Goal: Task Accomplishment & Management: Complete application form

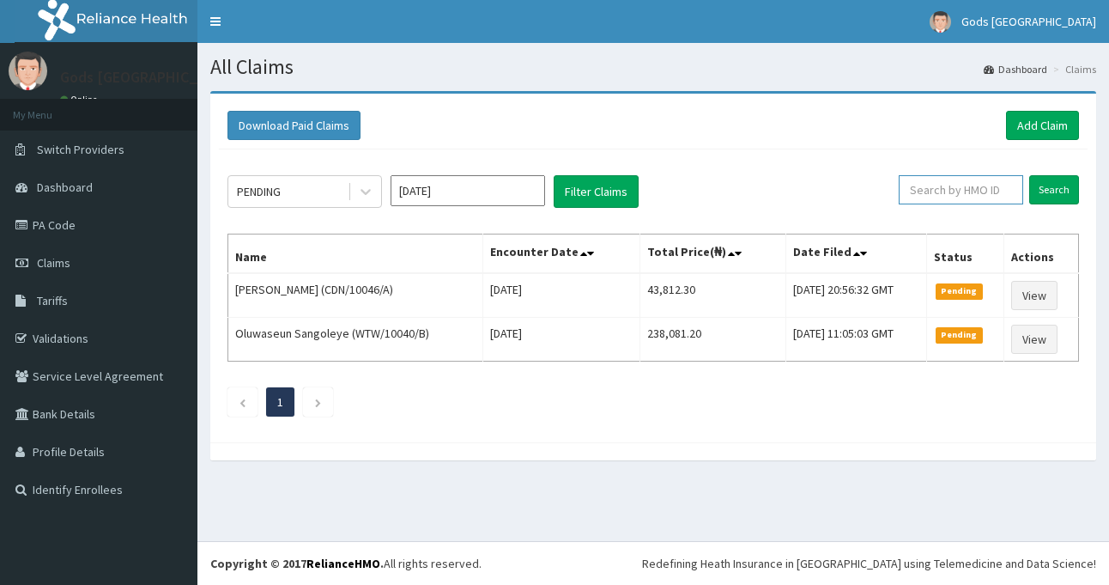
click at [945, 190] on input "text" at bounding box center [961, 189] width 125 height 29
type input "DGC/10122"
click at [1030, 175] on input "Search" at bounding box center [1055, 189] width 50 height 29
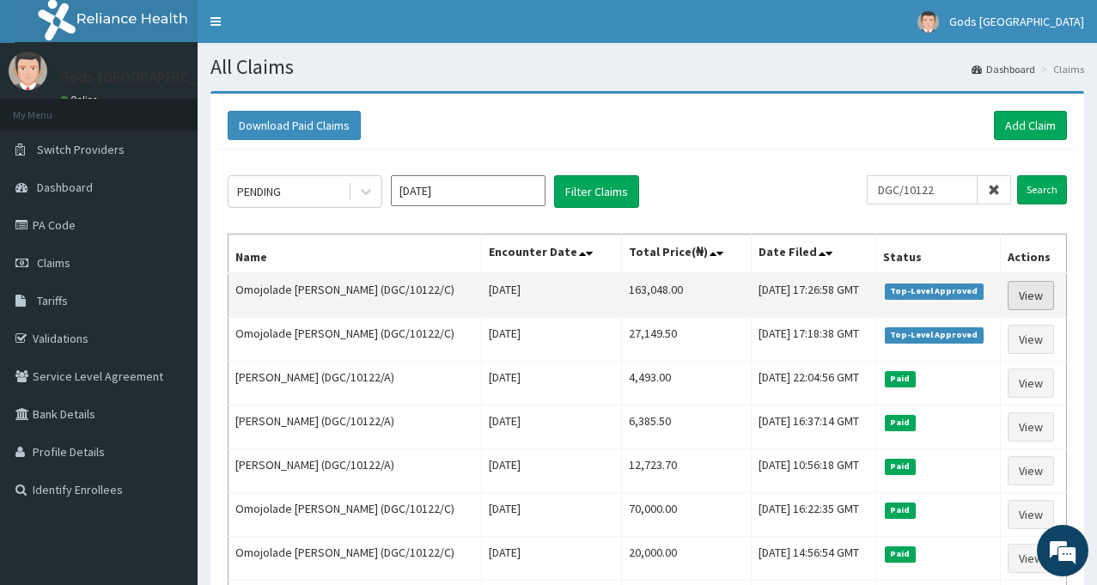
click at [1030, 293] on link "View" at bounding box center [1030, 295] width 46 height 29
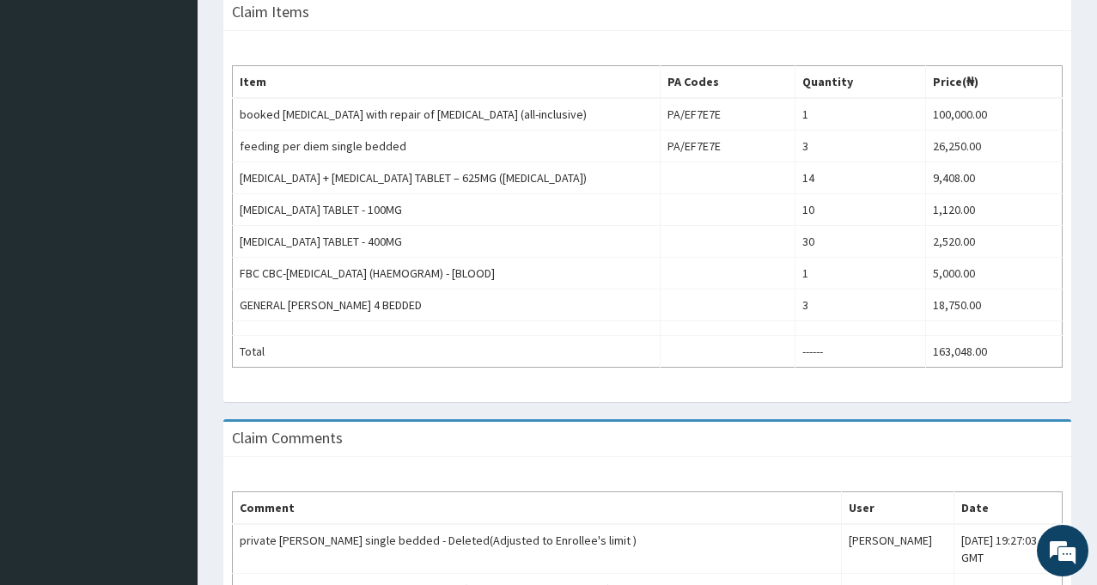
drag, startPoint x: 22, startPoint y: 8, endPoint x: 21, endPoint y: 22, distance: 14.7
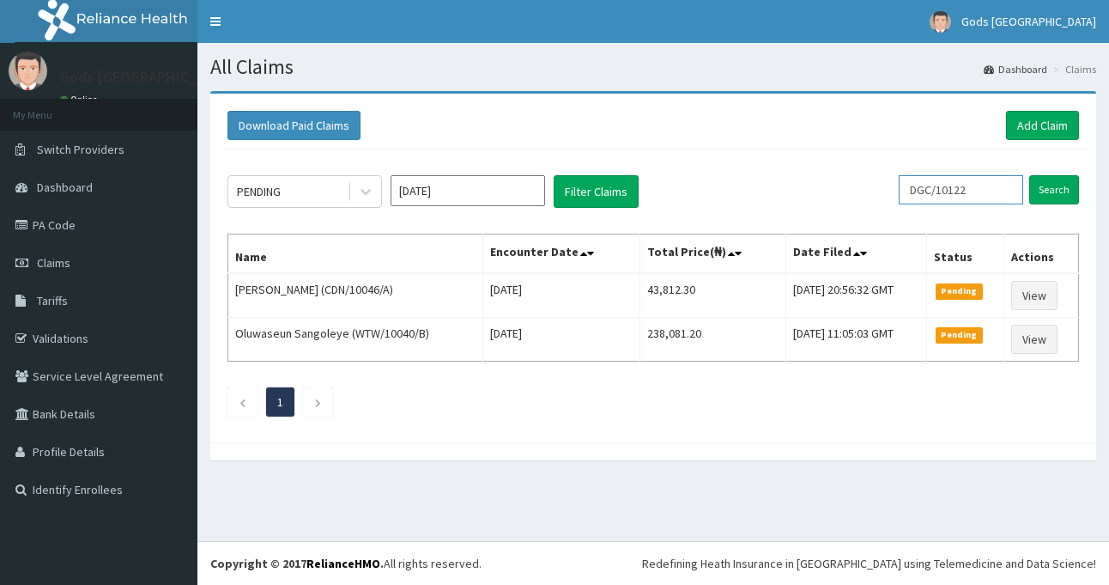
click at [991, 187] on input "DGC/10122" at bounding box center [961, 189] width 125 height 29
click at [1067, 194] on input "Search" at bounding box center [1055, 189] width 50 height 29
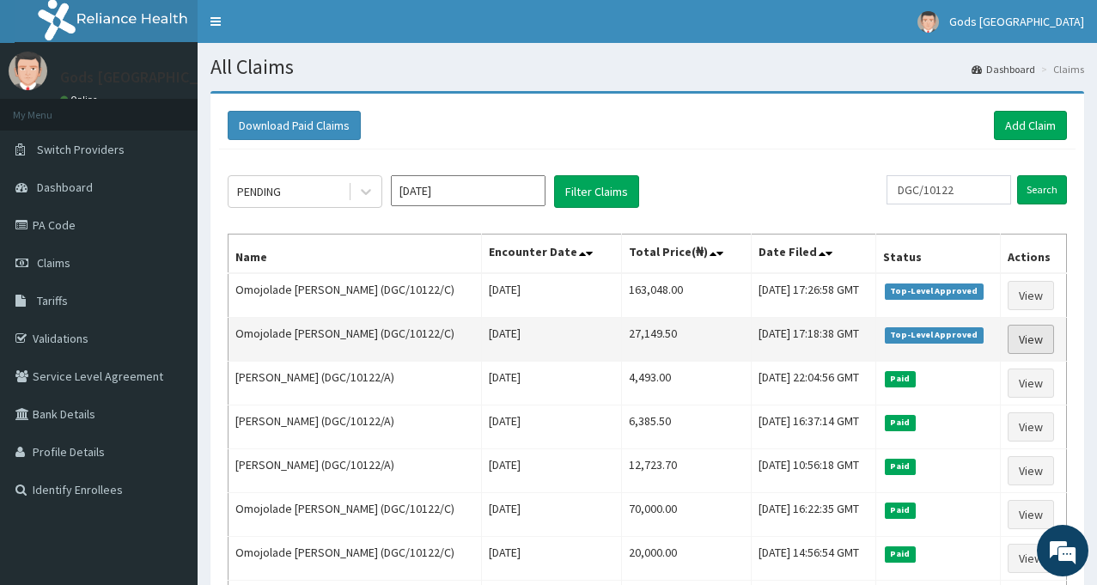
click at [1028, 343] on link "View" at bounding box center [1030, 339] width 46 height 29
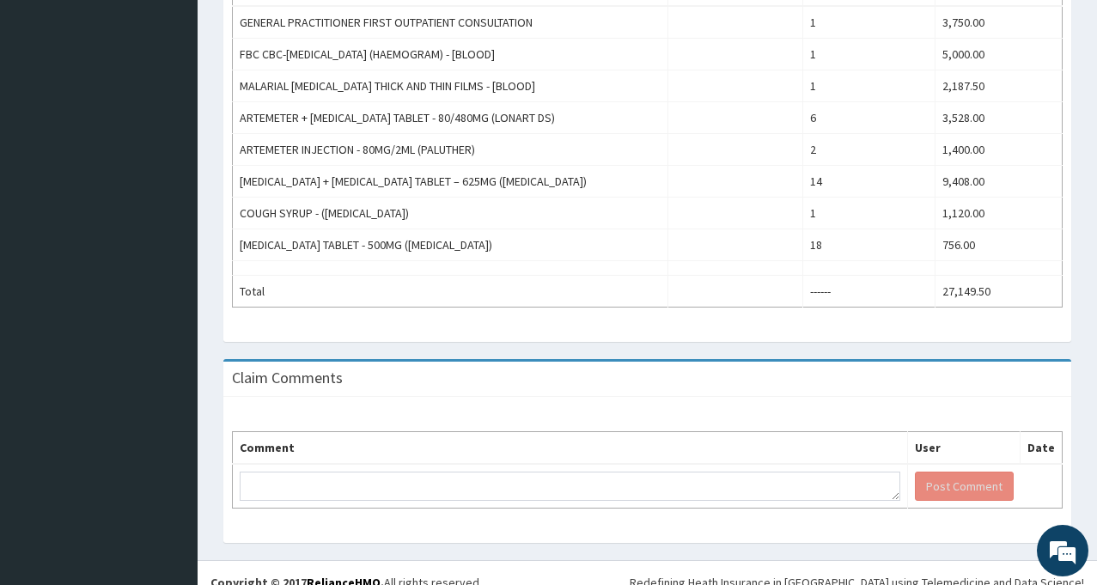
scroll to position [622, 0]
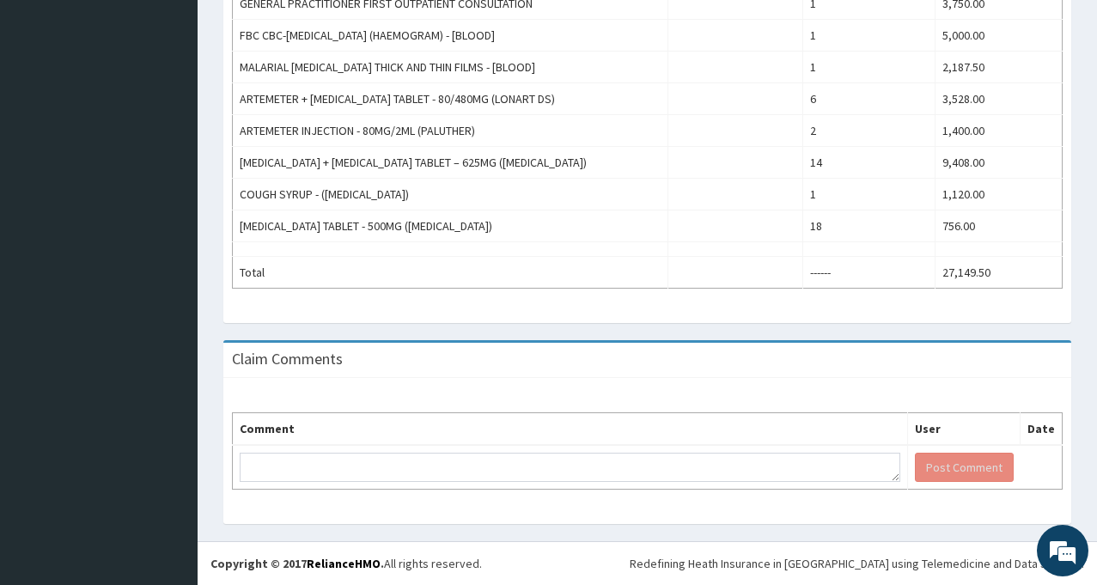
click at [1093, 274] on div "Provider - Gods Apple city Hospital - Ojodu HMO ID DGC/10122/C (Omojolade Anima…" at bounding box center [647, 5] width 899 height 1072
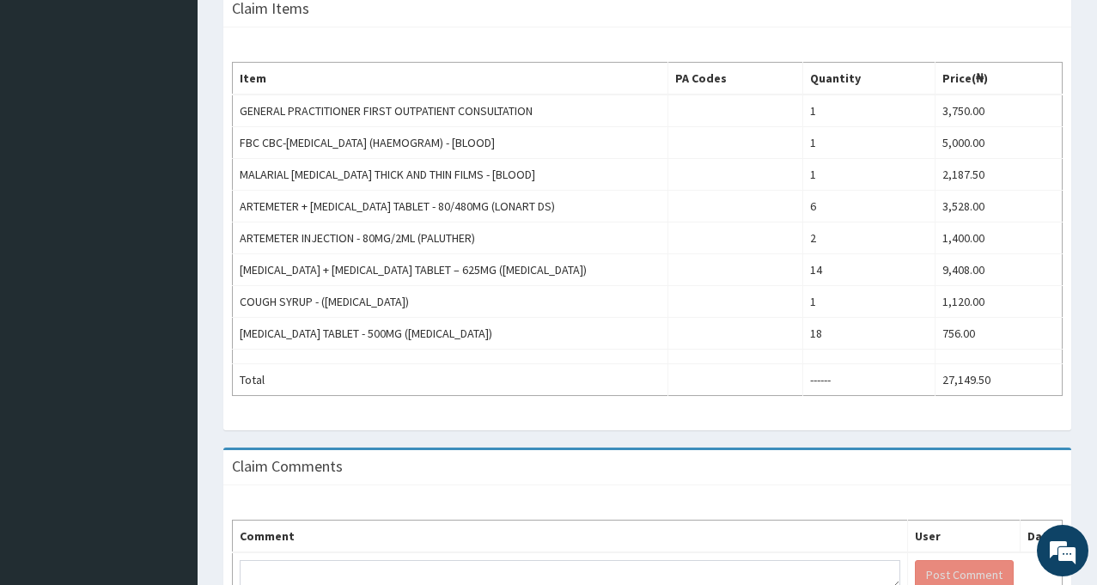
scroll to position [3, 0]
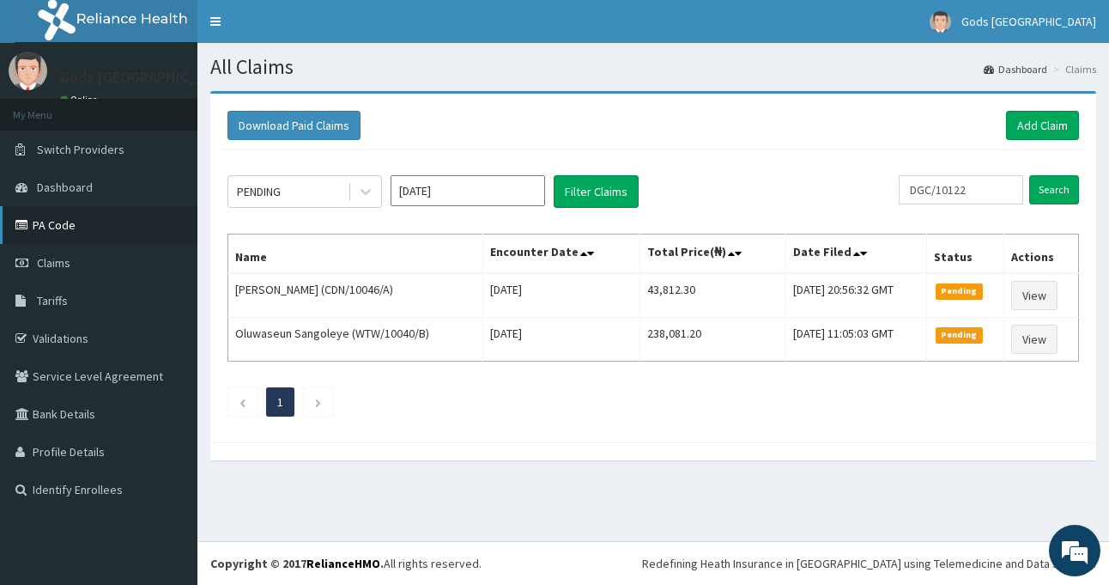
click at [62, 229] on link "PA Code" at bounding box center [99, 225] width 198 height 38
click at [992, 192] on input "text" at bounding box center [961, 189] width 125 height 29
type input "DGC/10122"
click at [1055, 191] on input "Search" at bounding box center [1055, 189] width 50 height 29
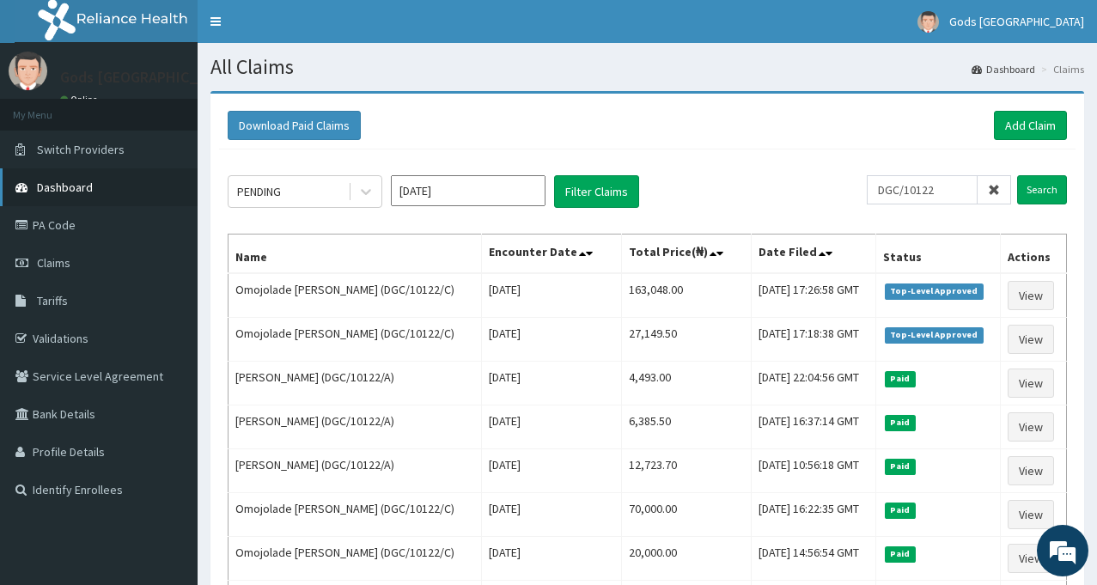
click at [74, 183] on span "Dashboard" at bounding box center [65, 186] width 56 height 15
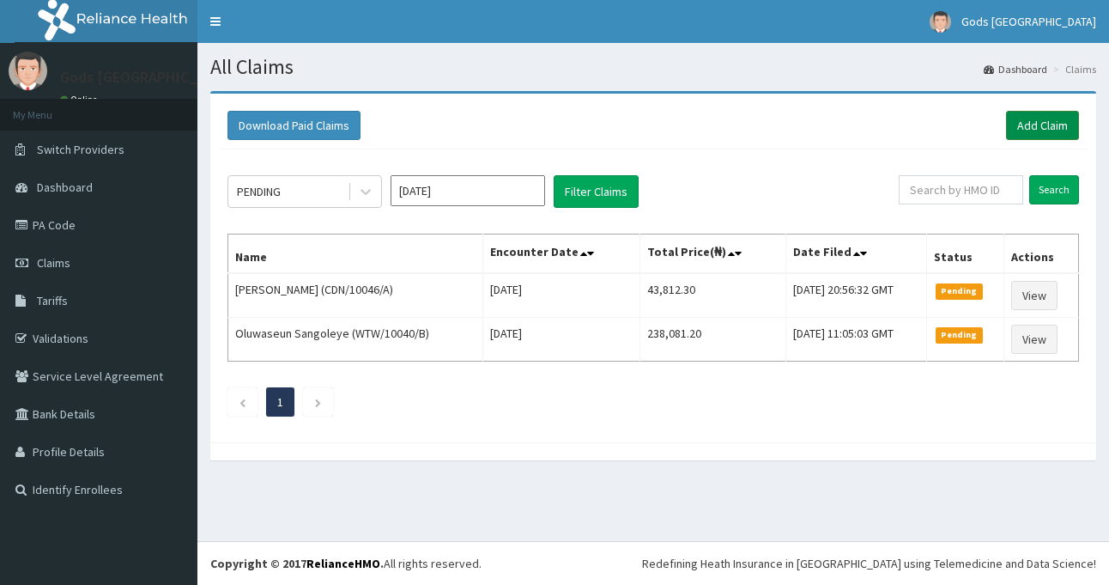
click at [1045, 127] on link "Add Claim" at bounding box center [1042, 125] width 73 height 29
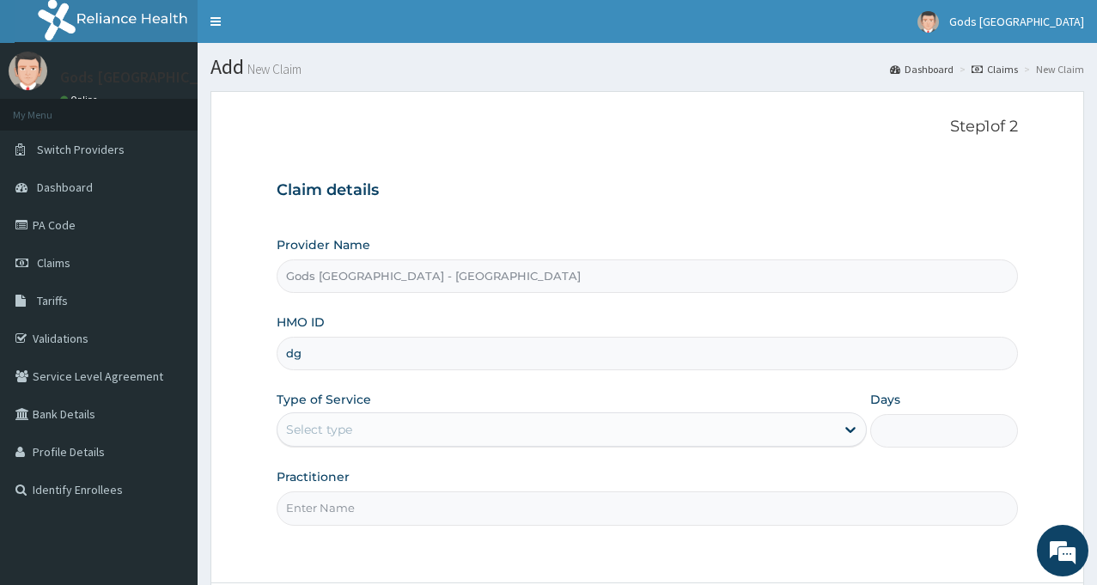
type input "d"
type input "DGC/10122/C"
click at [387, 430] on div "Select type" at bounding box center [555, 429] width 557 height 27
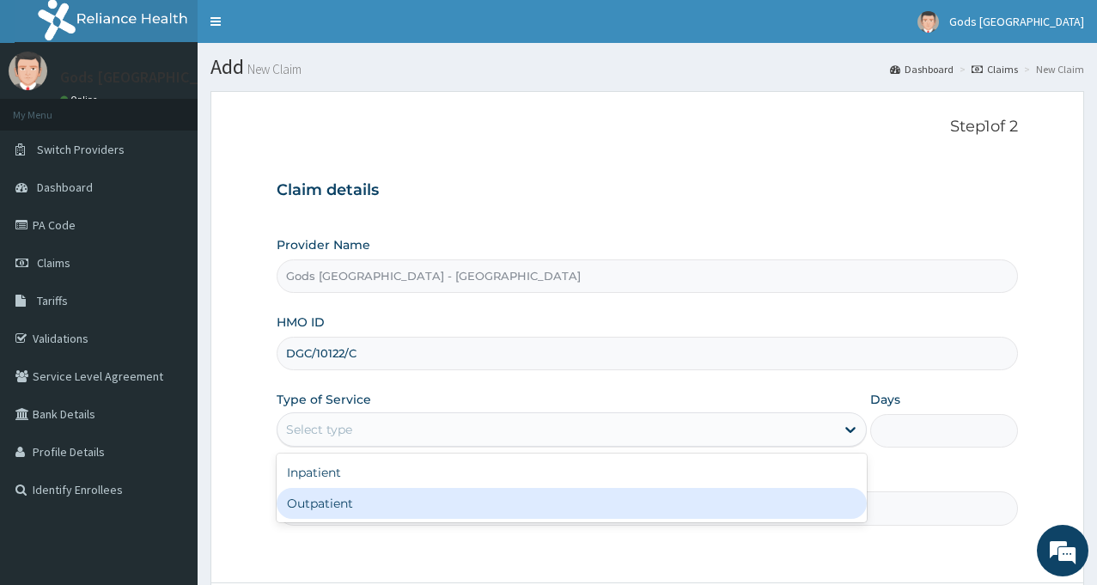
click at [345, 507] on div "Outpatient" at bounding box center [572, 503] width 590 height 31
type input "1"
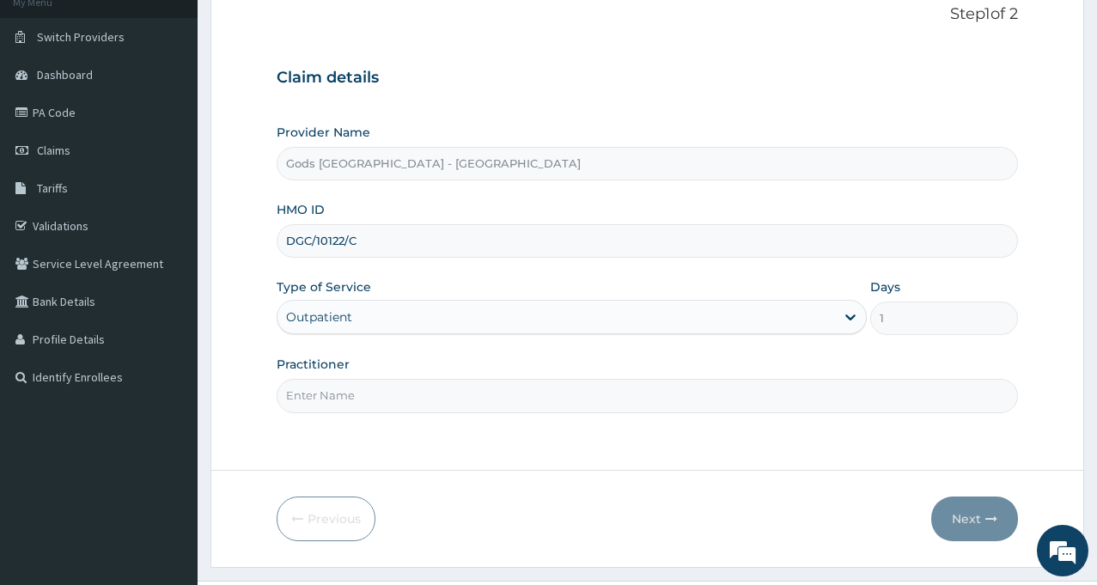
scroll to position [152, 0]
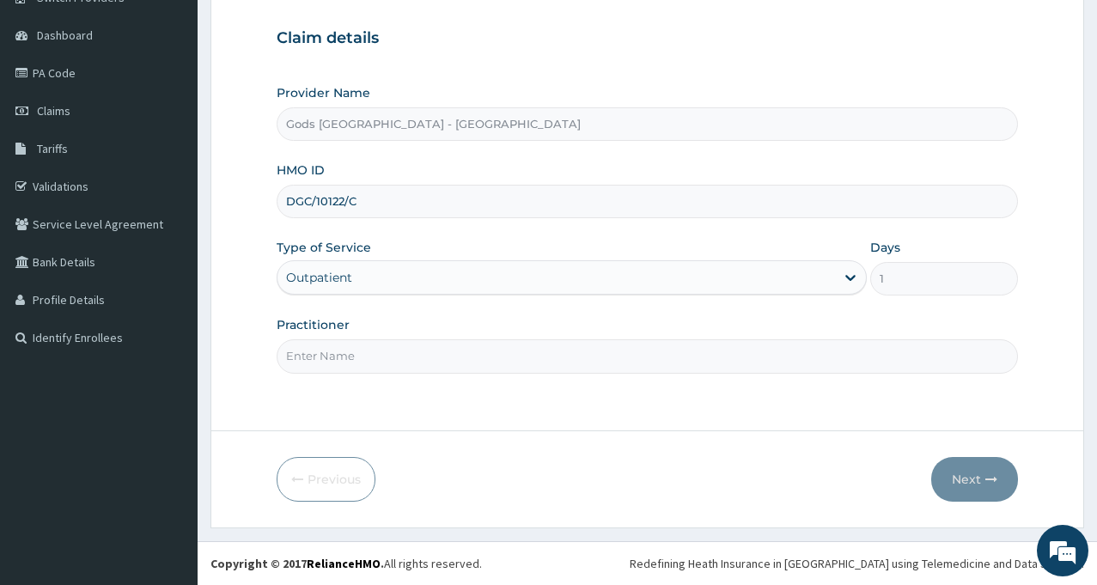
click at [751, 362] on input "Practitioner" at bounding box center [647, 355] width 741 height 33
type input "DR AJAKAYE"
click at [967, 481] on button "Next" at bounding box center [974, 479] width 87 height 45
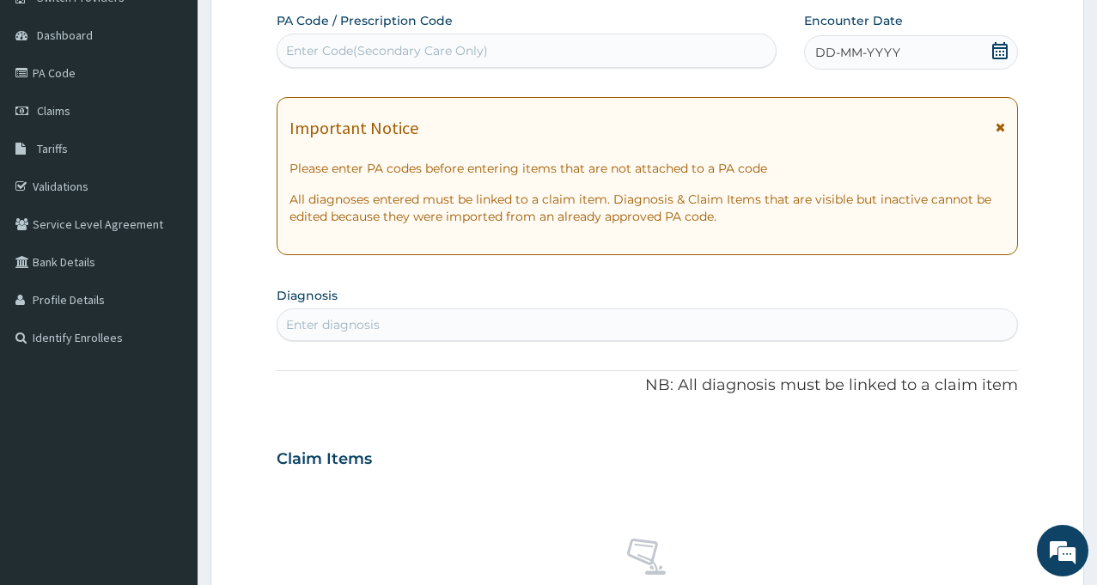
click at [454, 321] on div "Enter diagnosis" at bounding box center [646, 324] width 739 height 27
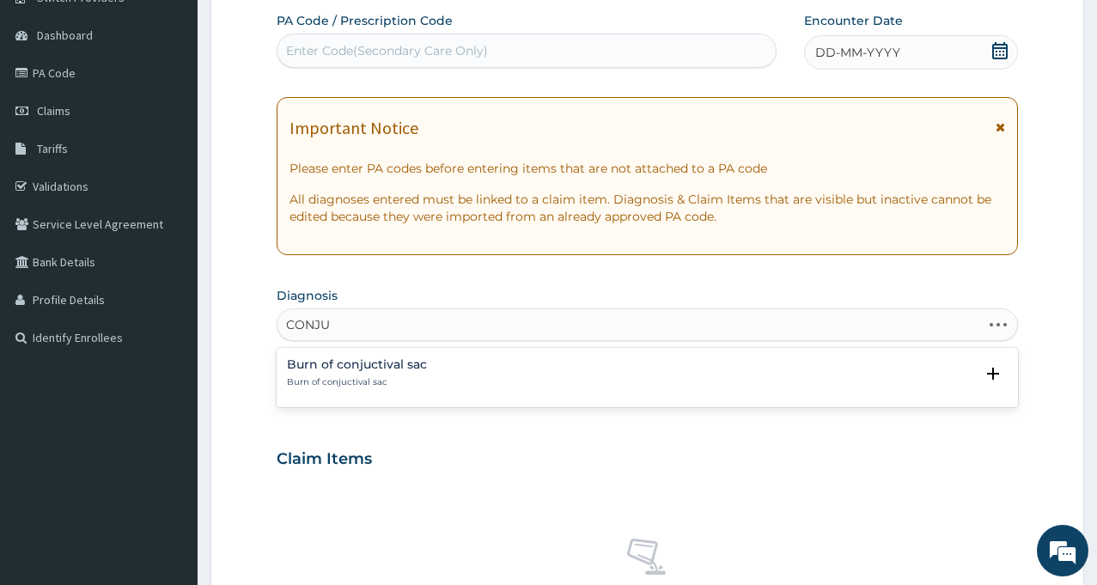
type input "CONJUN"
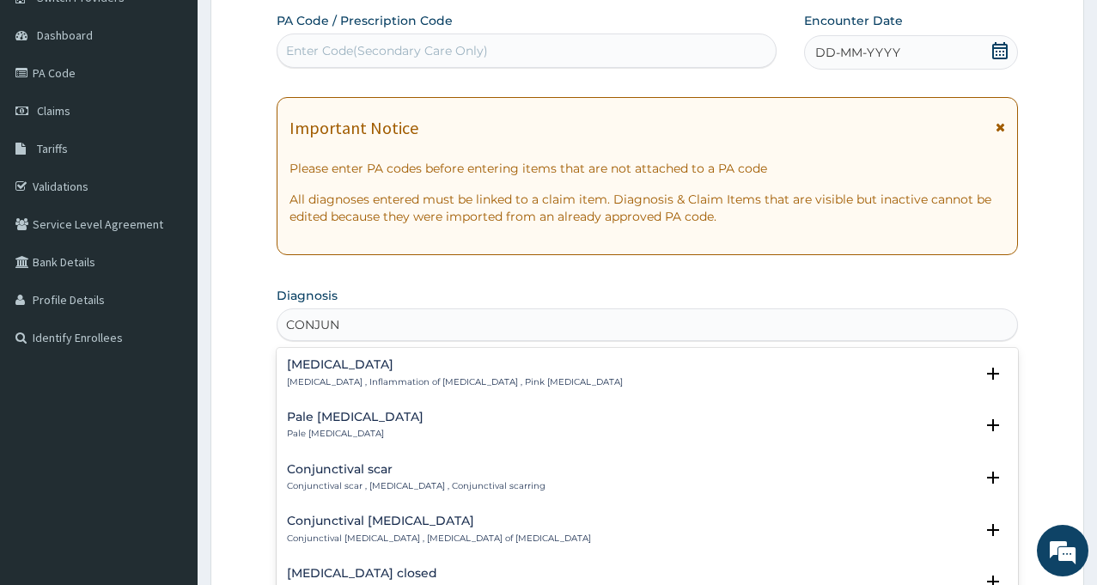
click at [392, 369] on h4 "Conjunctivitis" at bounding box center [455, 364] width 336 height 13
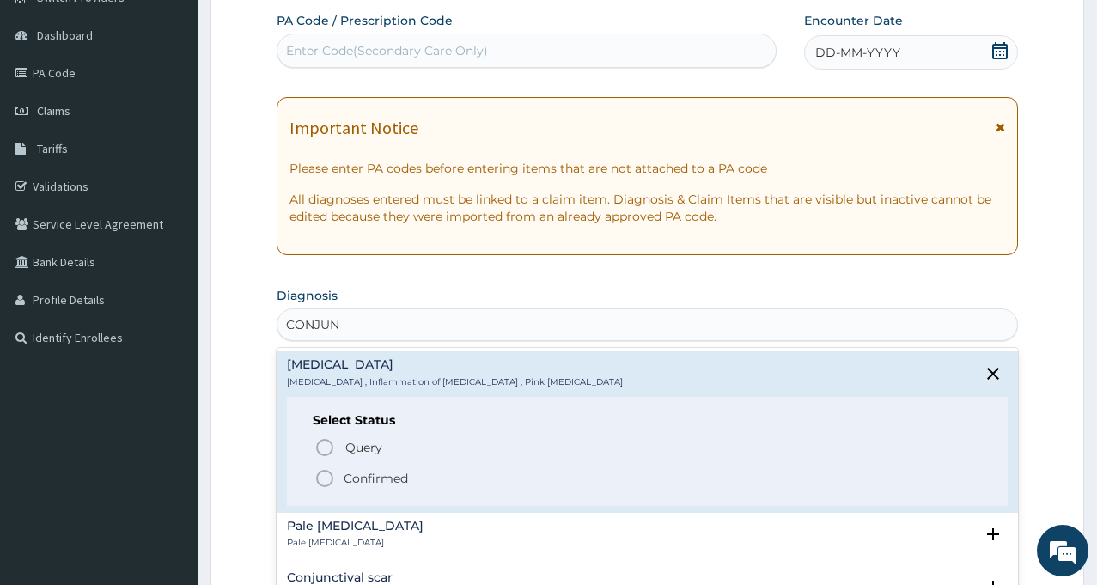
click at [362, 479] on p "Confirmed" at bounding box center [375, 478] width 64 height 17
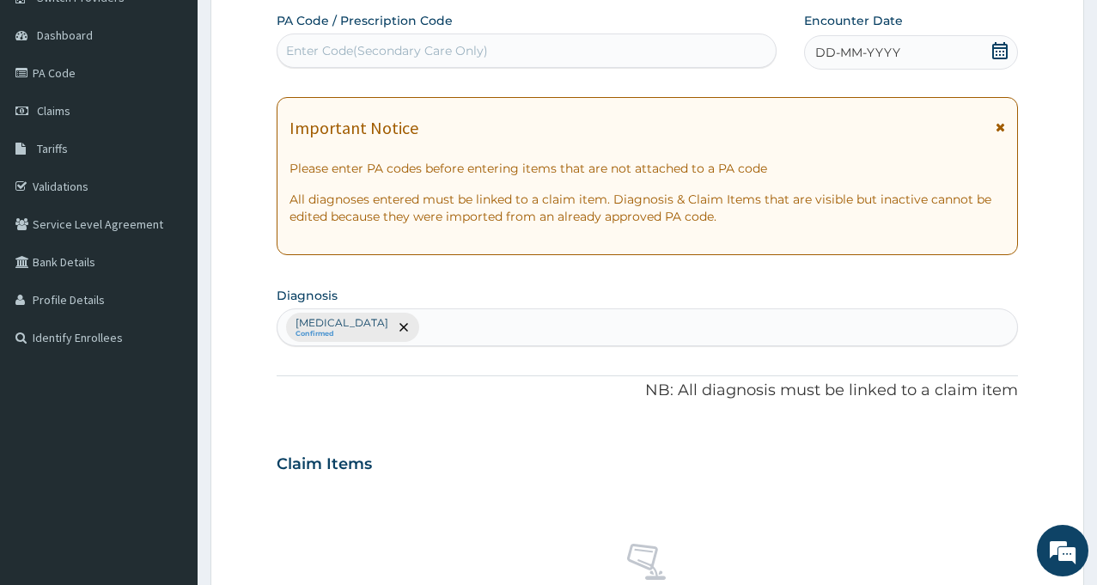
scroll to position [653, 0]
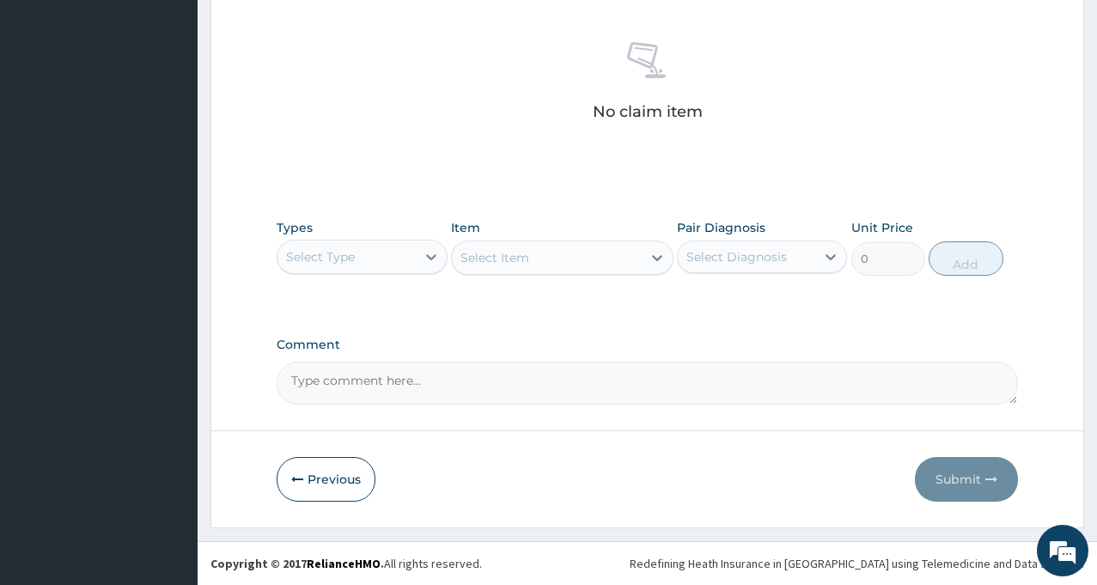
click at [401, 270] on div "Select Type" at bounding box center [362, 257] width 170 height 34
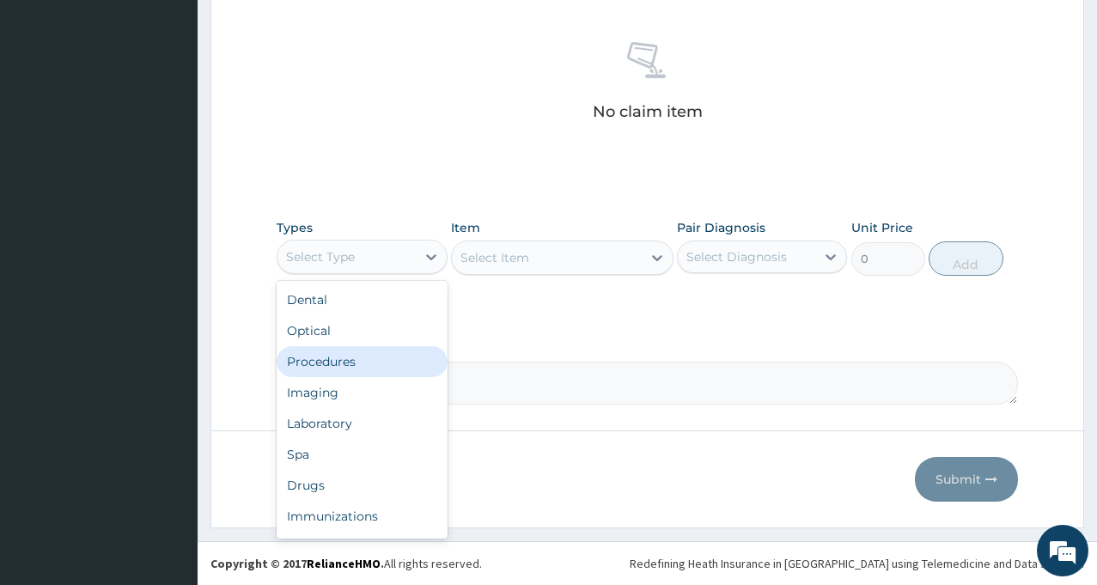
click at [351, 369] on div "Procedures" at bounding box center [362, 361] width 170 height 31
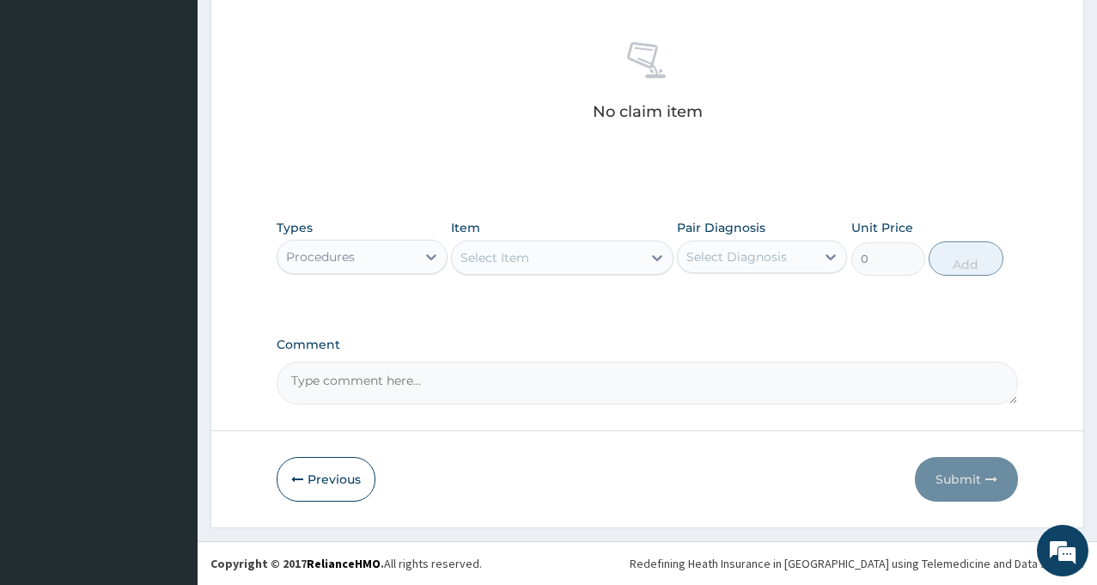
click at [642, 263] on div at bounding box center [656, 257] width 31 height 31
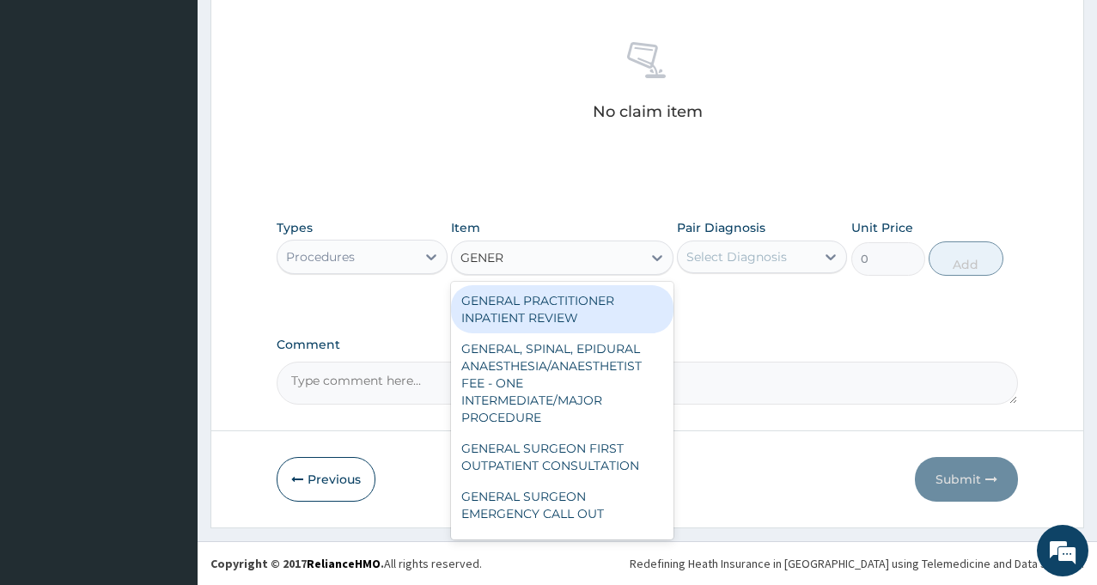
type input "GENERA"
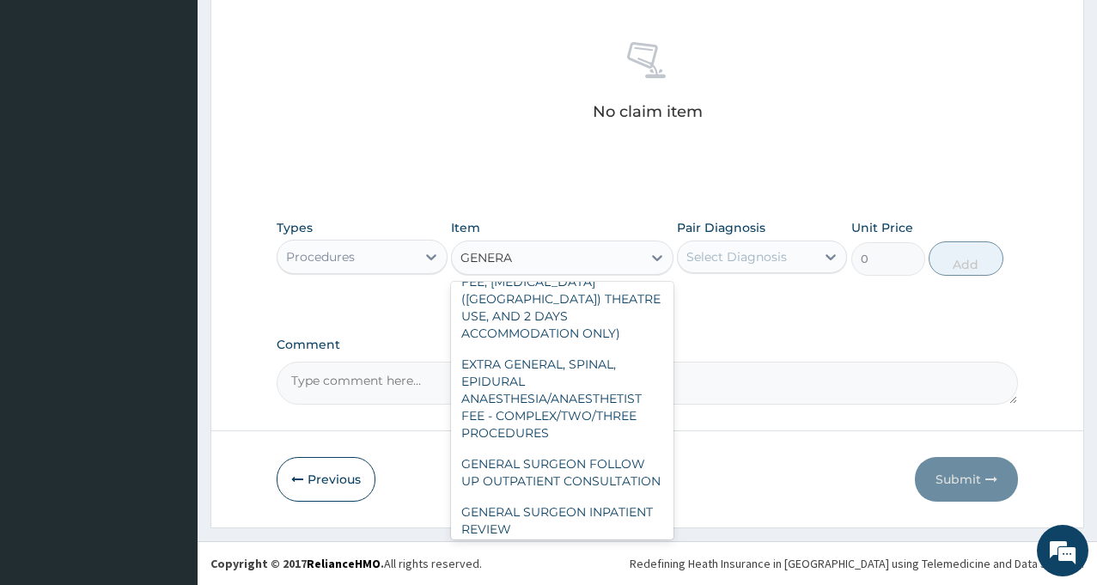
scroll to position [628, 0]
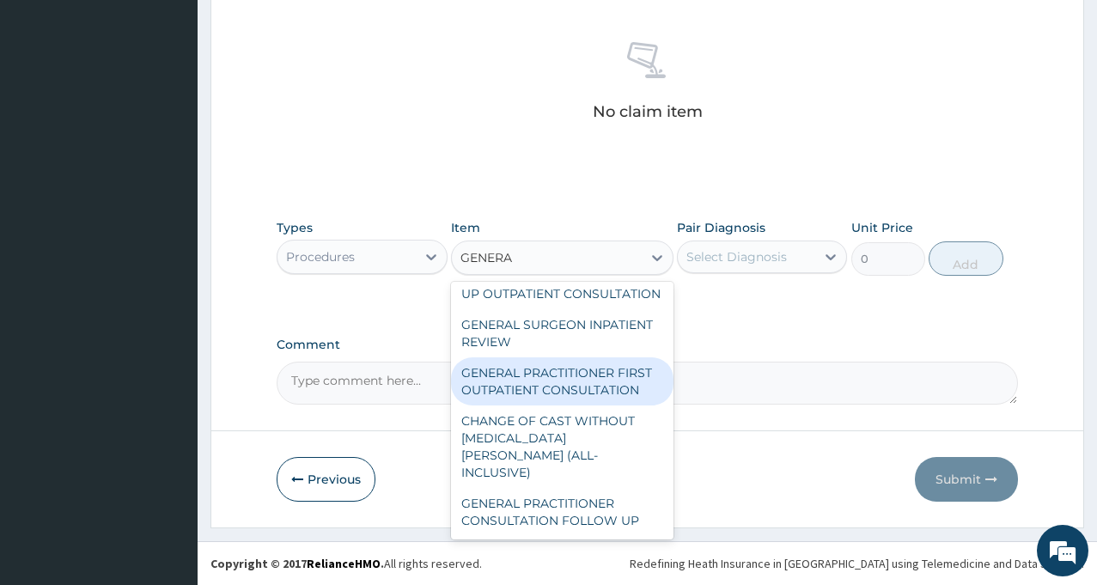
click at [578, 374] on div "GENERAL PRACTITIONER FIRST OUTPATIENT CONSULTATION" at bounding box center [562, 381] width 222 height 48
type input "3750"
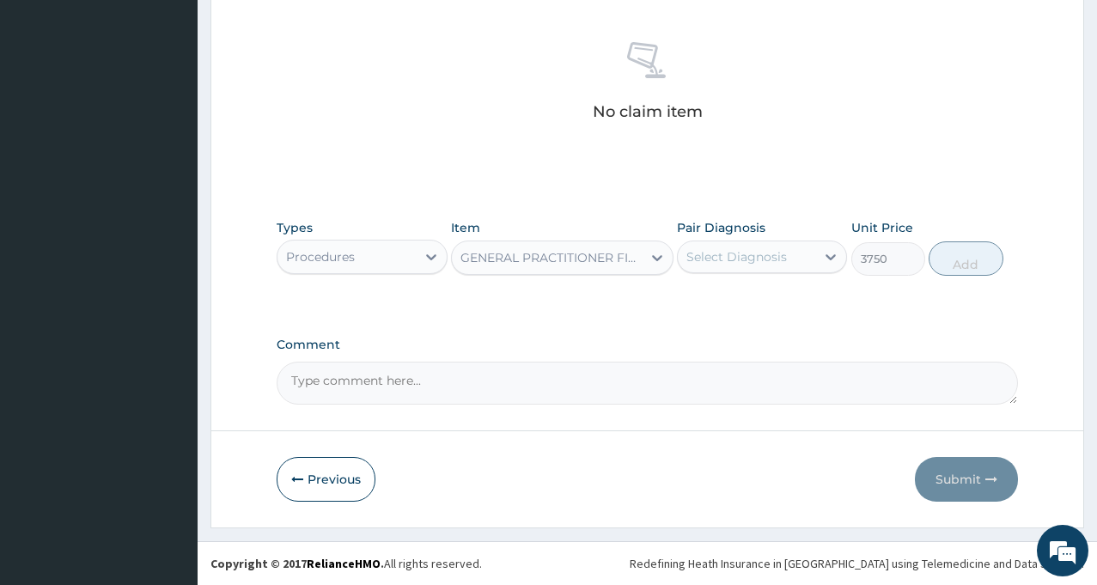
click at [781, 248] on div "Select Diagnosis" at bounding box center [736, 256] width 100 height 17
click at [742, 296] on label "Conjunctivitis" at bounding box center [758, 298] width 106 height 17
checkbox input "true"
click at [957, 258] on button "Add" at bounding box center [965, 258] width 74 height 34
type input "0"
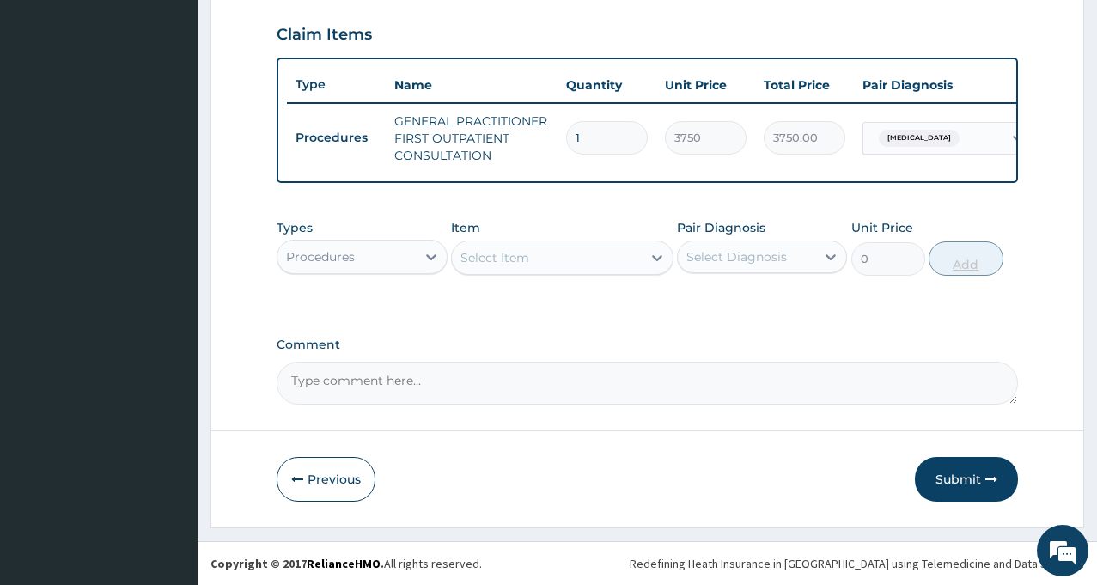
scroll to position [594, 0]
click at [422, 258] on icon at bounding box center [430, 256] width 17 height 17
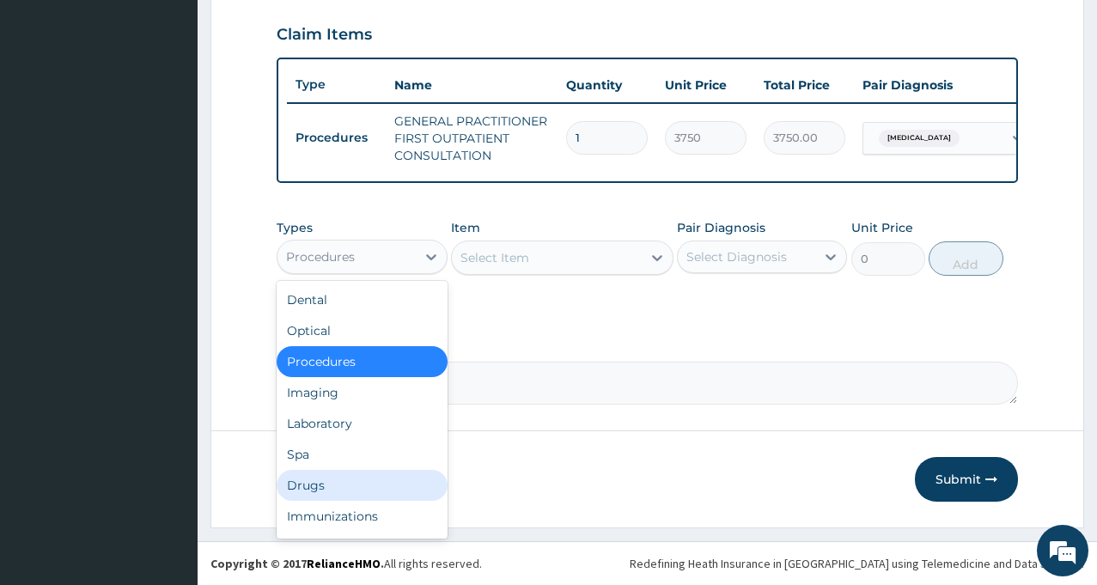
click at [325, 483] on div "Drugs" at bounding box center [362, 485] width 170 height 31
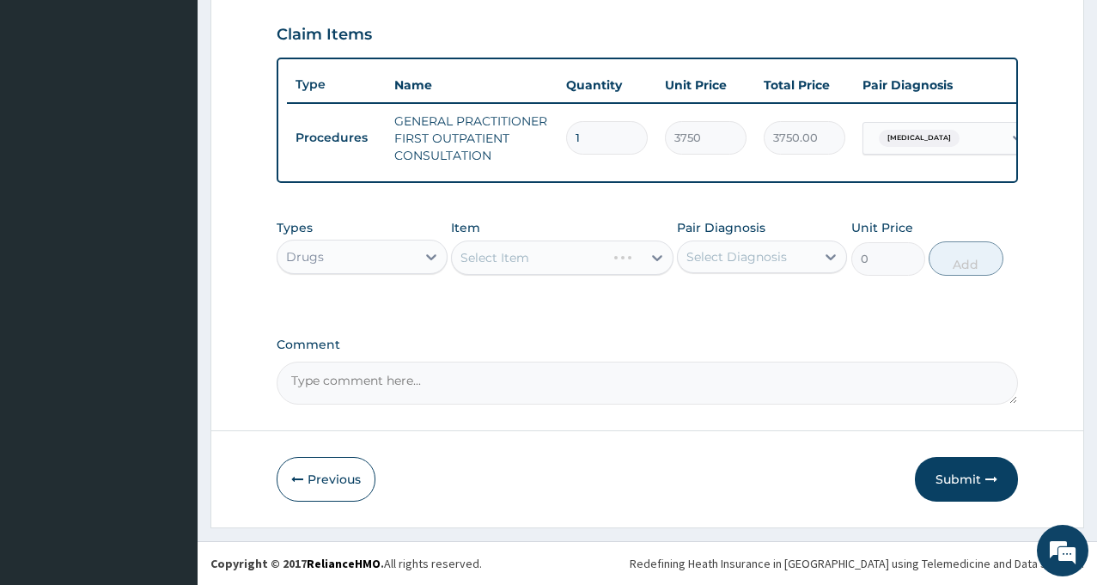
click at [652, 258] on div "Select Item" at bounding box center [562, 257] width 222 height 34
click at [625, 258] on div "Select Item" at bounding box center [562, 257] width 222 height 34
click at [650, 258] on icon at bounding box center [656, 257] width 17 height 17
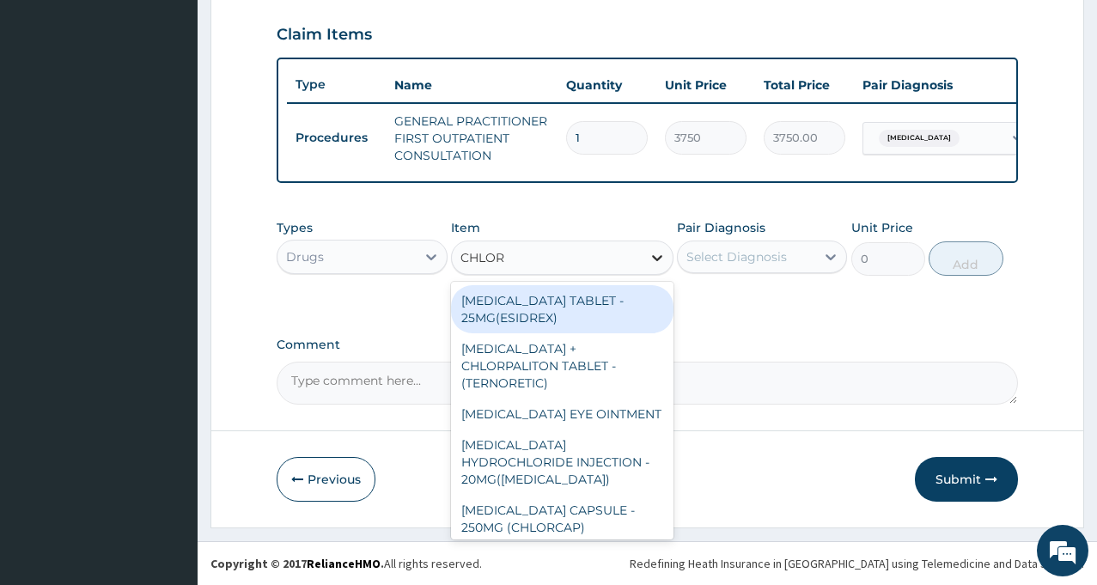
type input "CHLORA"
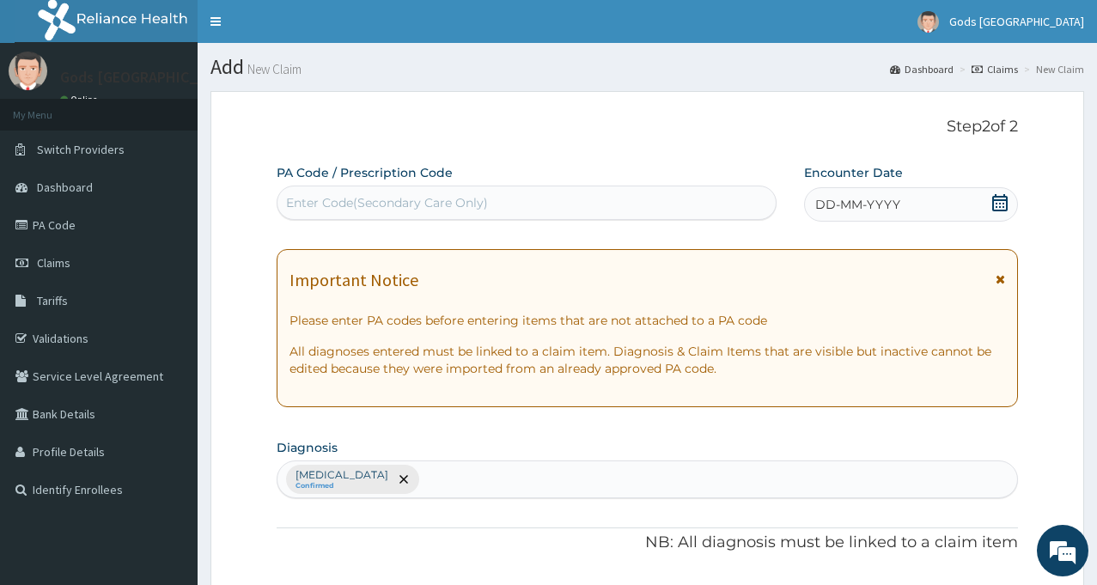
scroll to position [511, 0]
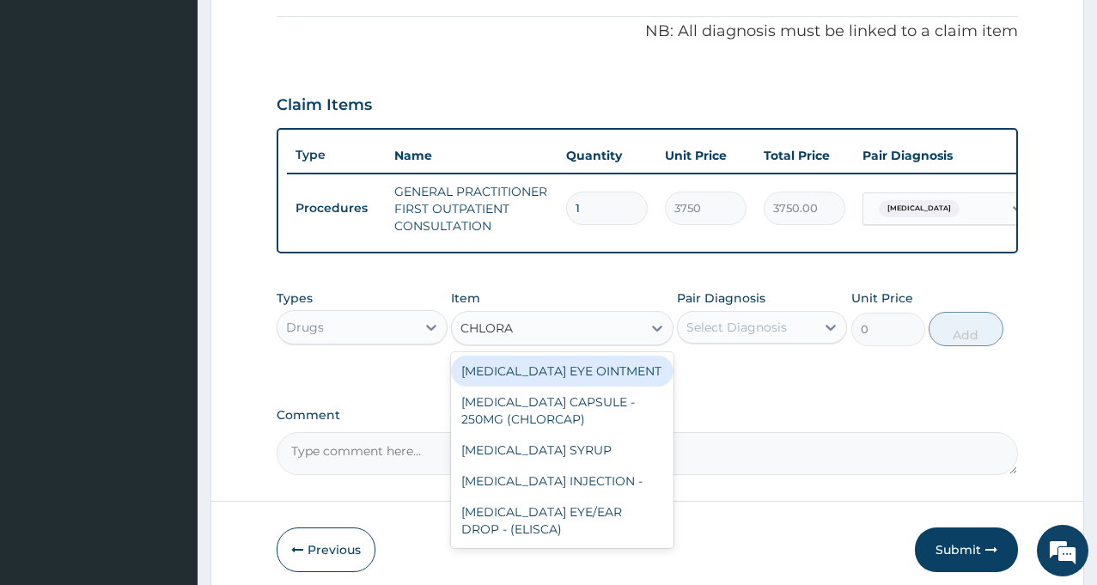
click at [559, 386] on div "CHLORAMPHENICOL EYE OINTMENT" at bounding box center [562, 371] width 222 height 31
type input "364"
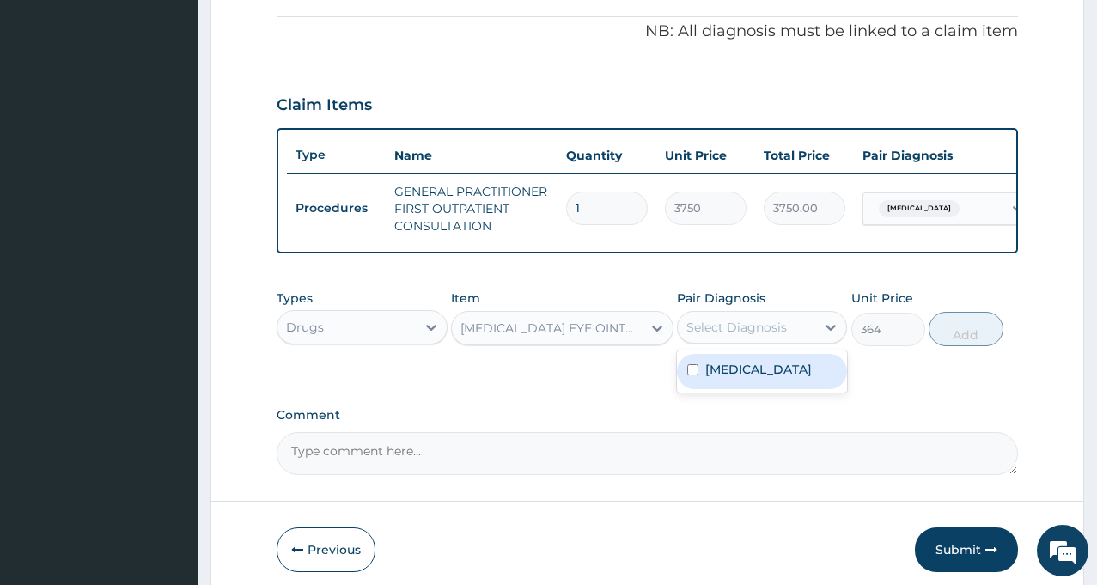
click at [763, 336] on div "Select Diagnosis" at bounding box center [736, 327] width 100 height 17
click at [751, 377] on label "Conjunctivitis" at bounding box center [758, 369] width 106 height 17
checkbox input "true"
click at [985, 345] on button "Add" at bounding box center [965, 329] width 74 height 34
type input "0"
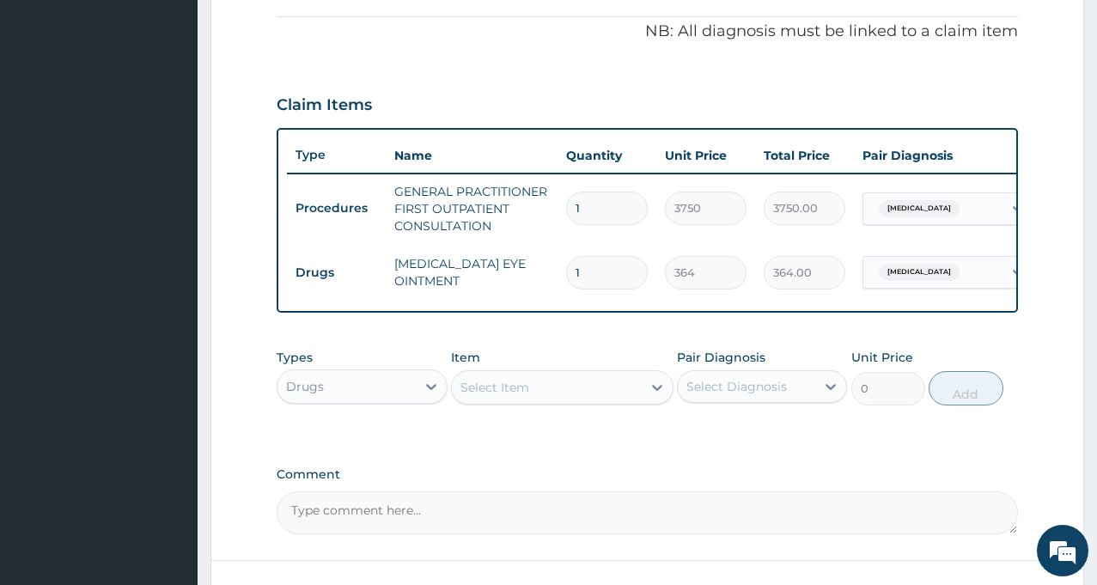
click at [601, 399] on div "Select Item" at bounding box center [547, 387] width 190 height 27
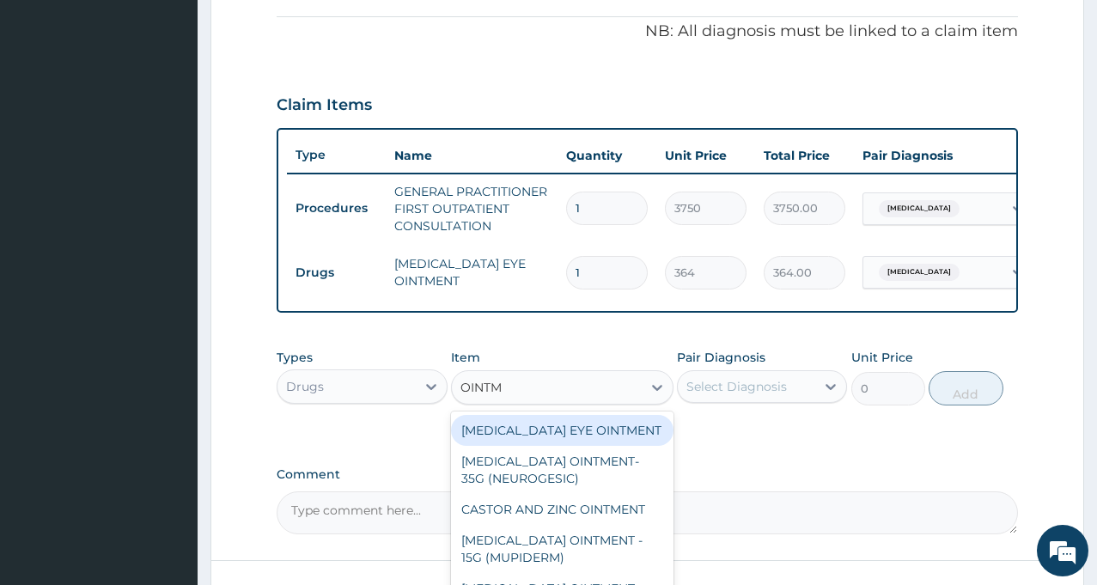
type input "OINTME"
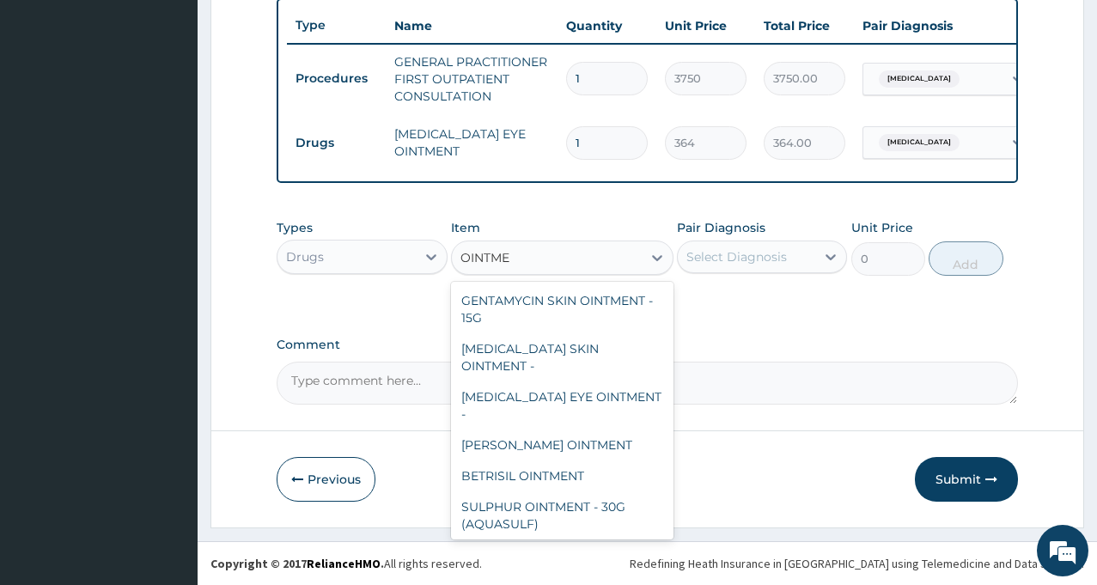
scroll to position [210, 0]
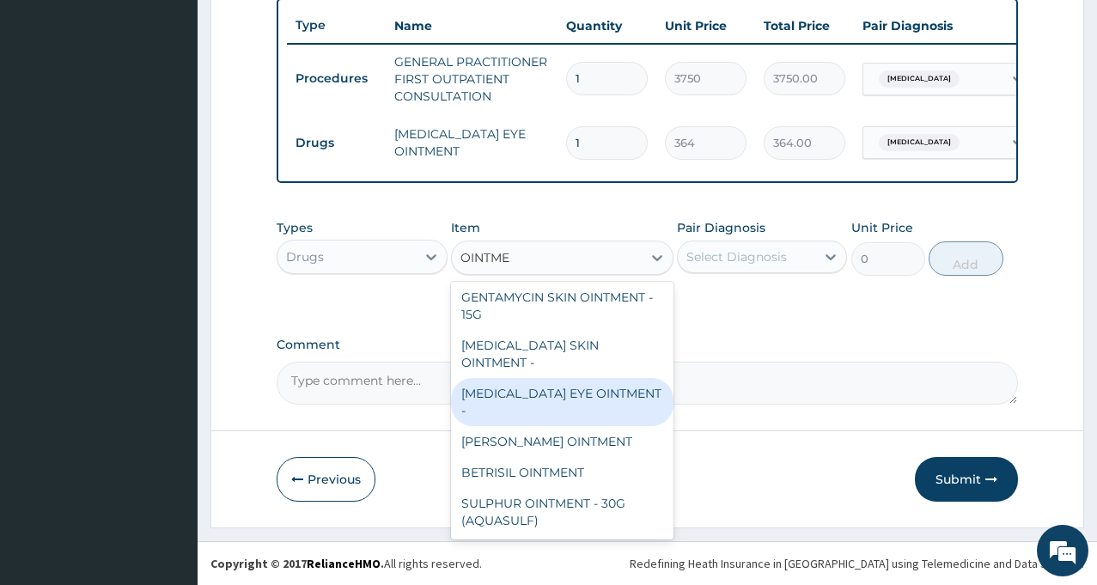
click at [590, 416] on div "PENICILLIN EYE OINTMENT -" at bounding box center [562, 402] width 222 height 48
type input "364"
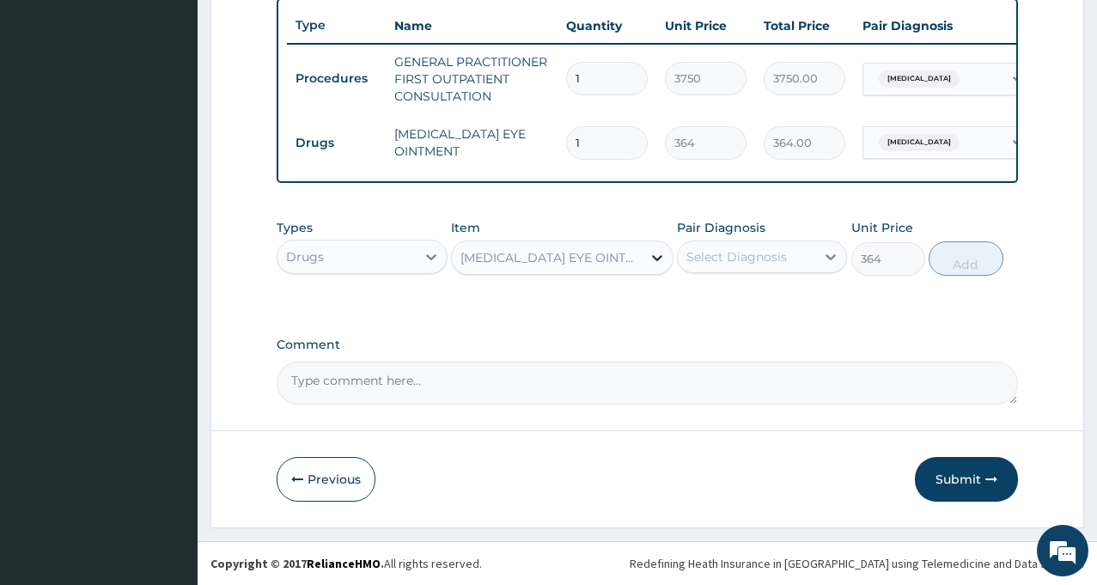
click at [648, 265] on icon at bounding box center [656, 257] width 17 height 17
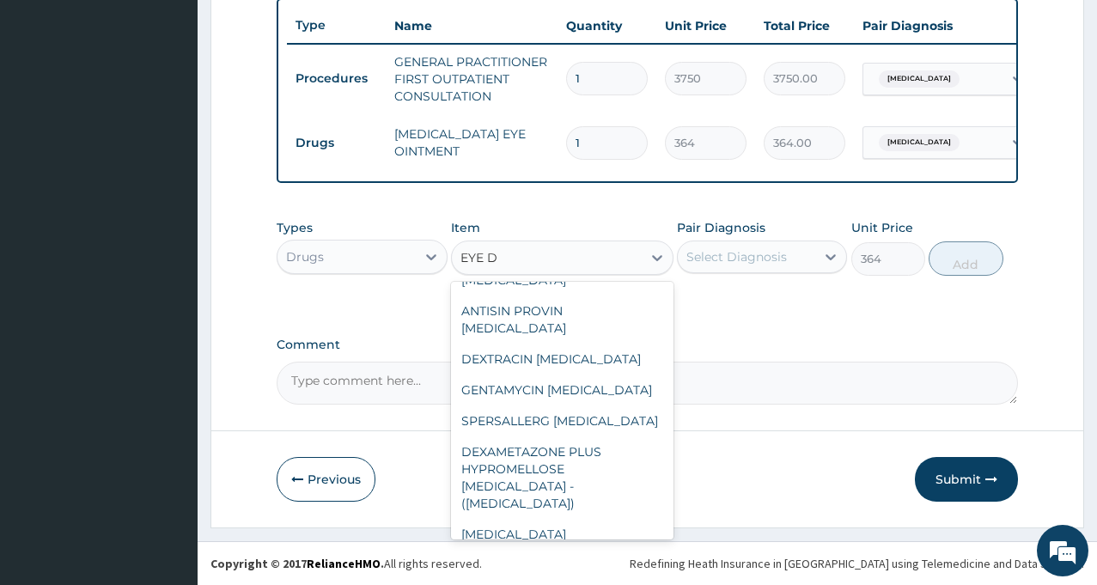
scroll to position [168, 0]
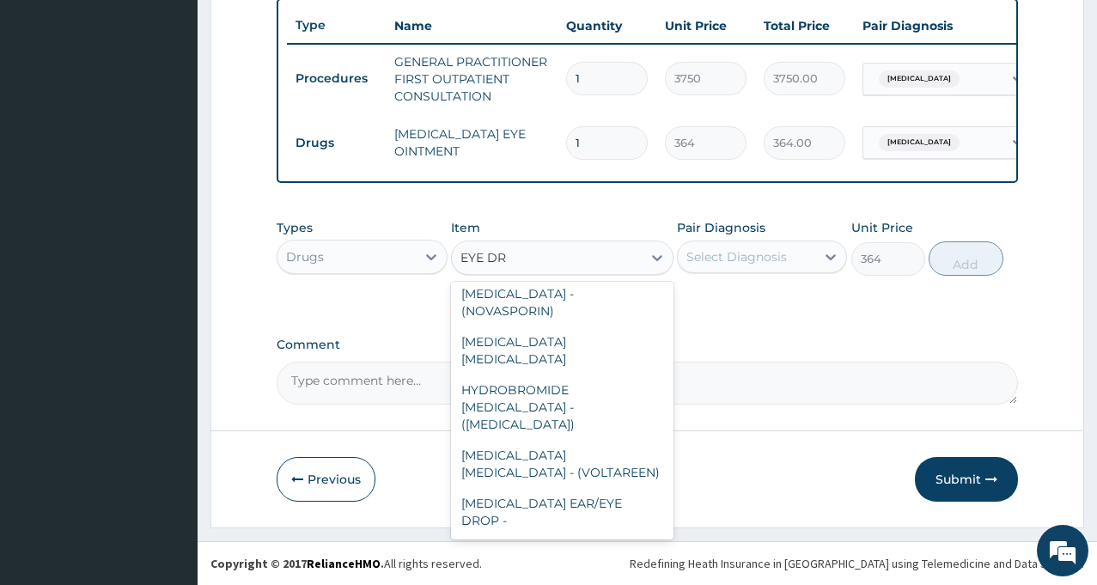
type input "EYE DRO"
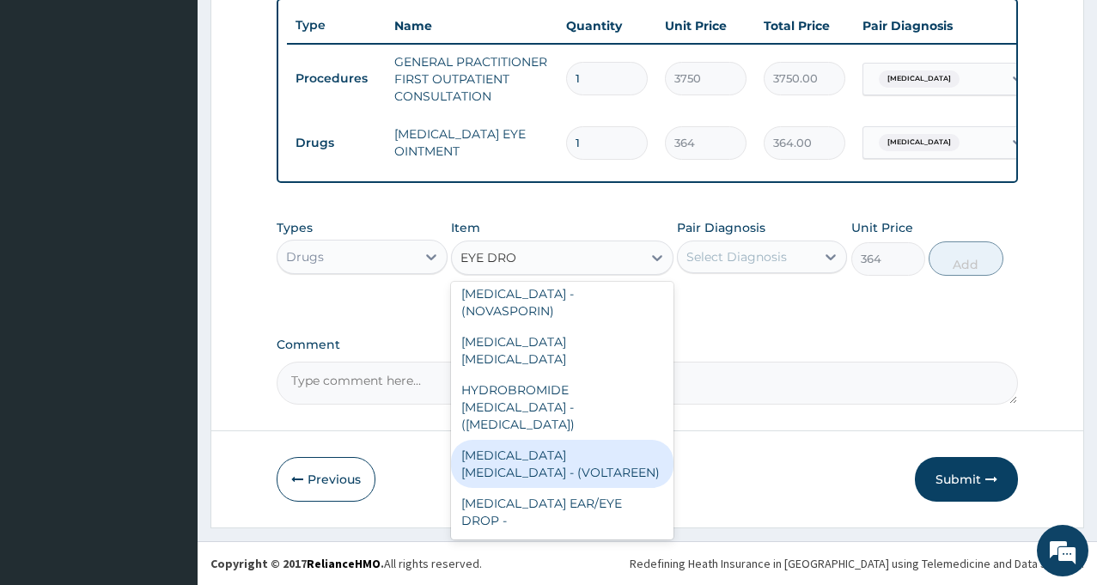
scroll to position [393, 0]
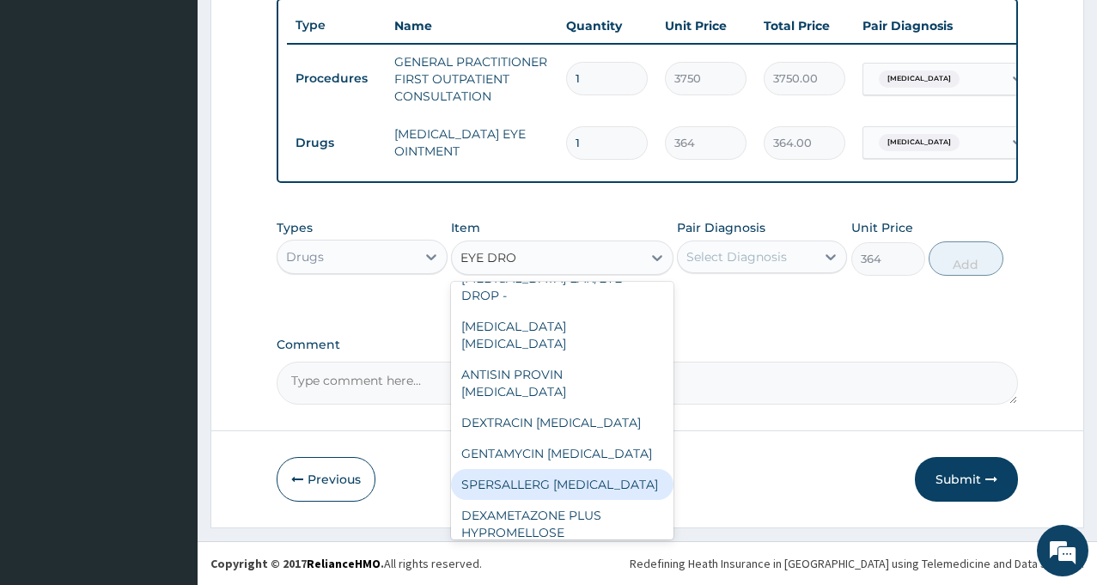
click at [590, 469] on div "SPERSALLERG EYE DROP" at bounding box center [562, 484] width 222 height 31
type input "1847.9999999999998"
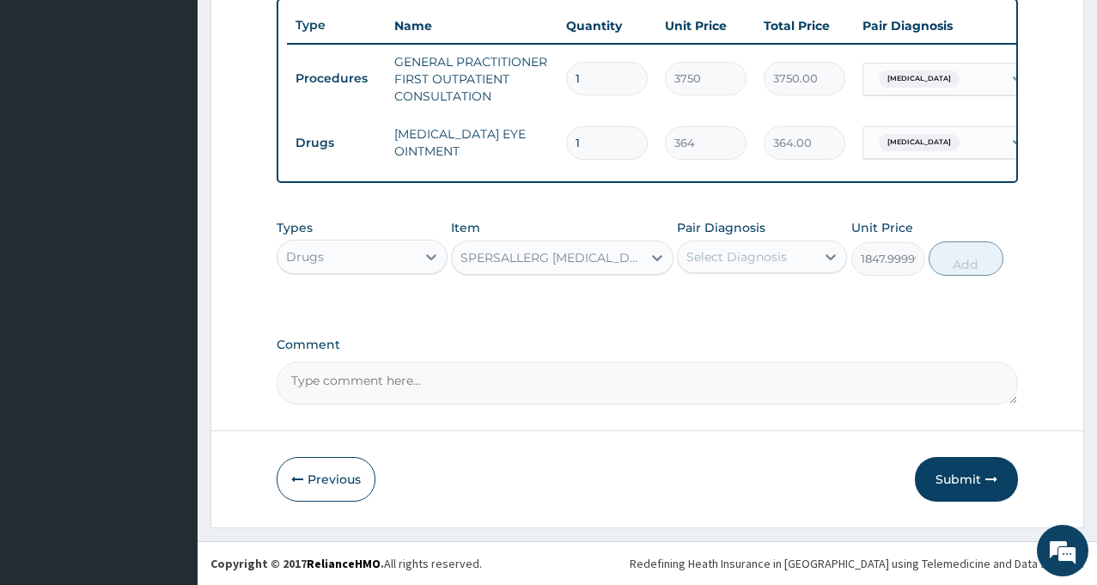
click at [744, 270] on div "Select Diagnosis" at bounding box center [746, 256] width 137 height 27
click at [736, 306] on label "Conjunctivitis" at bounding box center [758, 298] width 106 height 17
checkbox input "true"
click at [973, 276] on button "Add" at bounding box center [965, 258] width 74 height 34
type input "0"
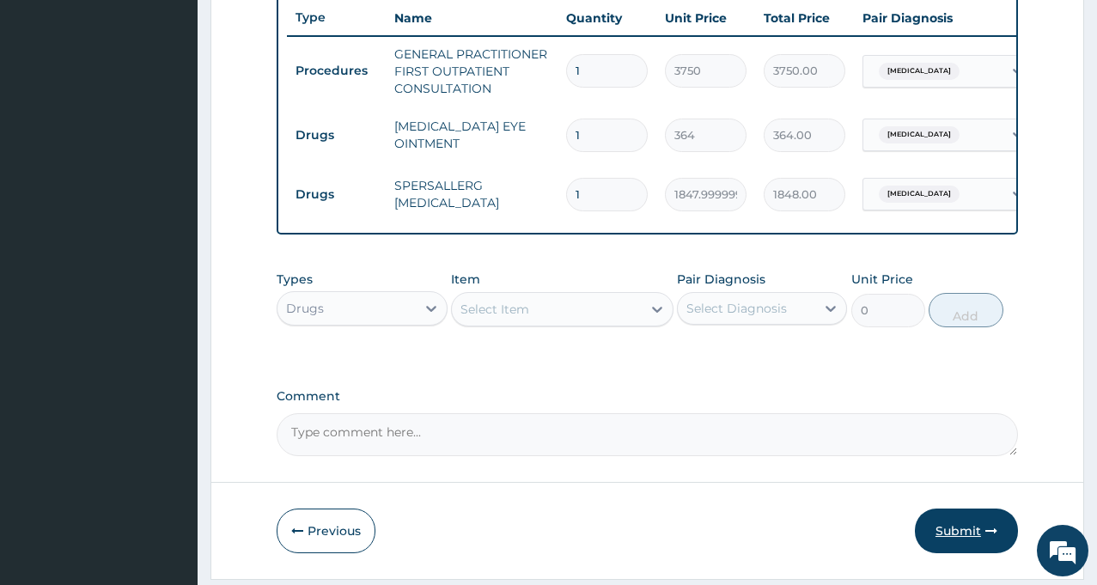
click at [960, 543] on button "Submit" at bounding box center [966, 530] width 103 height 45
click at [954, 545] on button "Submit" at bounding box center [966, 530] width 103 height 45
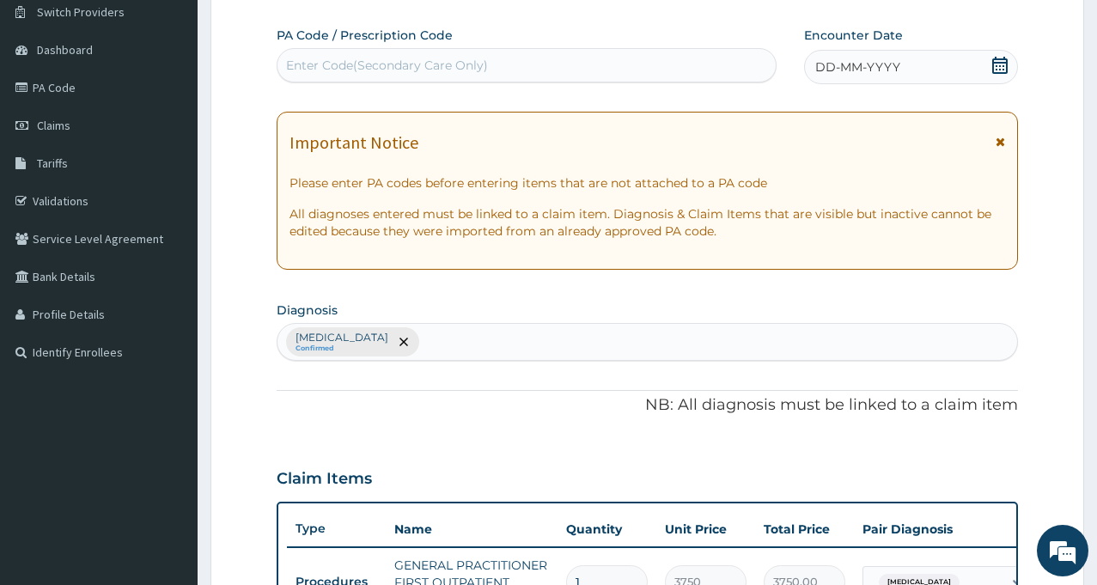
click at [1006, 64] on icon at bounding box center [999, 65] width 15 height 17
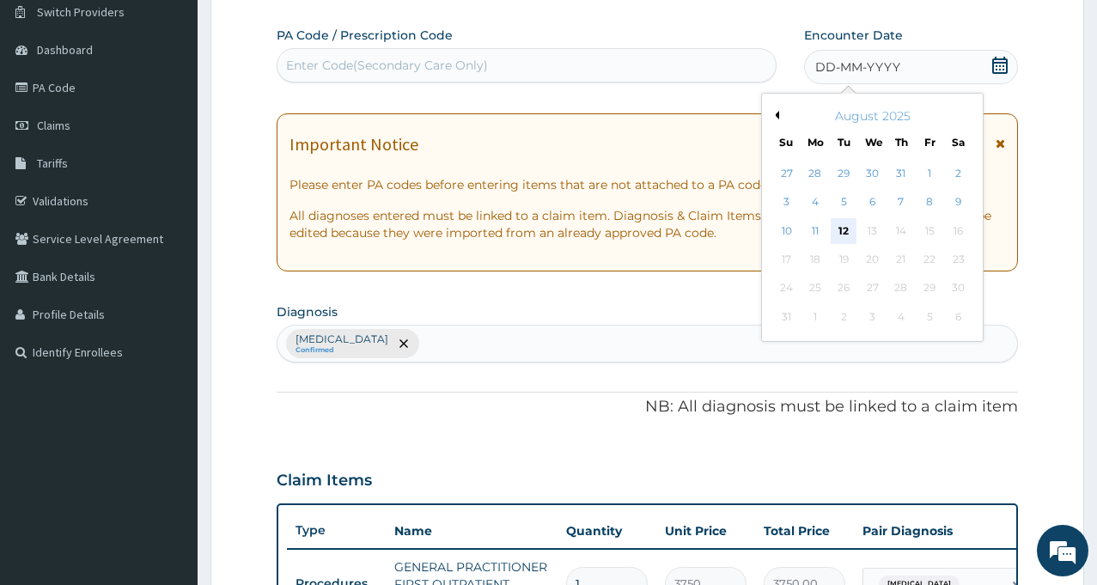
click at [846, 228] on div "12" at bounding box center [843, 231] width 26 height 26
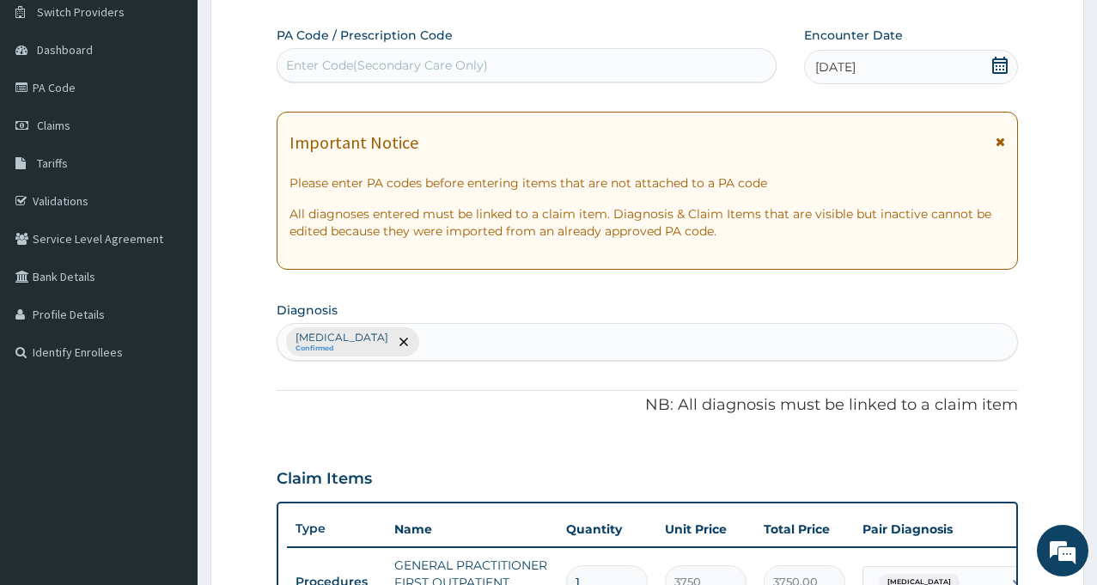
scroll to position [648, 0]
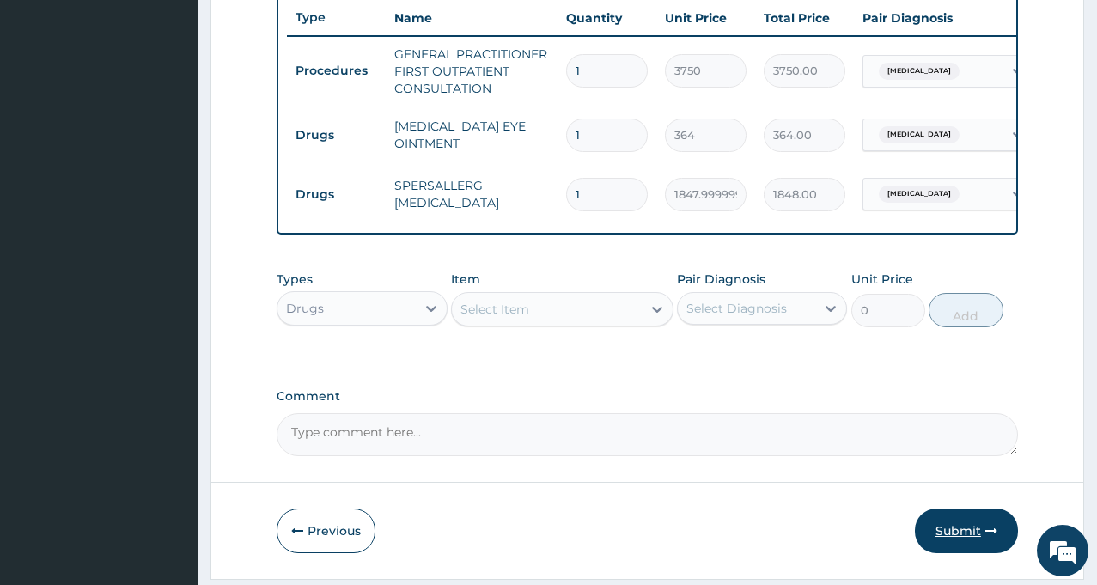
click at [957, 538] on button "Submit" at bounding box center [966, 530] width 103 height 45
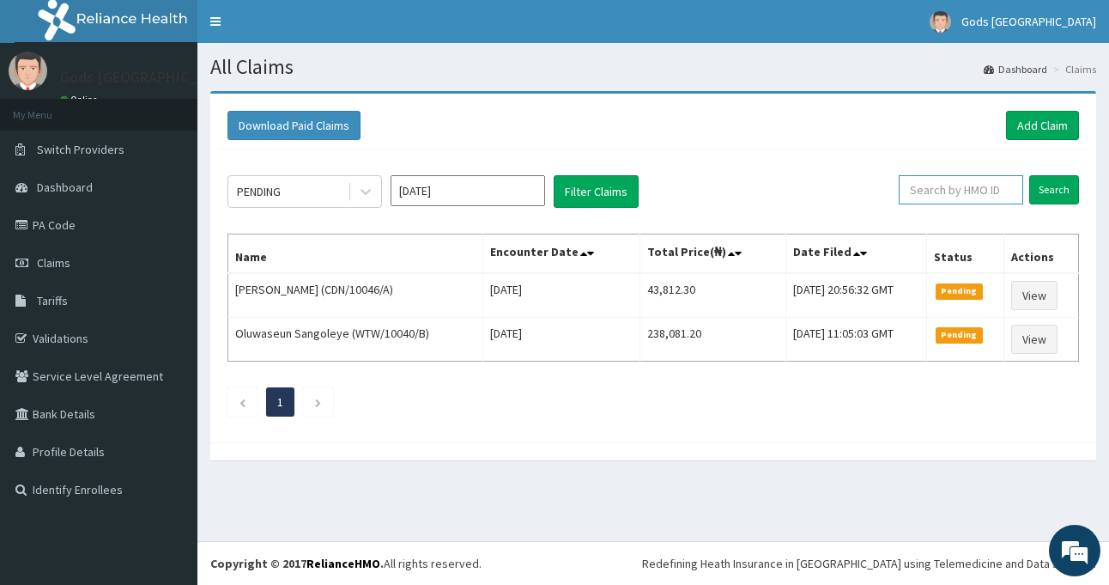
click at [946, 199] on input "text" at bounding box center [961, 189] width 125 height 29
type input "SRS/10270"
click at [1054, 191] on input "Search" at bounding box center [1055, 189] width 50 height 29
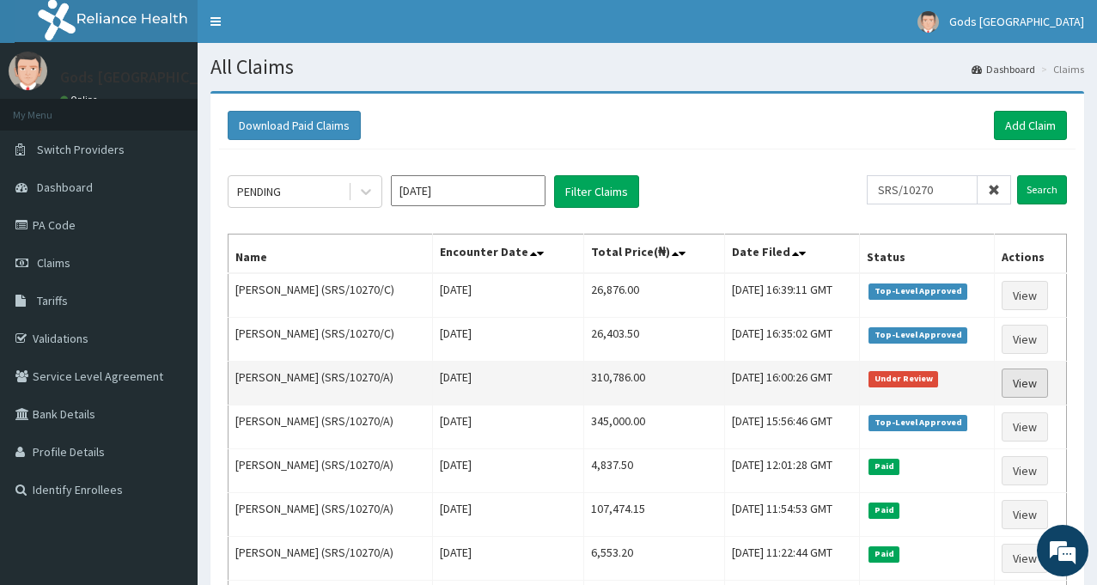
click at [1032, 386] on link "View" at bounding box center [1024, 382] width 46 height 29
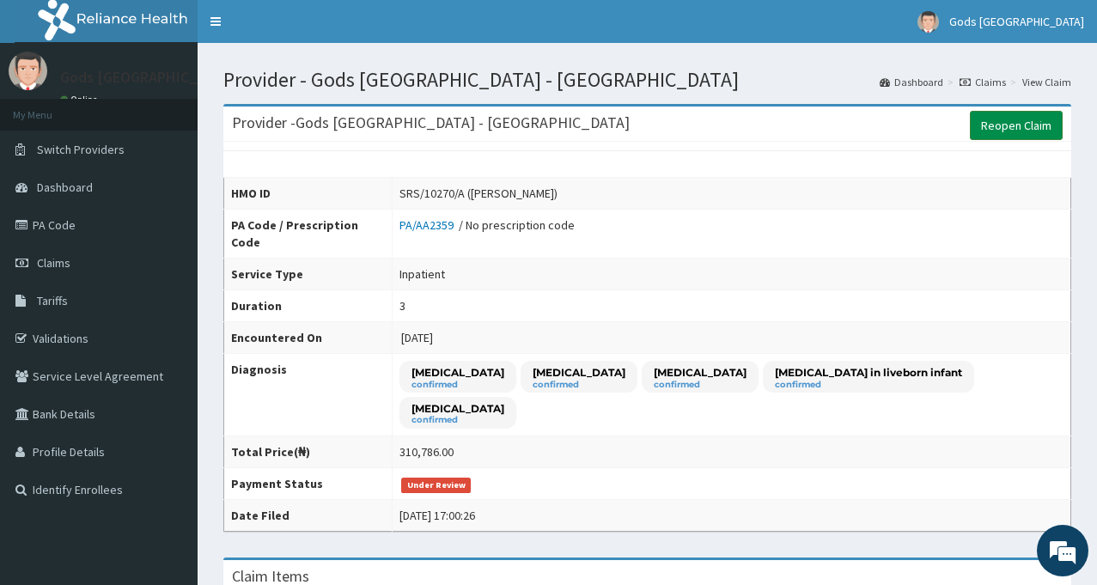
click at [1006, 119] on link "Reopen Claim" at bounding box center [1015, 125] width 93 height 29
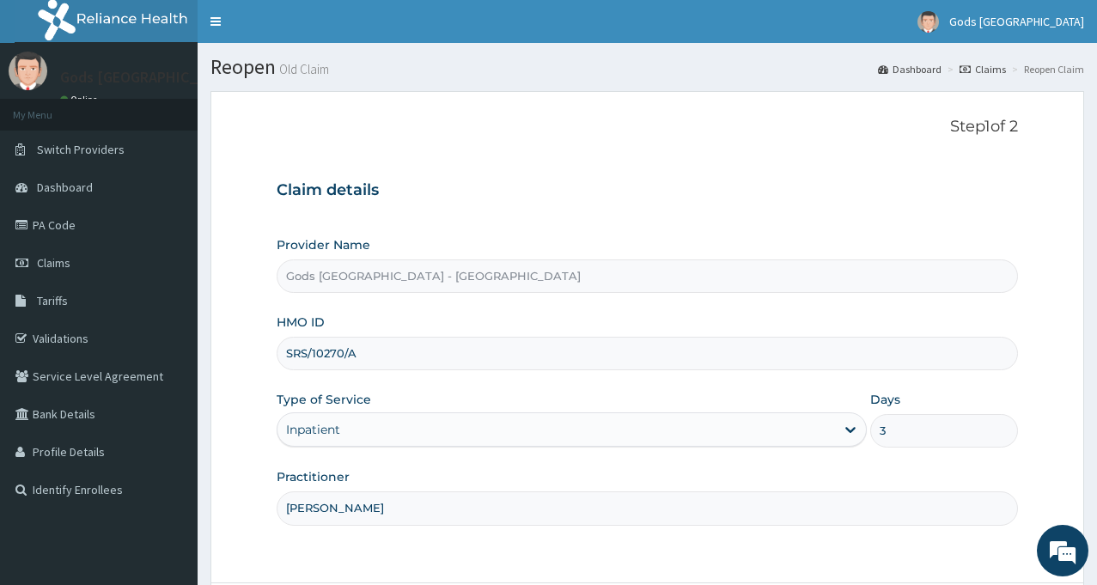
scroll to position [152, 0]
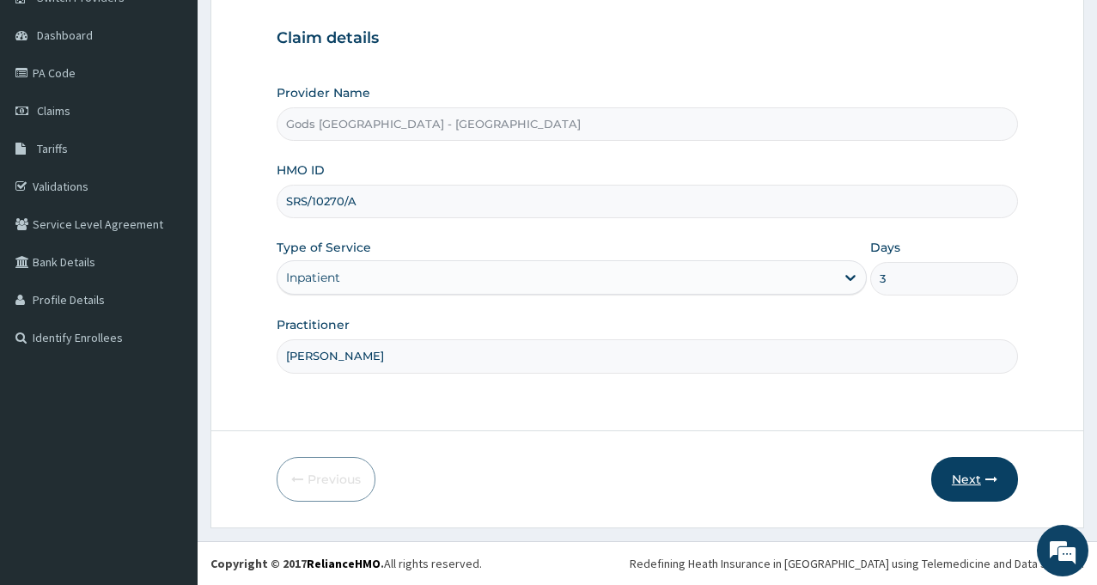
click at [963, 481] on button "Next" at bounding box center [974, 479] width 87 height 45
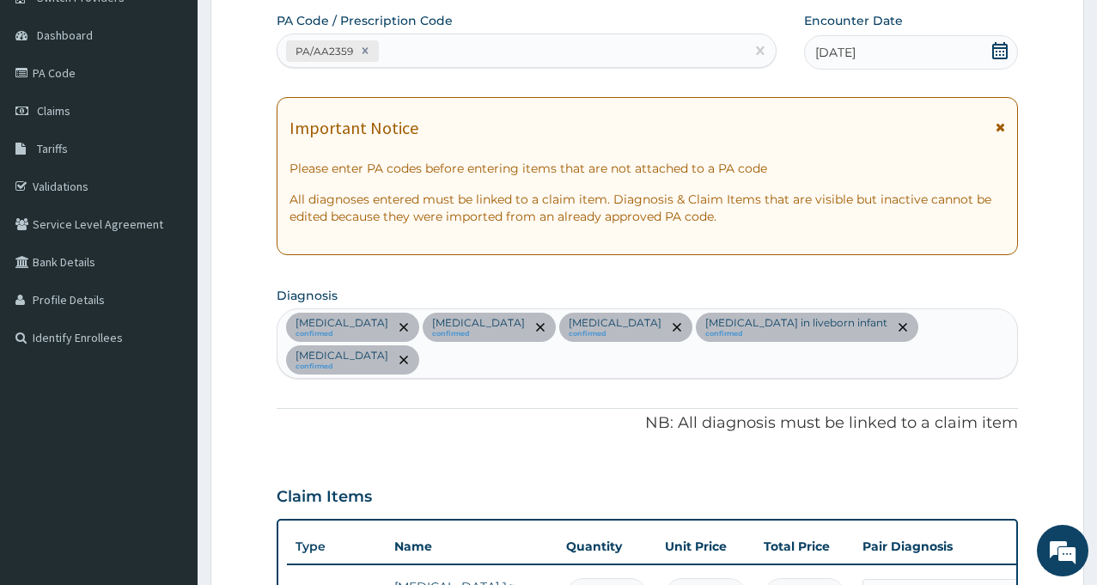
scroll to position [0, 0]
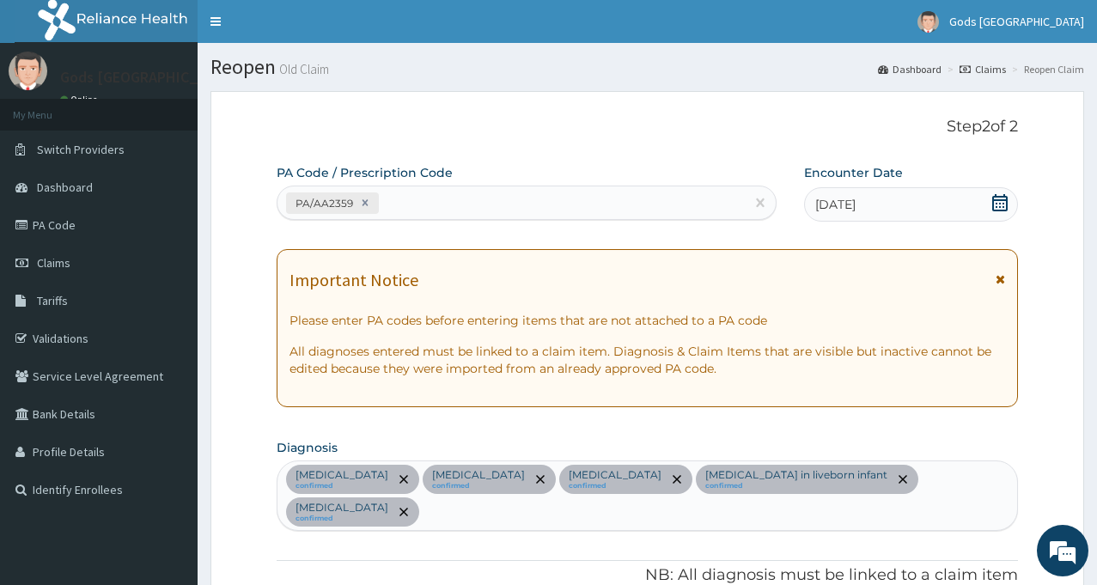
click at [1000, 204] on icon at bounding box center [999, 202] width 17 height 17
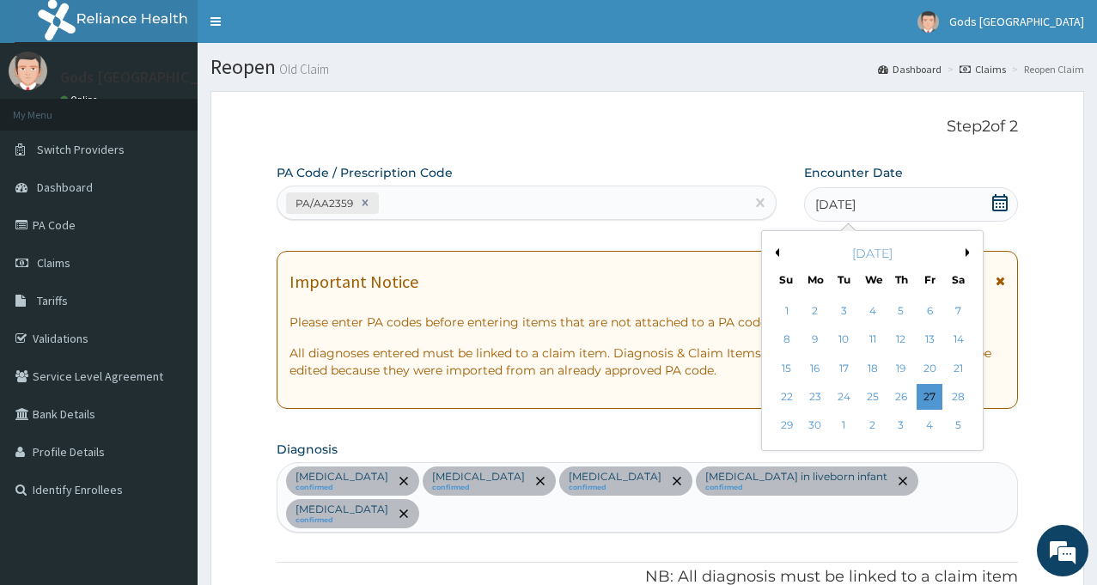
click at [988, 167] on div "Encounter Date [DATE] Previous Month Next Month [DATE] Su Mo Tu We Th Fr Sa 1 2…" at bounding box center [911, 193] width 214 height 59
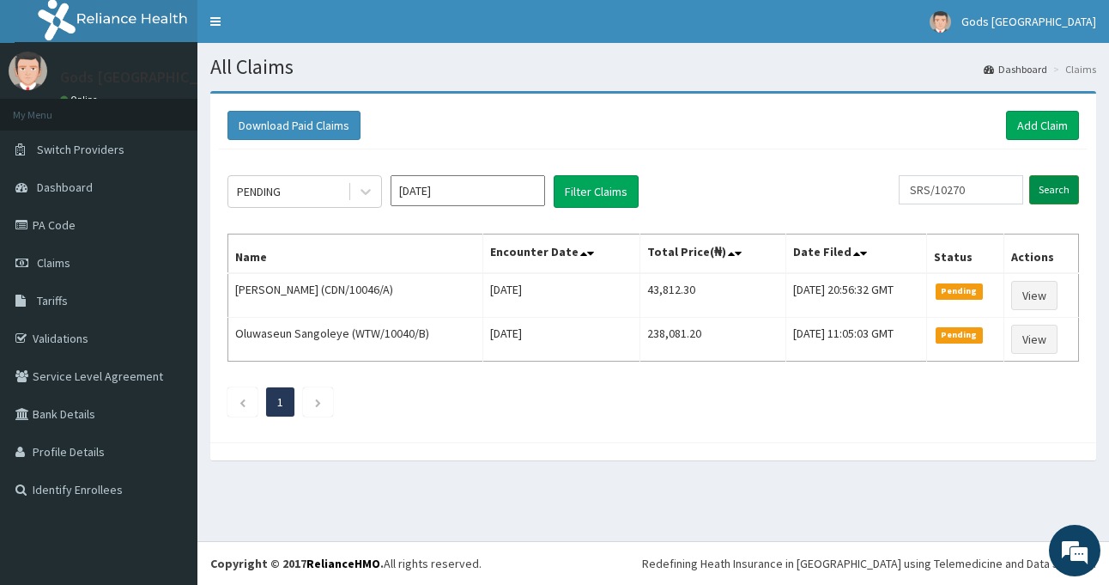
click at [1065, 189] on input "Search" at bounding box center [1055, 189] width 50 height 29
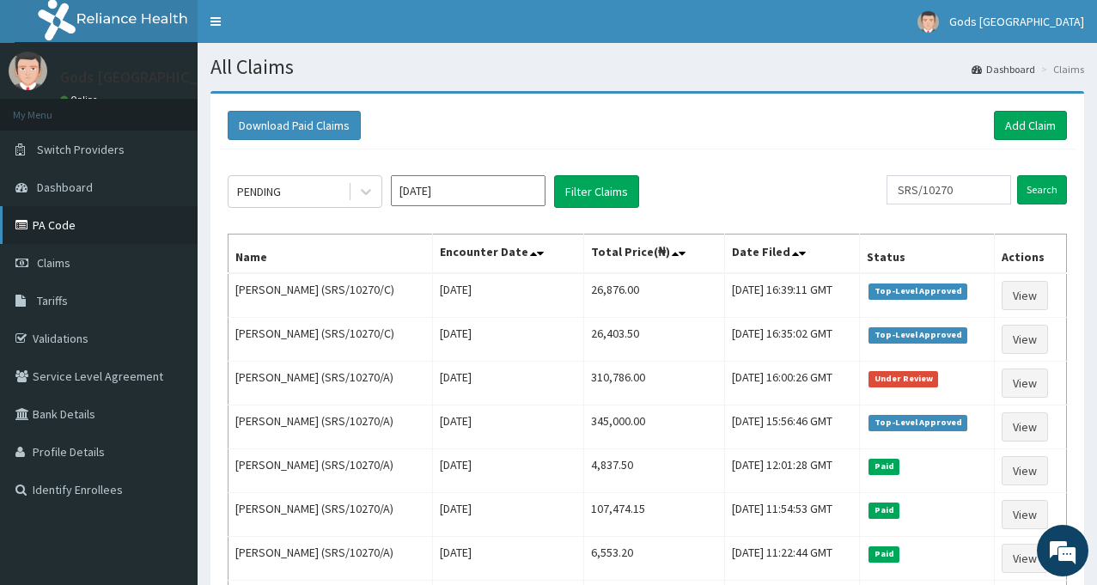
click at [44, 221] on link "PA Code" at bounding box center [99, 225] width 198 height 38
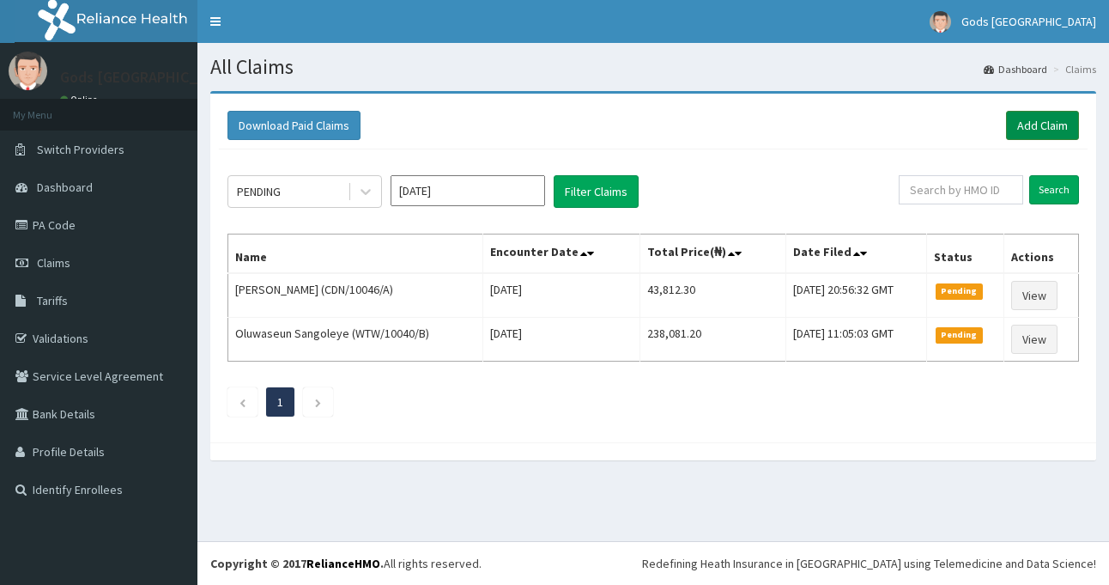
click at [1033, 126] on link "Add Claim" at bounding box center [1042, 125] width 73 height 29
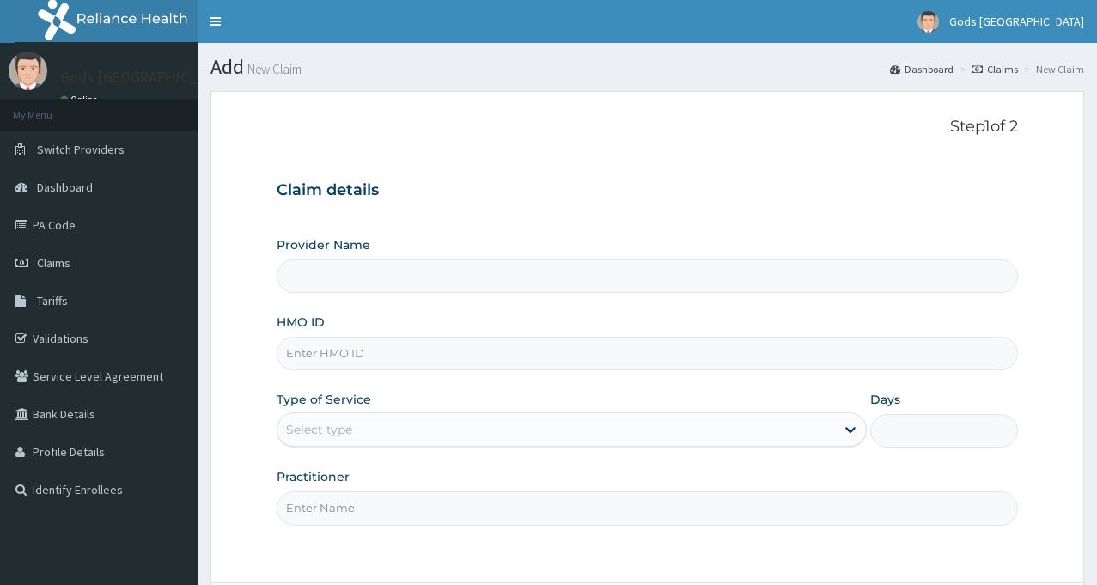
type input "Gods [GEOGRAPHIC_DATA] - [GEOGRAPHIC_DATA]"
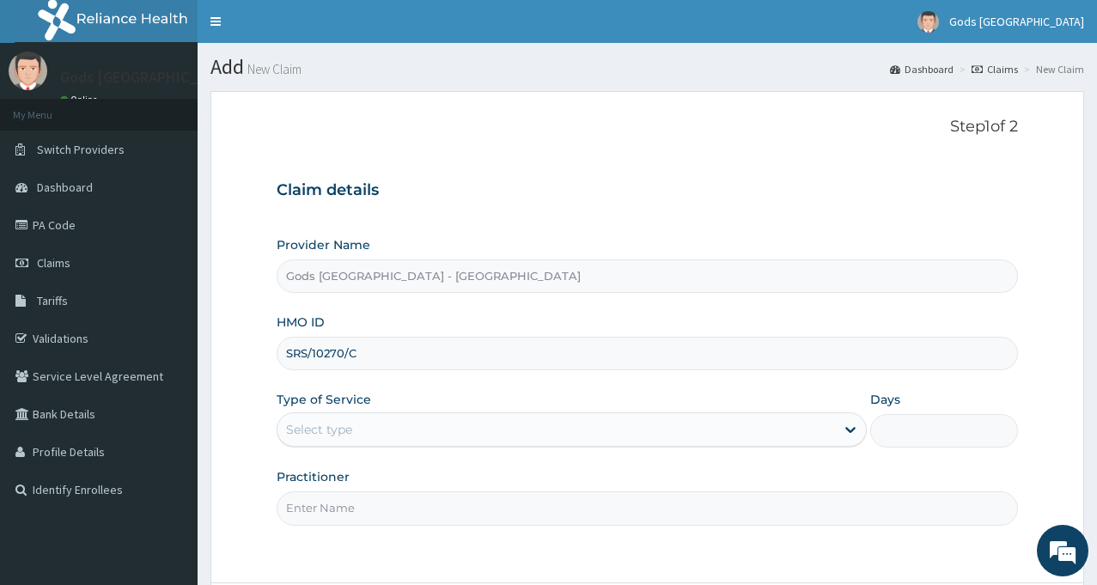
type input "SRS/10270/C"
click at [472, 428] on div "Select type" at bounding box center [555, 429] width 557 height 27
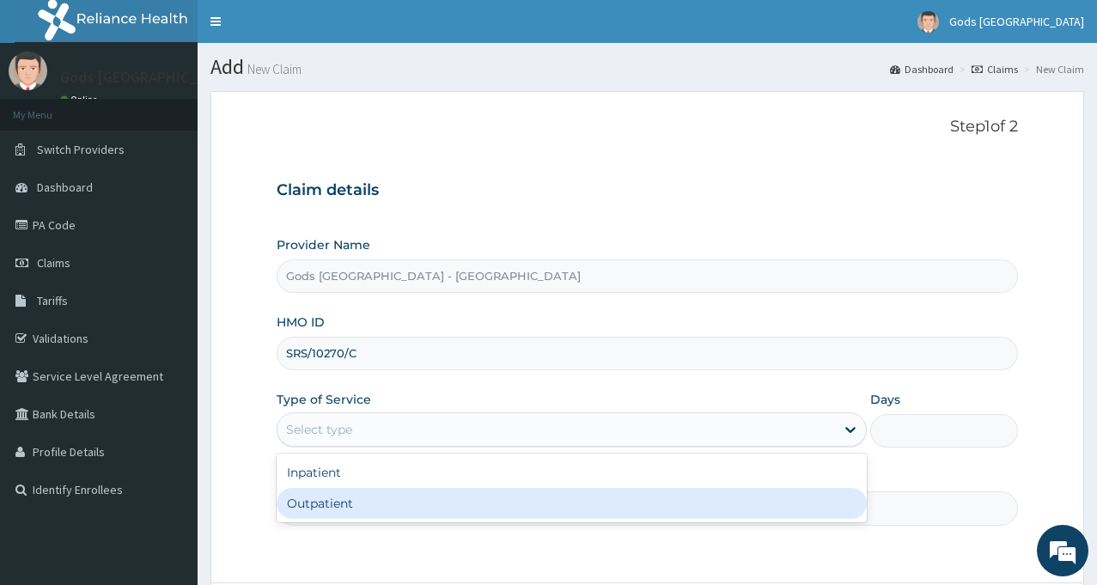
click at [383, 511] on div "Outpatient" at bounding box center [572, 503] width 590 height 31
type input "1"
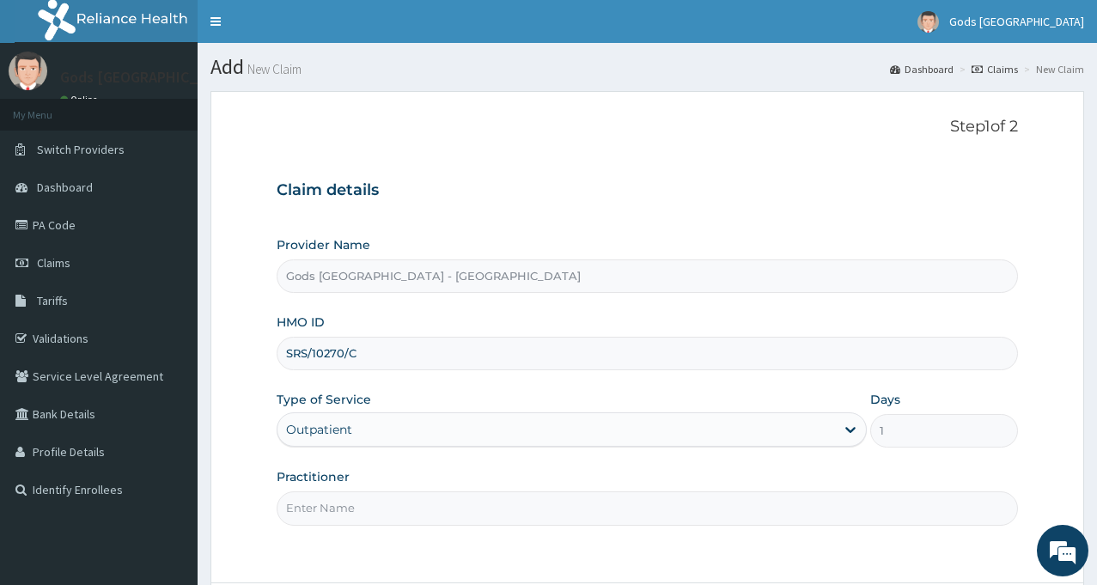
click at [593, 507] on input "Practitioner" at bounding box center [647, 507] width 741 height 33
type input "DR OPAFUNSO"
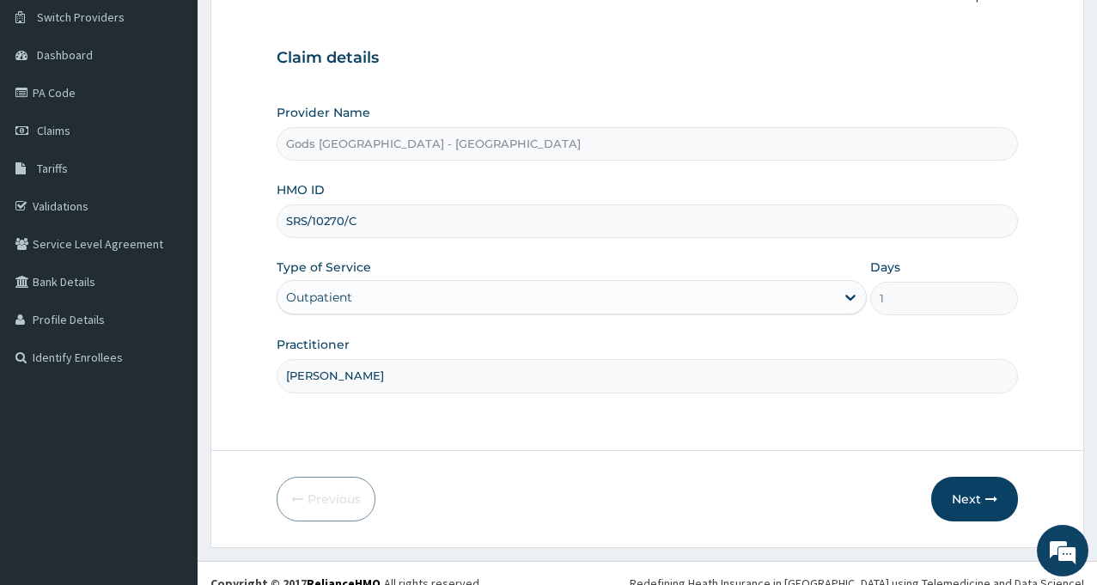
scroll to position [152, 0]
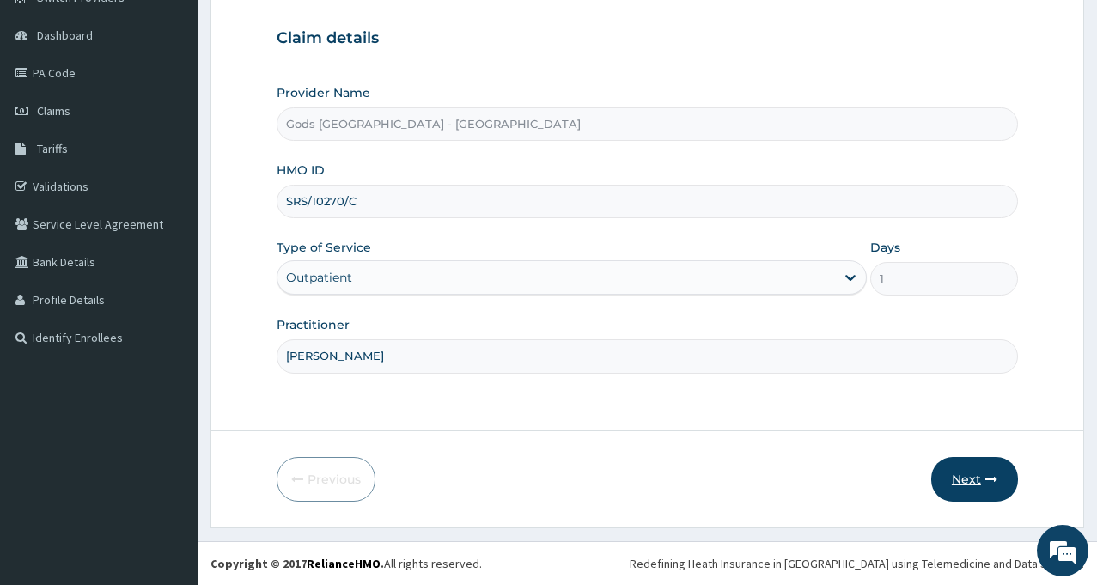
click at [981, 481] on button "Next" at bounding box center [974, 479] width 87 height 45
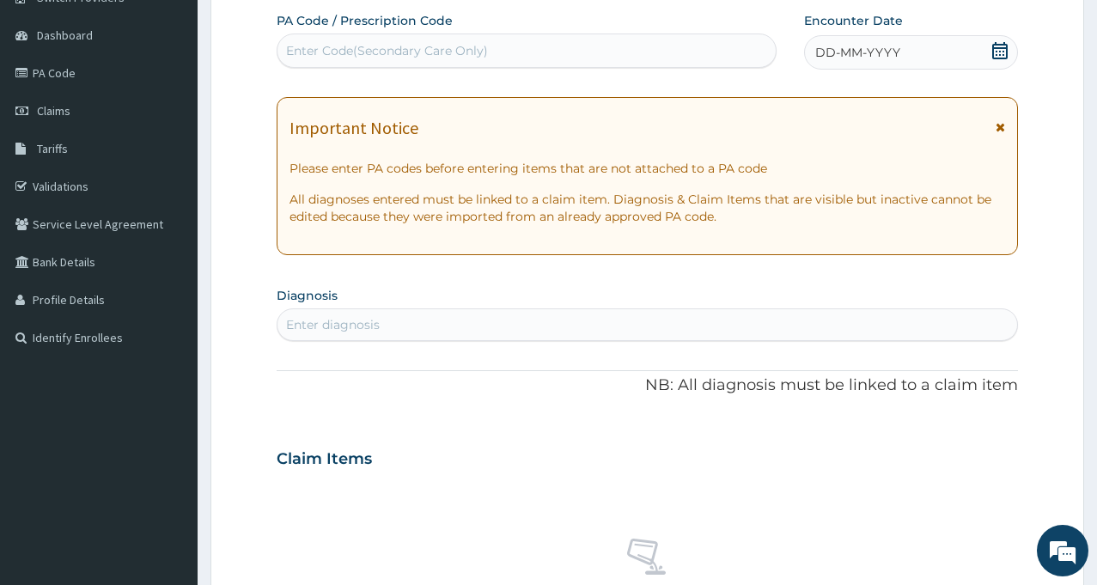
scroll to position [0, 0]
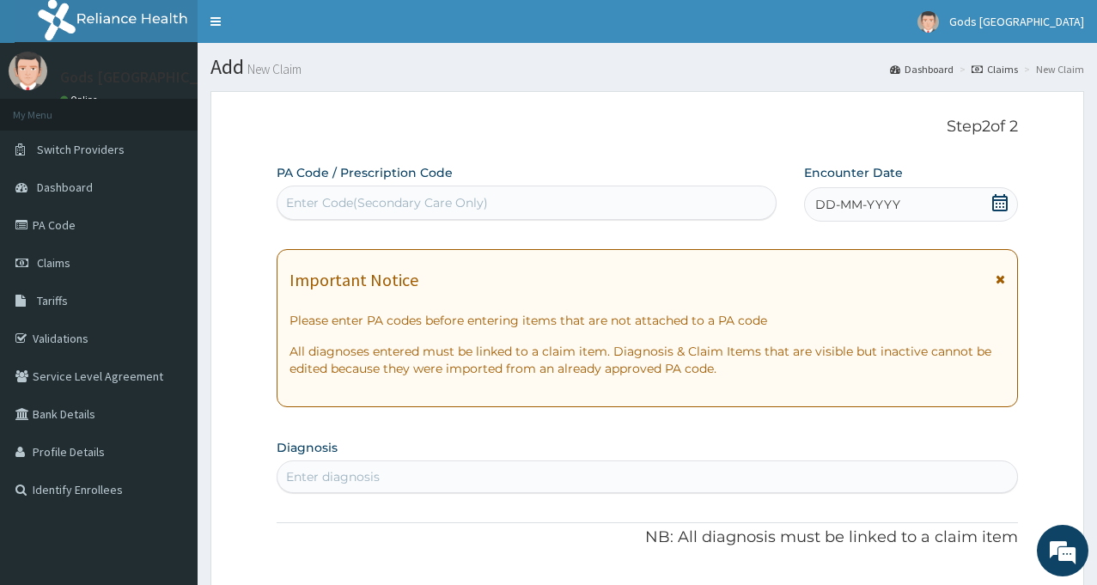
click at [580, 199] on div "Enter Code(Secondary Care Only)" at bounding box center [526, 202] width 498 height 27
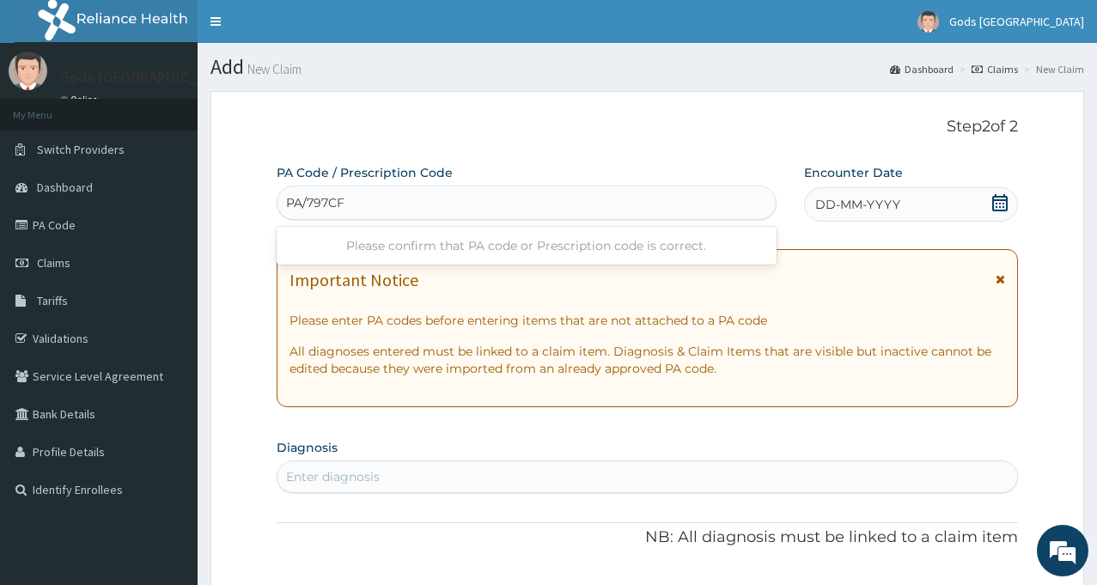
type input "PA/797CF2"
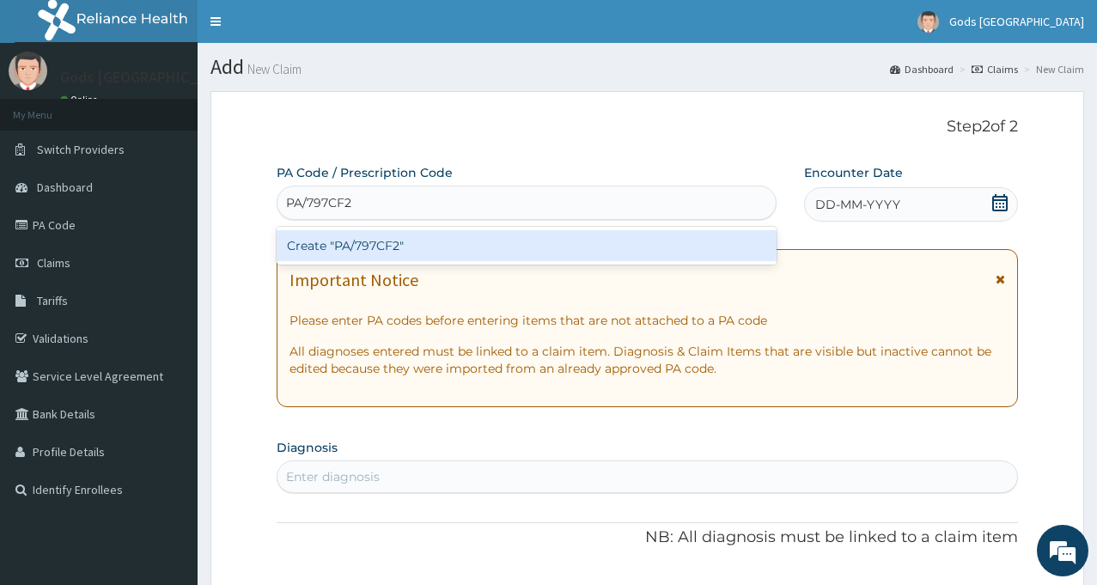
click at [374, 245] on div "Create "PA/797CF2"" at bounding box center [527, 245] width 500 height 31
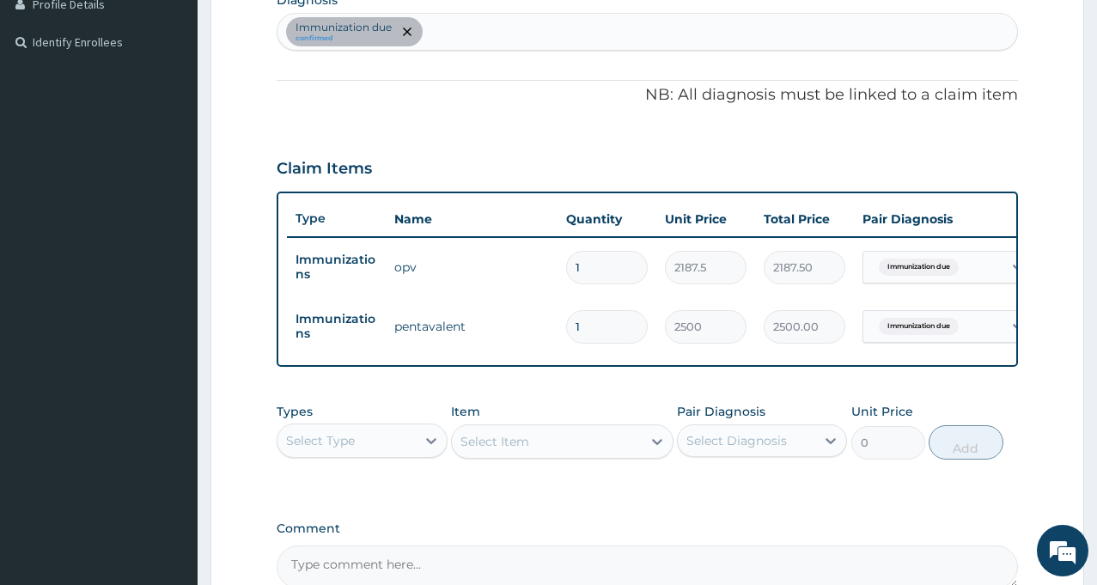
scroll to position [644, 0]
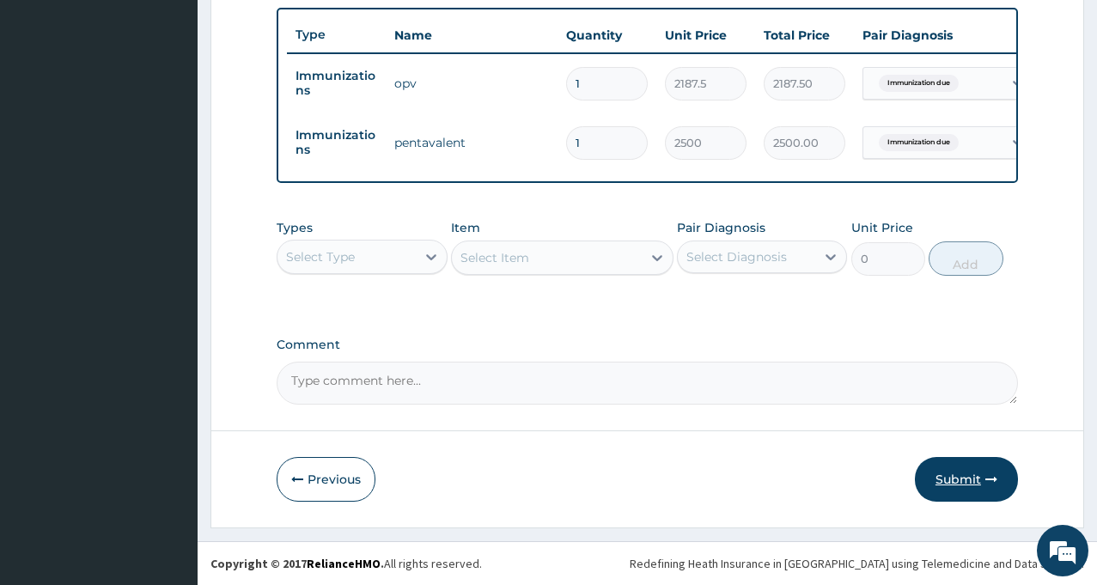
click at [953, 477] on button "Submit" at bounding box center [966, 479] width 103 height 45
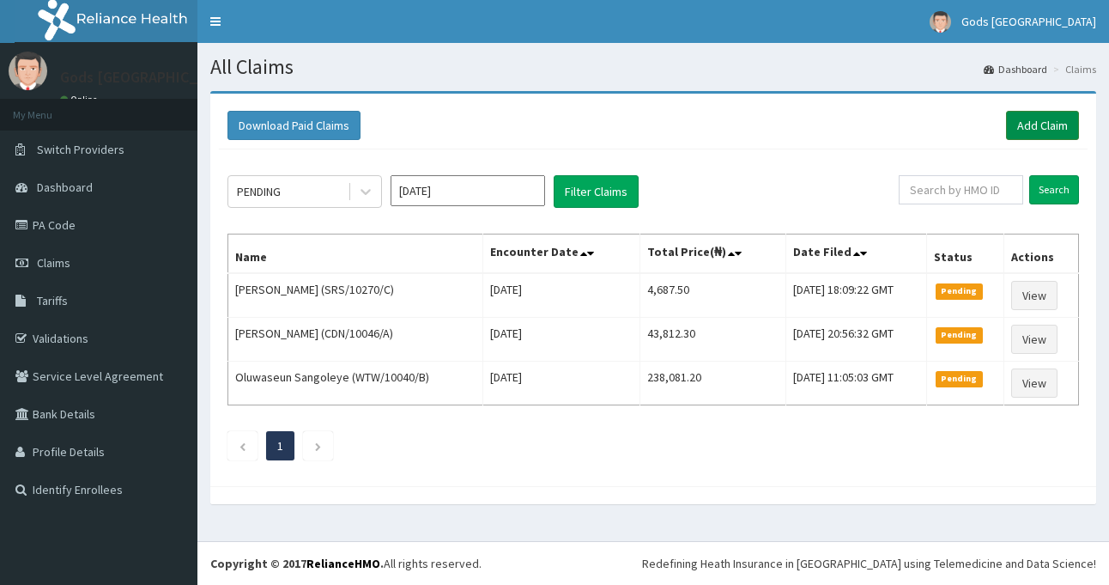
click at [1048, 128] on link "Add Claim" at bounding box center [1042, 125] width 73 height 29
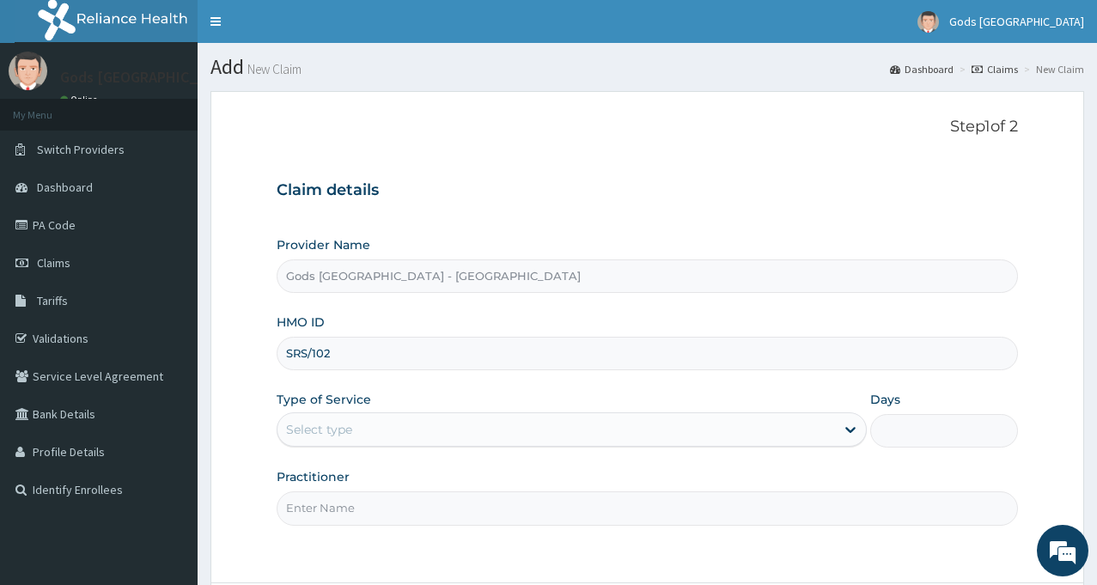
type input "SRS/10270/C"
click at [694, 435] on div "Select type" at bounding box center [555, 429] width 557 height 27
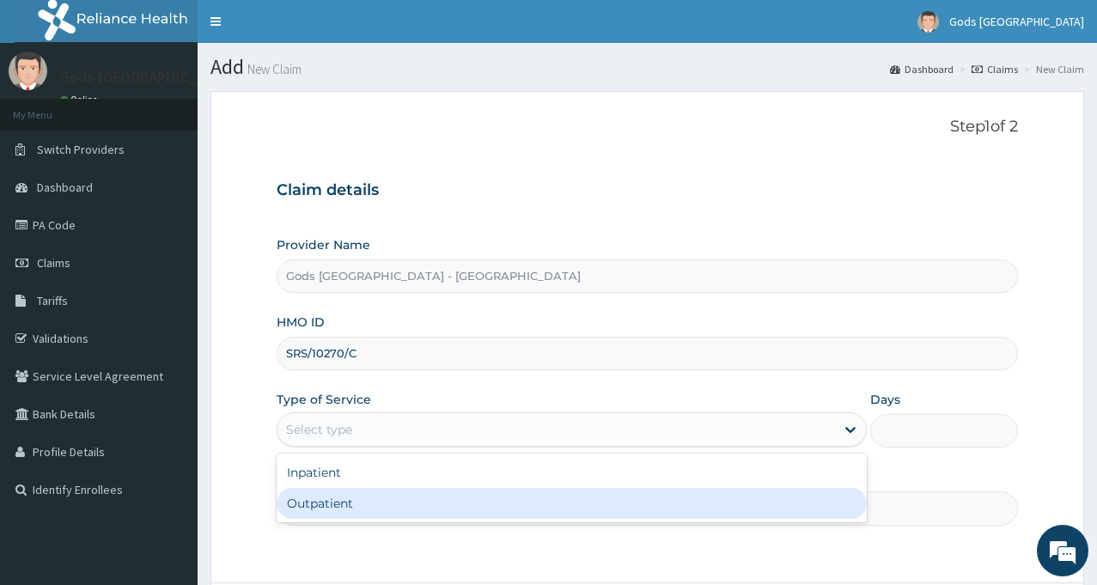
click at [519, 520] on div "Inpatient Outpatient" at bounding box center [572, 487] width 590 height 69
click at [537, 510] on div "Outpatient" at bounding box center [572, 503] width 590 height 31
type input "1"
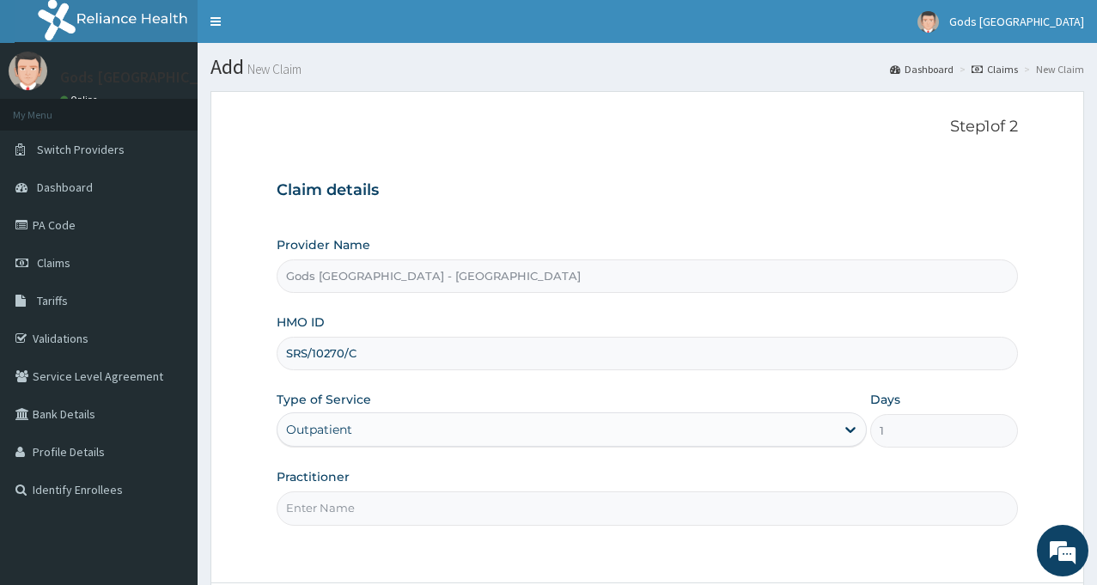
click at [556, 508] on input "Practitioner" at bounding box center [647, 507] width 741 height 33
type input "DR MAYOWA"
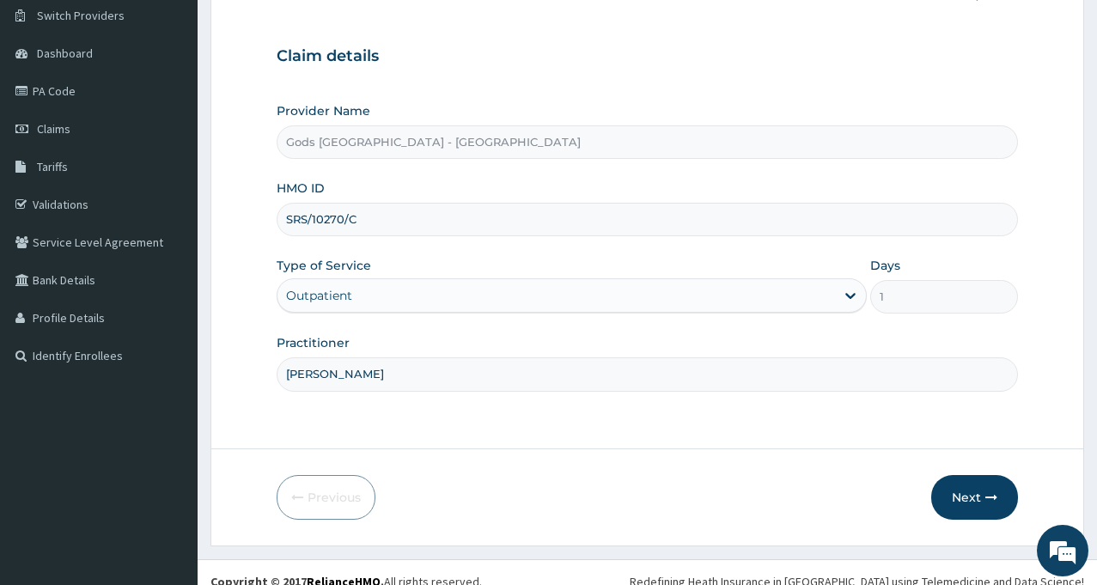
scroll to position [152, 0]
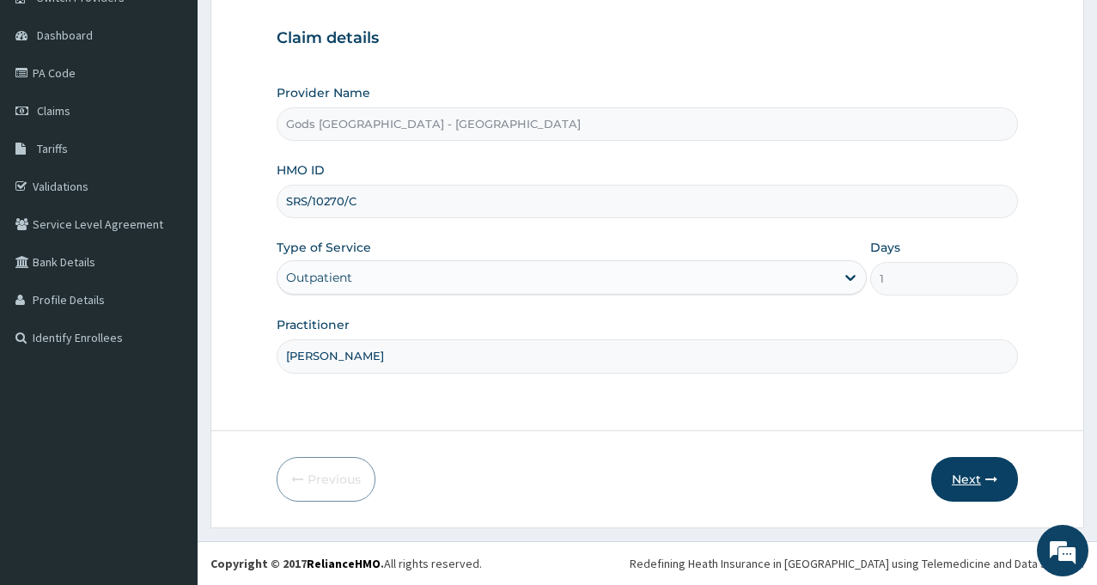
click at [973, 471] on button "Next" at bounding box center [974, 479] width 87 height 45
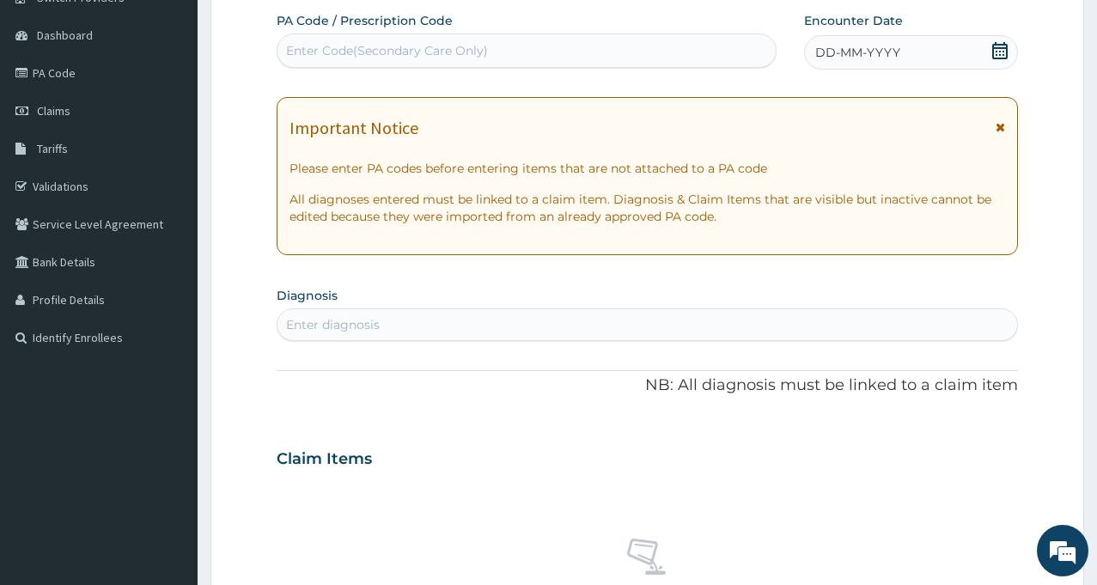
click at [612, 58] on div "Enter Code(Secondary Care Only)" at bounding box center [526, 50] width 498 height 27
type input "PA/E8E54C"
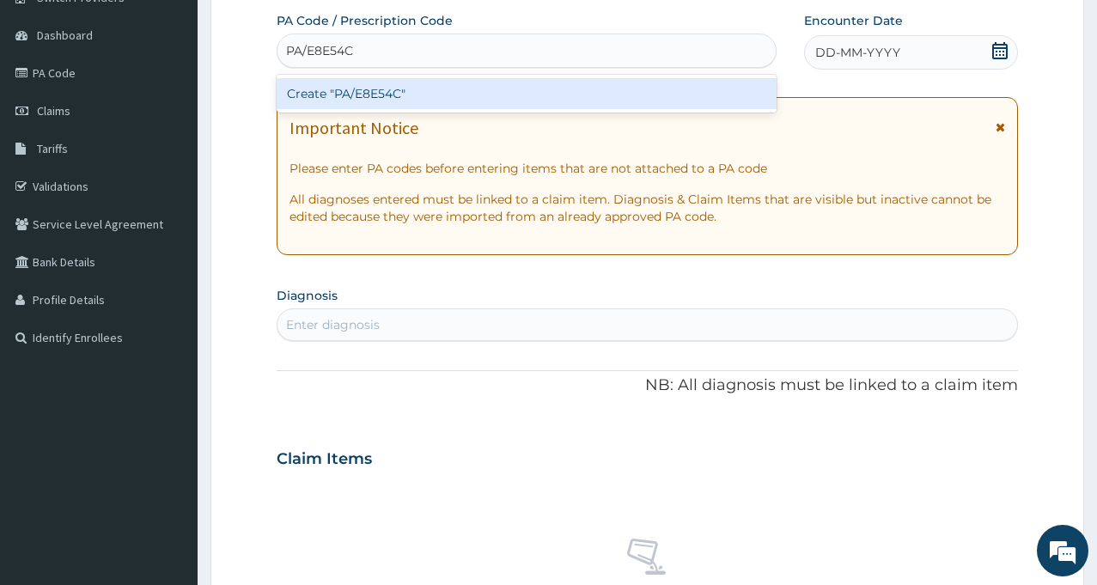
click at [369, 91] on div "Create "PA/E8E54C"" at bounding box center [527, 93] width 500 height 31
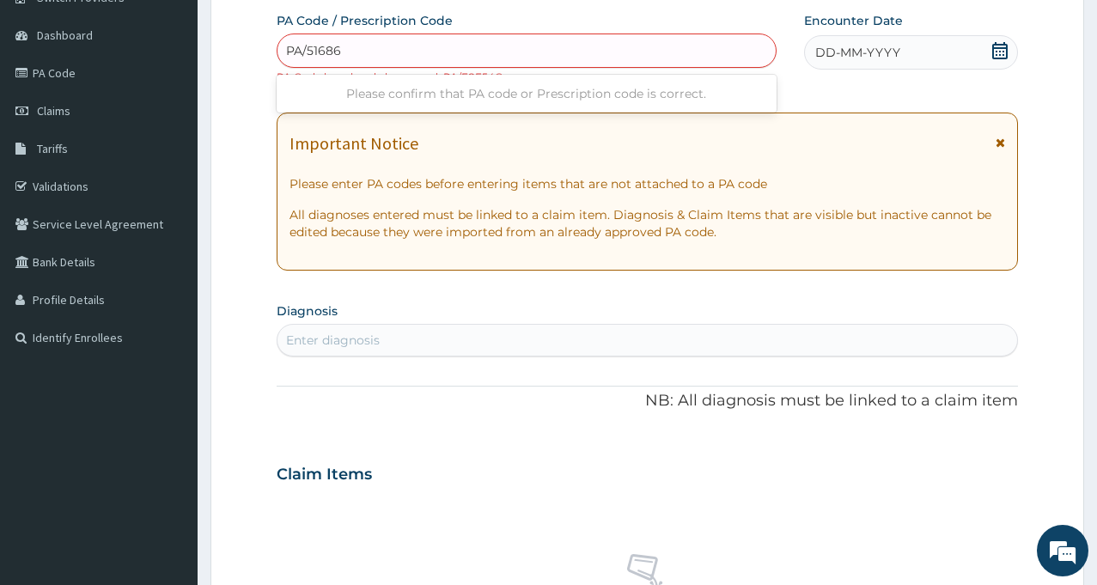
type input "PA/51686D"
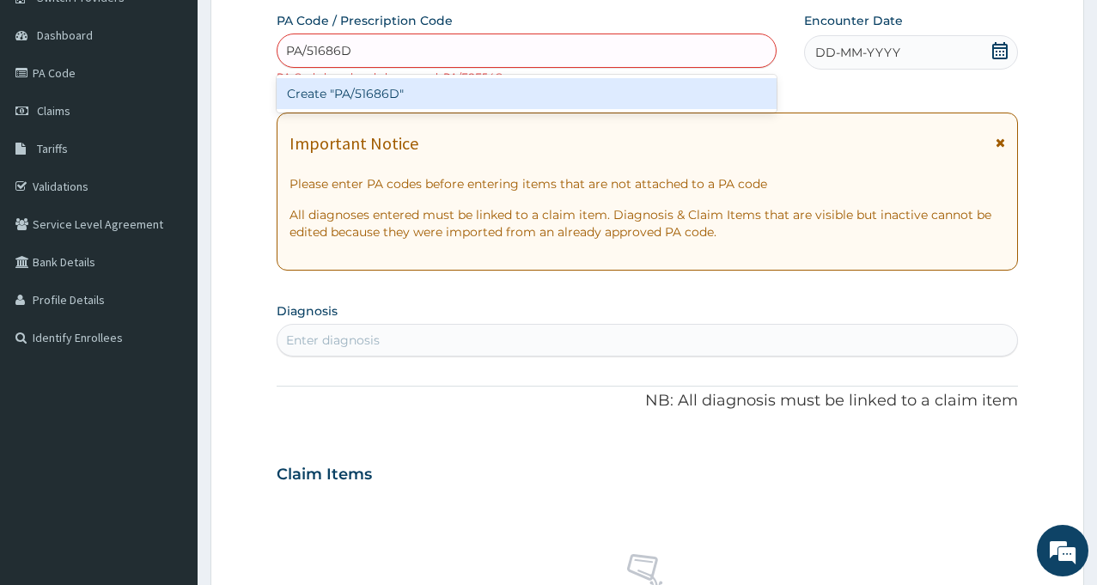
click at [369, 91] on div "Create "PA/51686D"" at bounding box center [527, 93] width 500 height 31
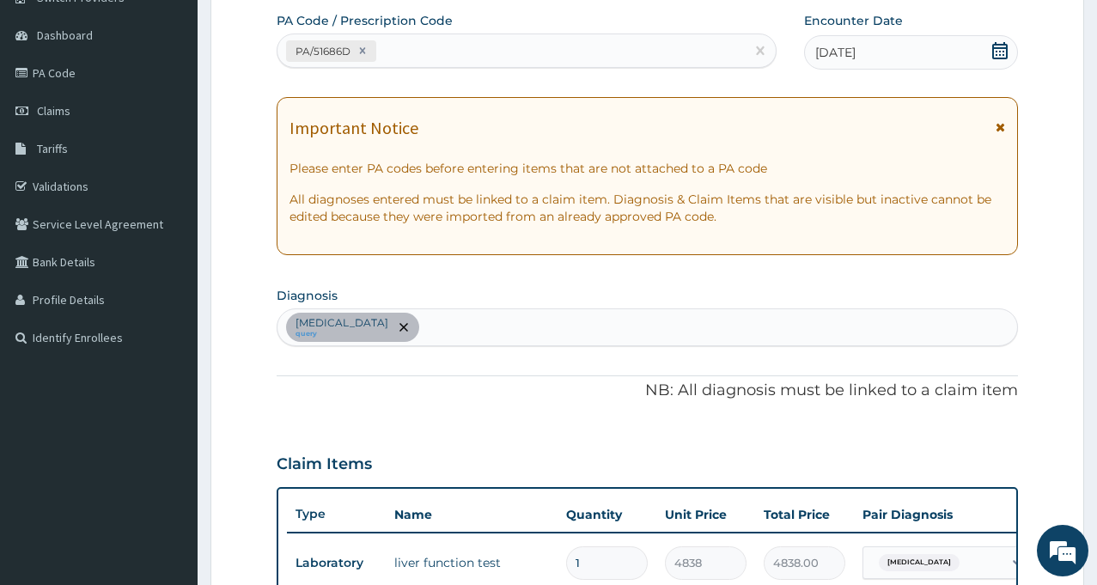
scroll to position [585, 0]
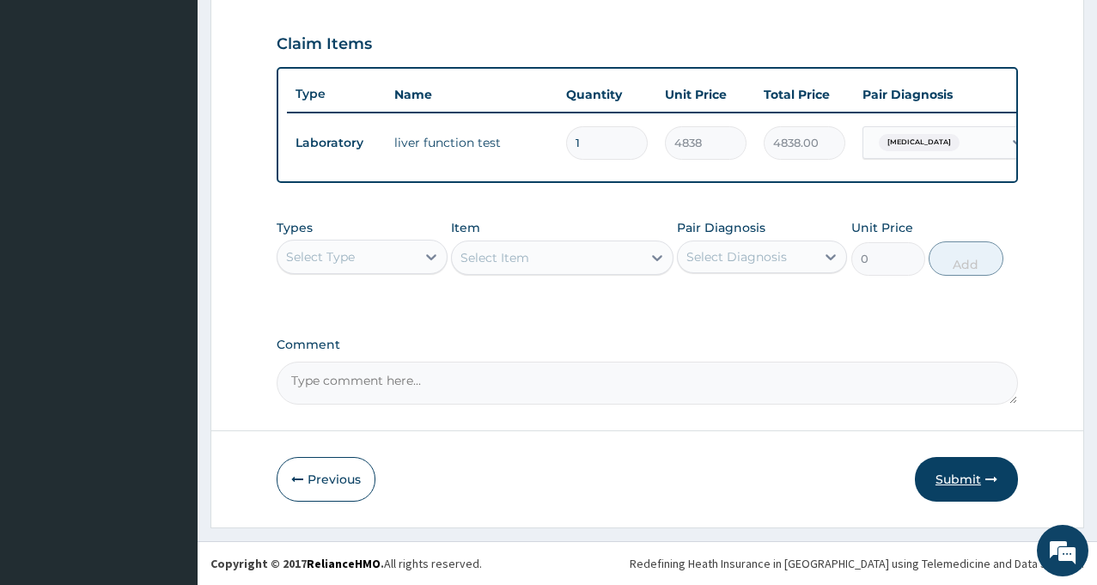
click at [959, 477] on button "Submit" at bounding box center [966, 479] width 103 height 45
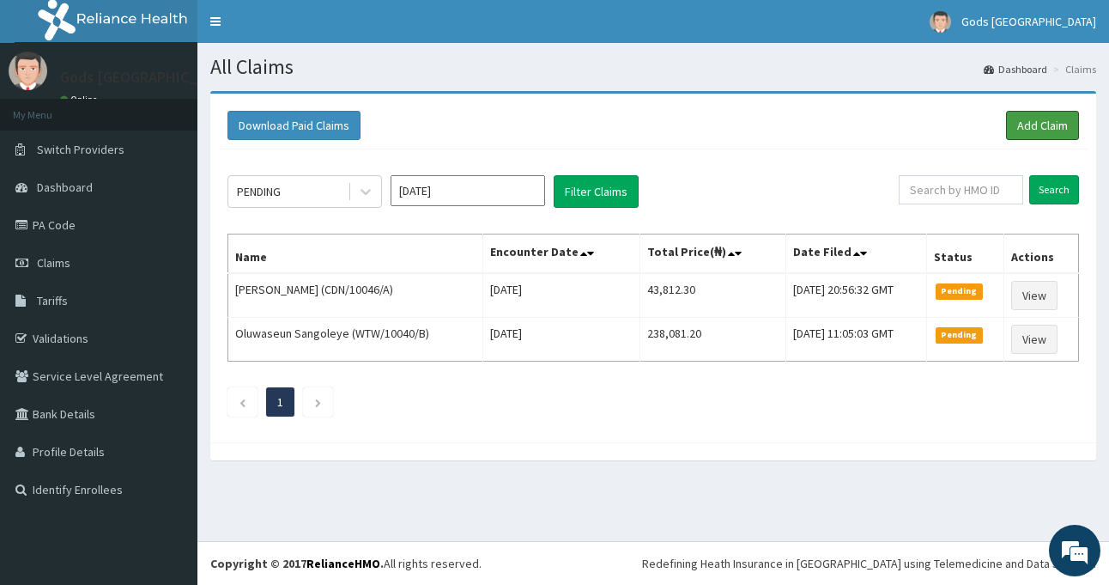
click at [1030, 120] on link "Add Claim" at bounding box center [1042, 125] width 73 height 29
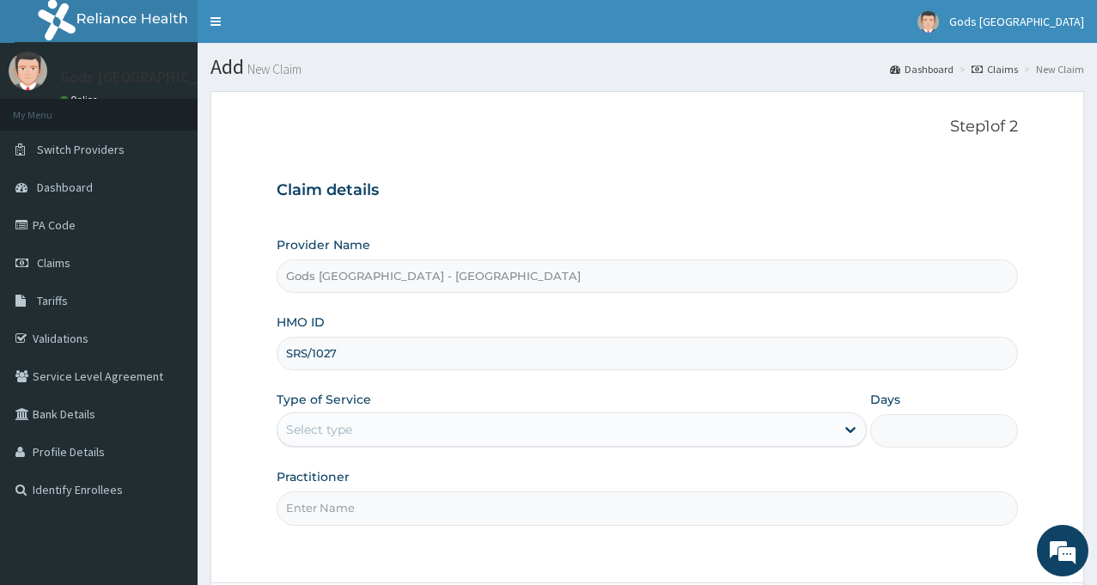
type input "SRS/10270/C"
click at [489, 432] on div "Select type" at bounding box center [555, 429] width 557 height 27
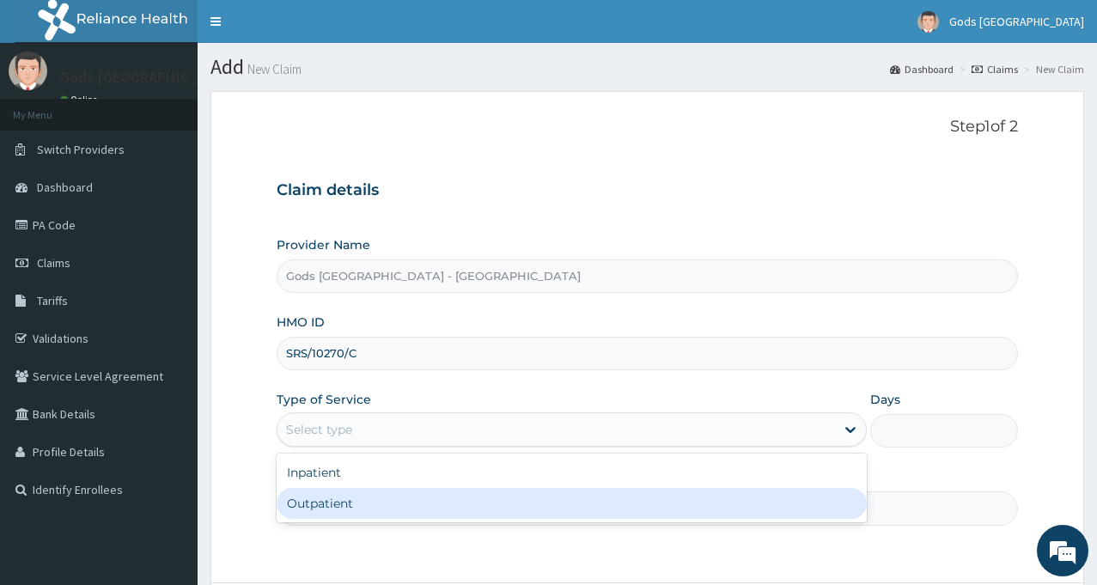
click at [371, 501] on div "Outpatient" at bounding box center [572, 503] width 590 height 31
type input "1"
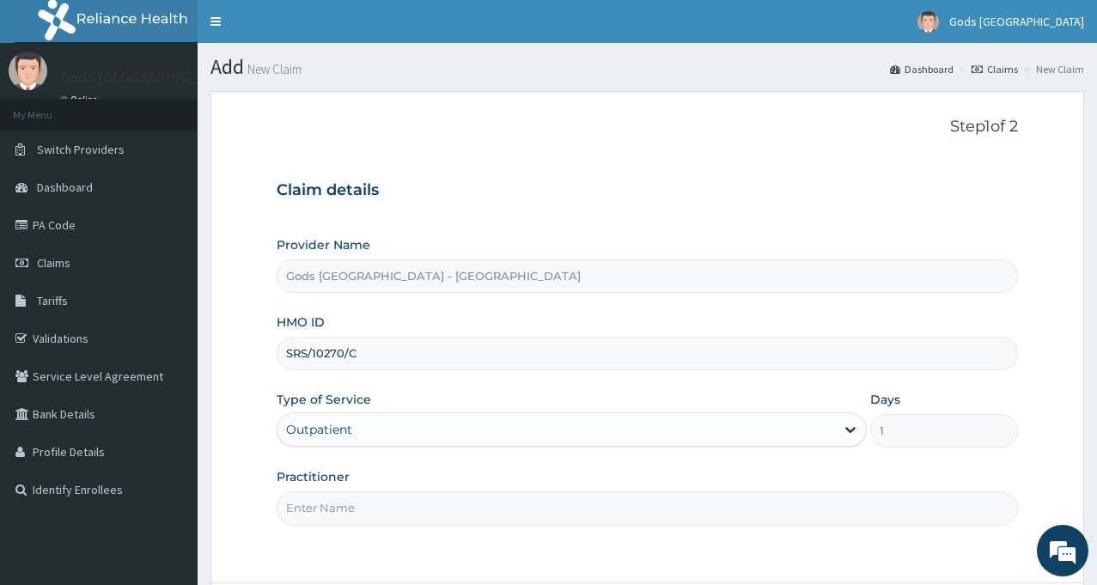
click at [631, 505] on input "Practitioner" at bounding box center [647, 507] width 741 height 33
type input "DR AJAKAYE"
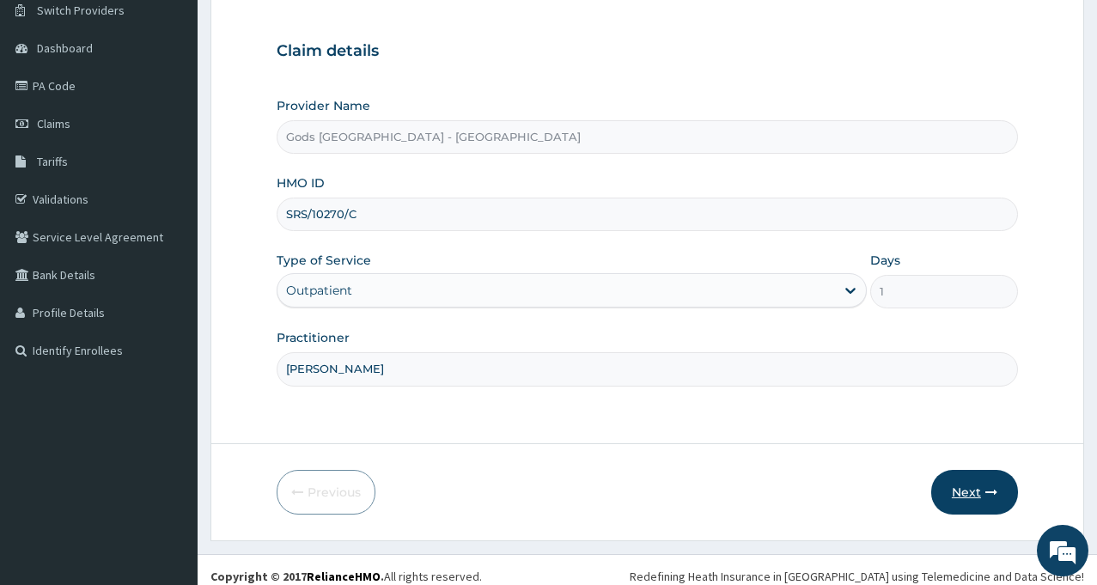
scroll to position [152, 0]
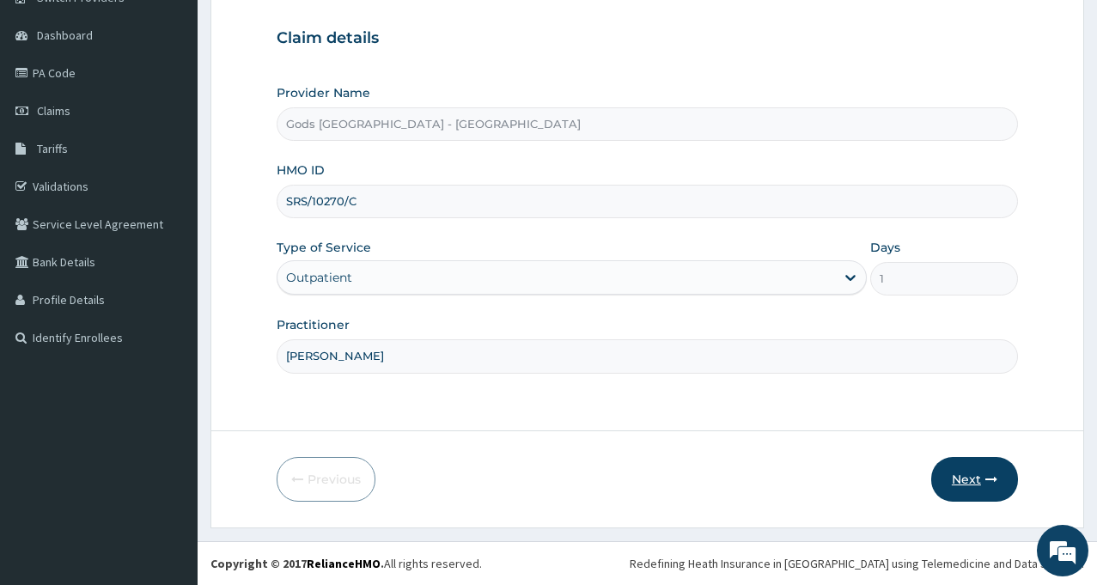
click at [965, 474] on button "Next" at bounding box center [974, 479] width 87 height 45
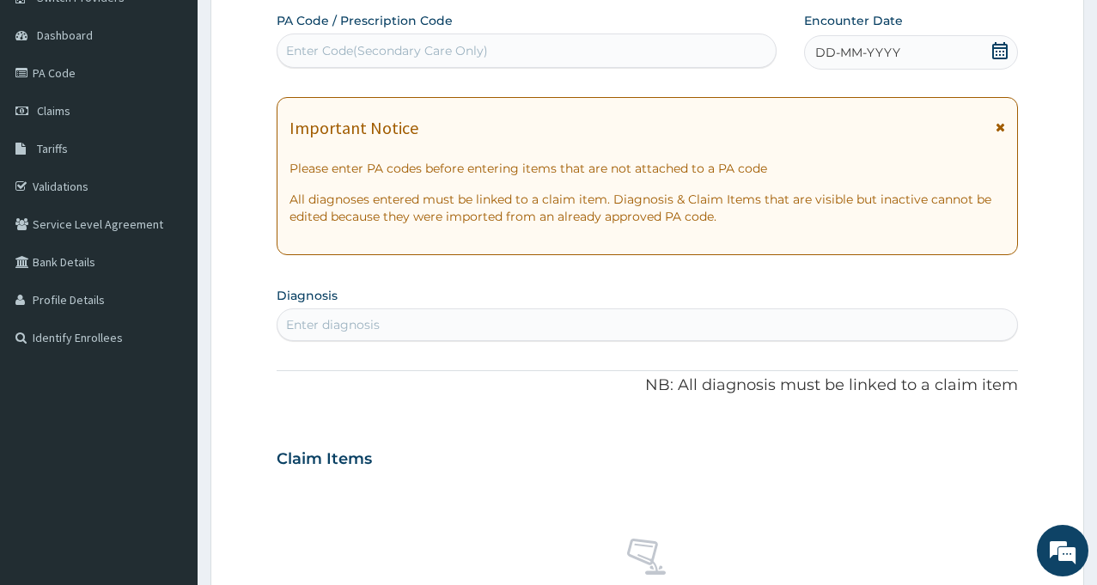
click at [548, 53] on div "Enter Code(Secondary Care Only)" at bounding box center [526, 50] width 498 height 27
type input "PA/D4D2AF"
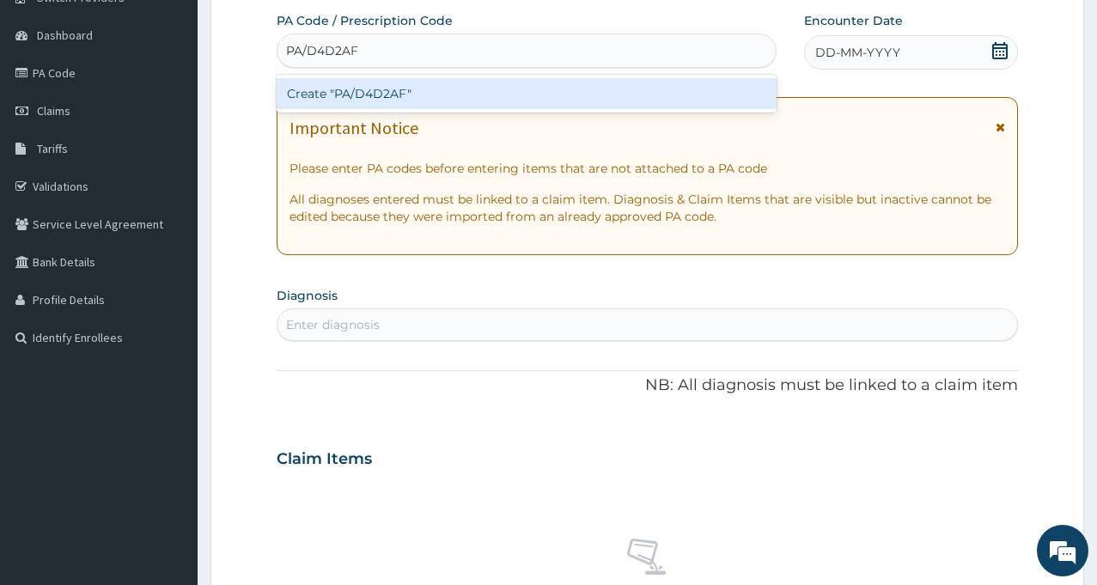
click at [365, 89] on div "Create "PA/D4D2AF"" at bounding box center [527, 93] width 500 height 31
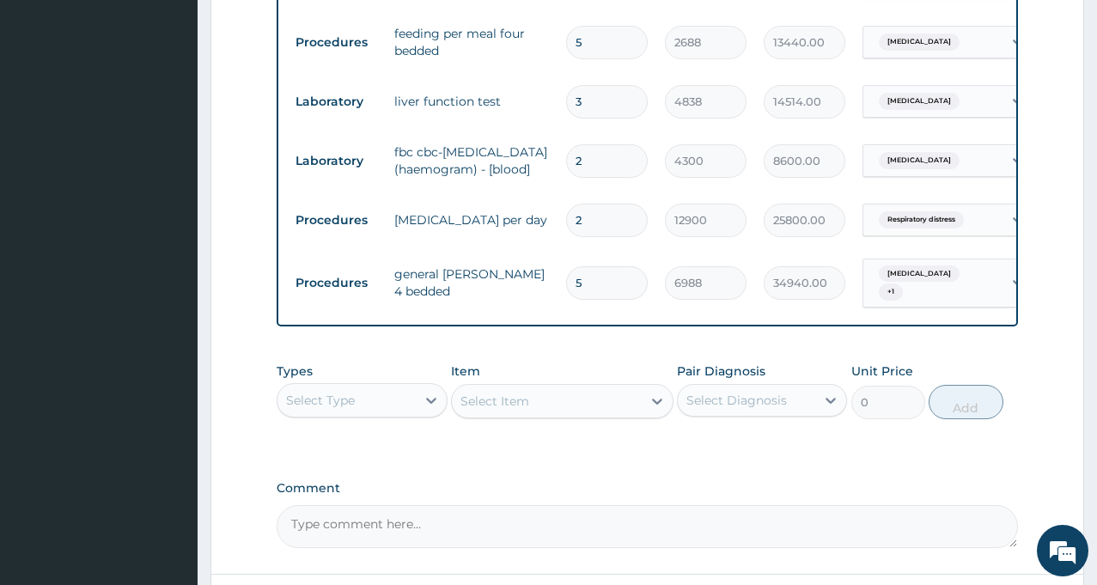
scroll to position [1134, 0]
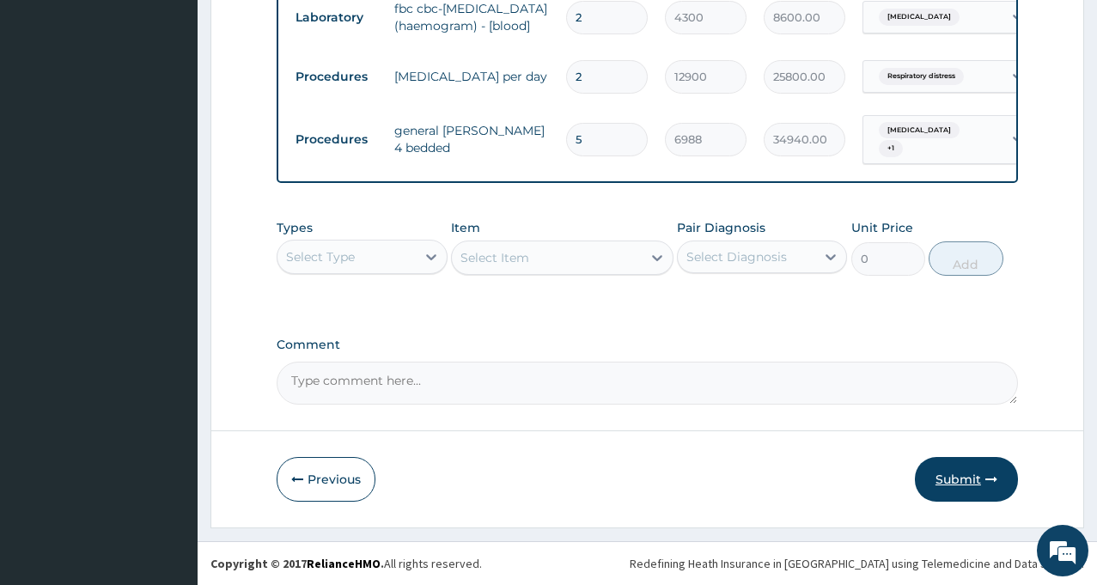
click at [973, 479] on button "Submit" at bounding box center [966, 479] width 103 height 45
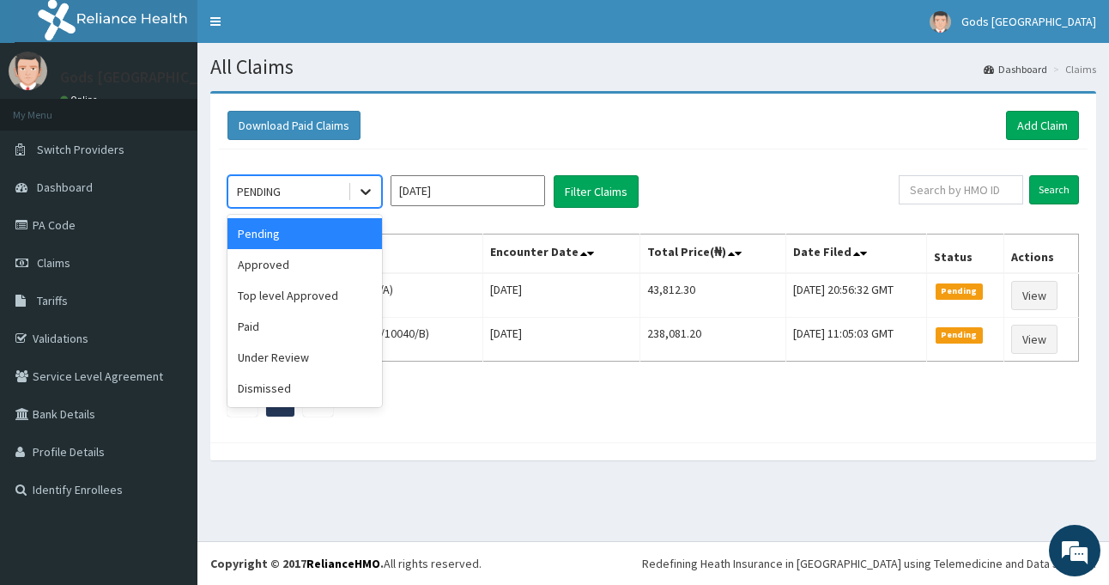
click at [366, 194] on icon at bounding box center [366, 193] width 10 height 6
click at [283, 277] on div "Approved" at bounding box center [305, 264] width 155 height 31
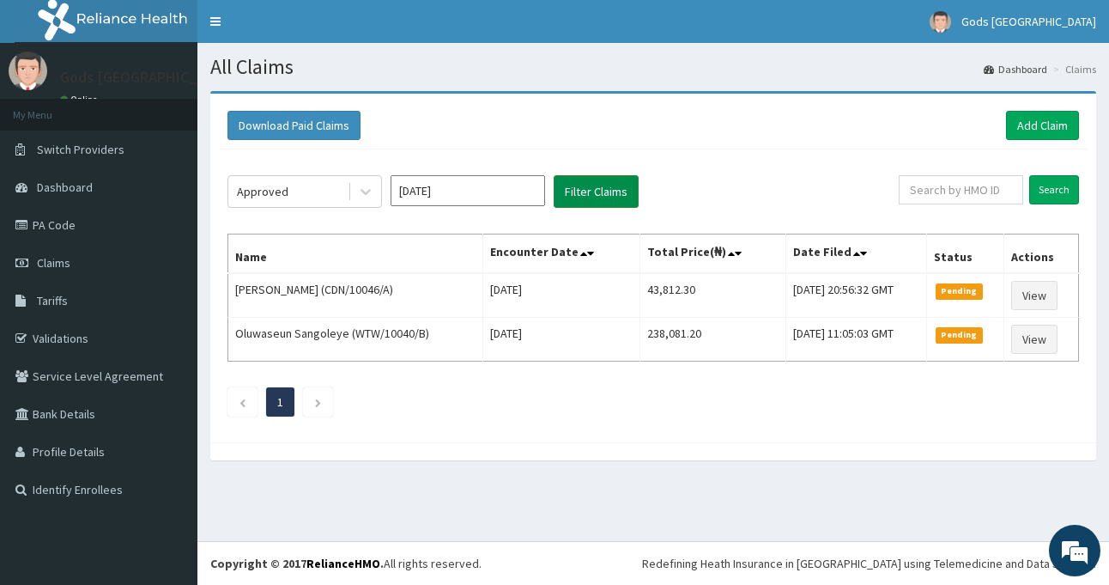
click at [612, 186] on button "Filter Claims" at bounding box center [596, 191] width 85 height 33
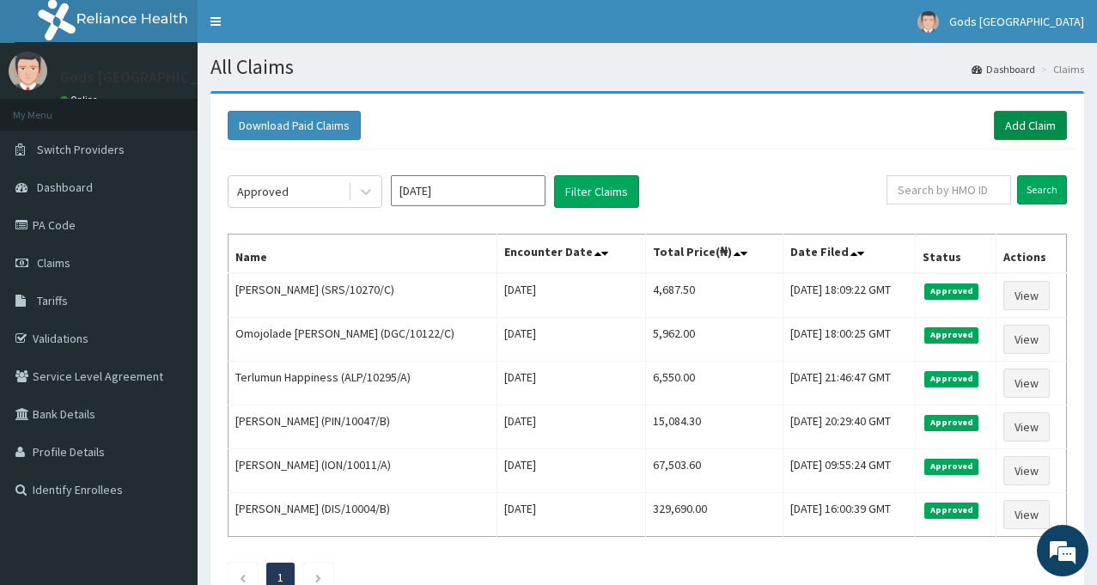
click at [1036, 117] on link "Add Claim" at bounding box center [1030, 125] width 73 height 29
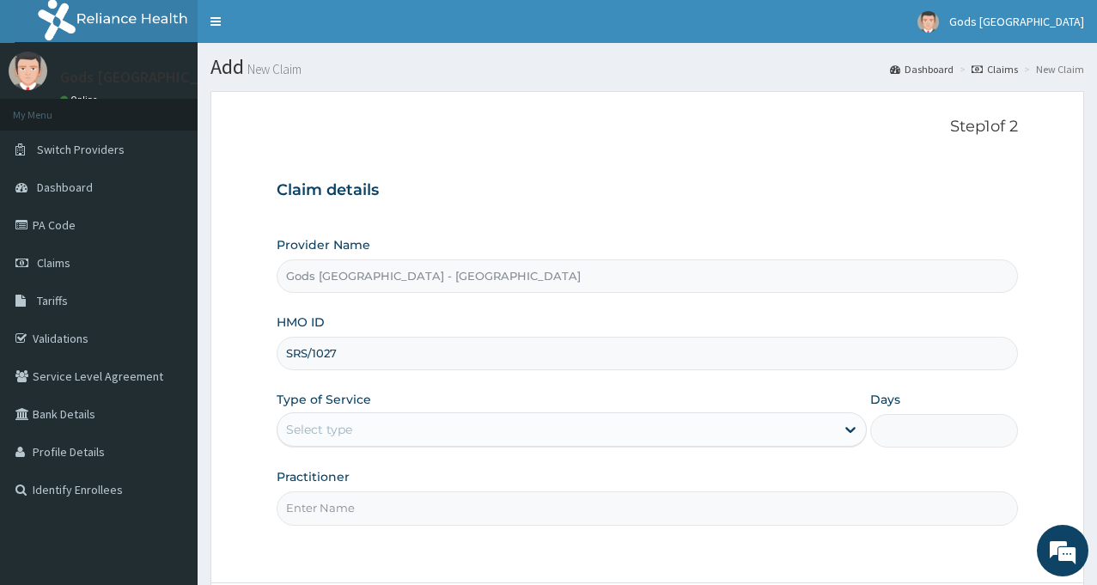
type input "SRS/10270/C"
click at [520, 424] on div "Select type" at bounding box center [555, 429] width 557 height 27
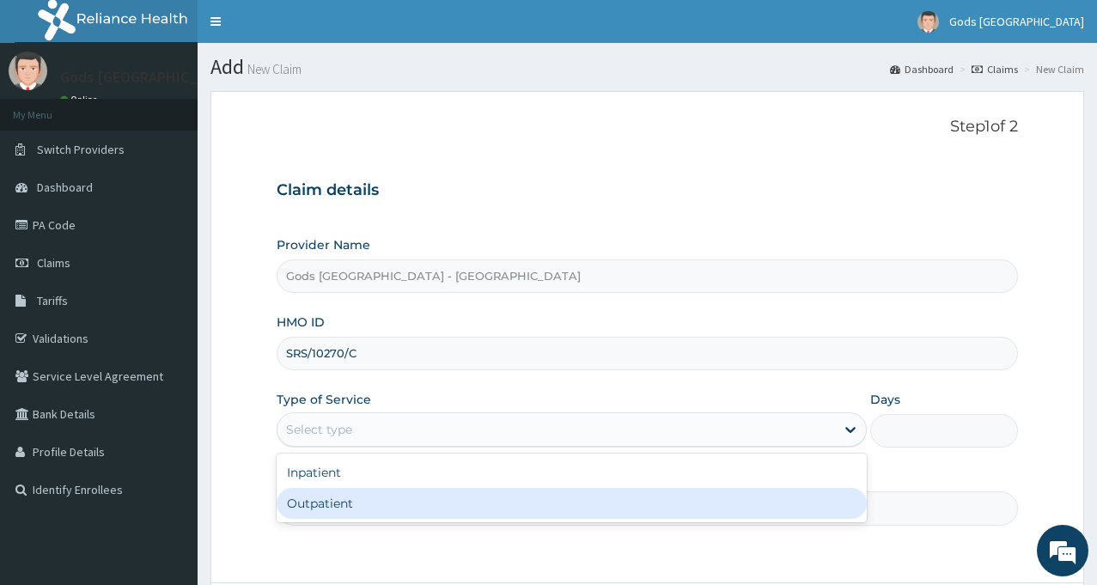
click at [401, 510] on div "Outpatient" at bounding box center [572, 503] width 590 height 31
type input "1"
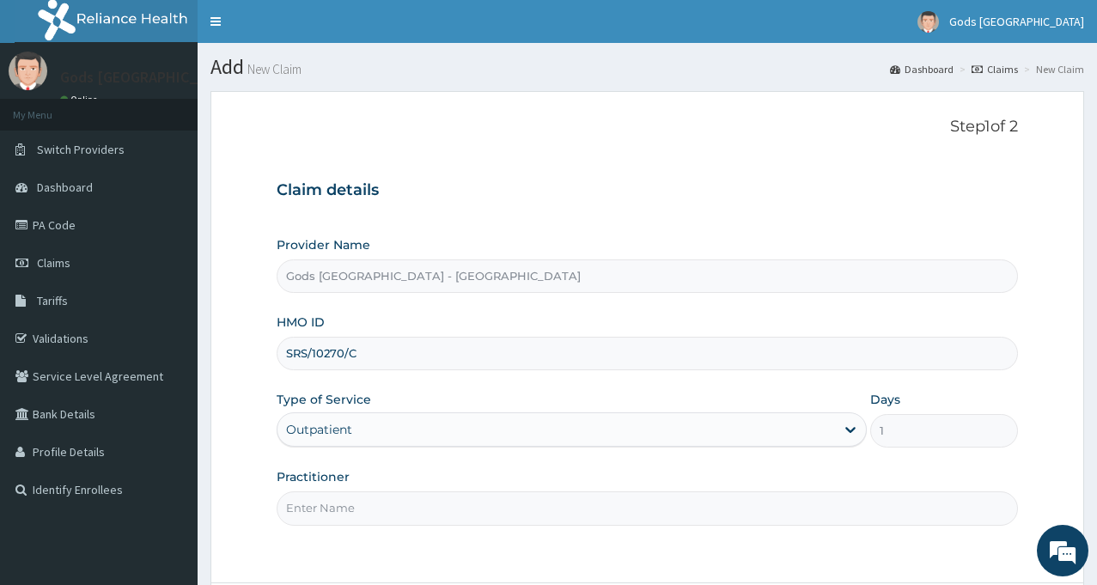
click at [466, 504] on input "Practitioner" at bounding box center [647, 507] width 741 height 33
type input "[PERSON_NAME]"
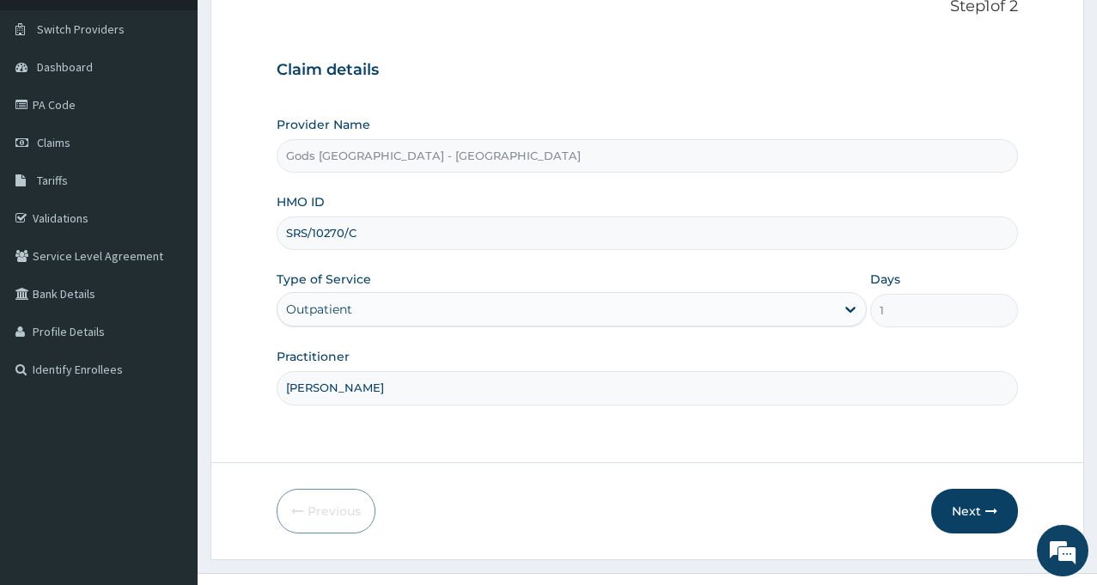
scroll to position [152, 0]
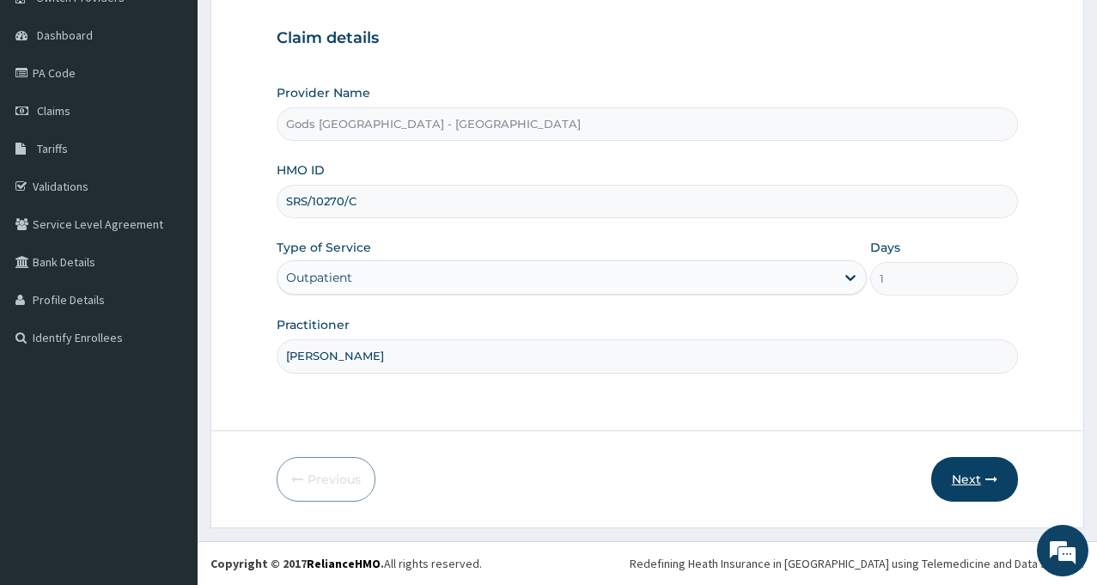
click at [962, 483] on button "Next" at bounding box center [974, 479] width 87 height 45
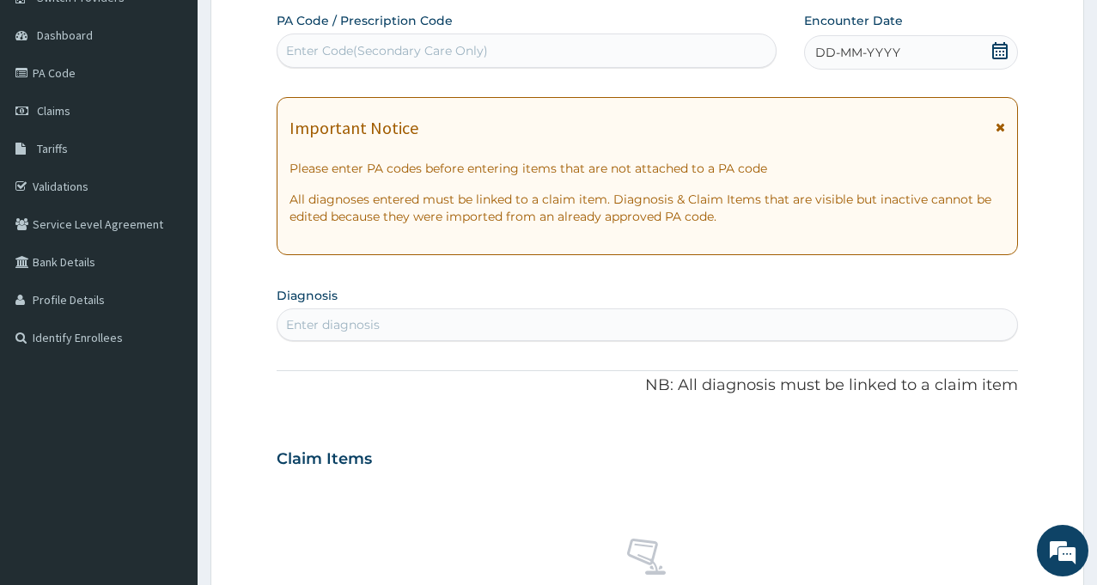
click at [531, 52] on div "Enter Code(Secondary Care Only)" at bounding box center [526, 50] width 498 height 27
type input "PA/70EF16"
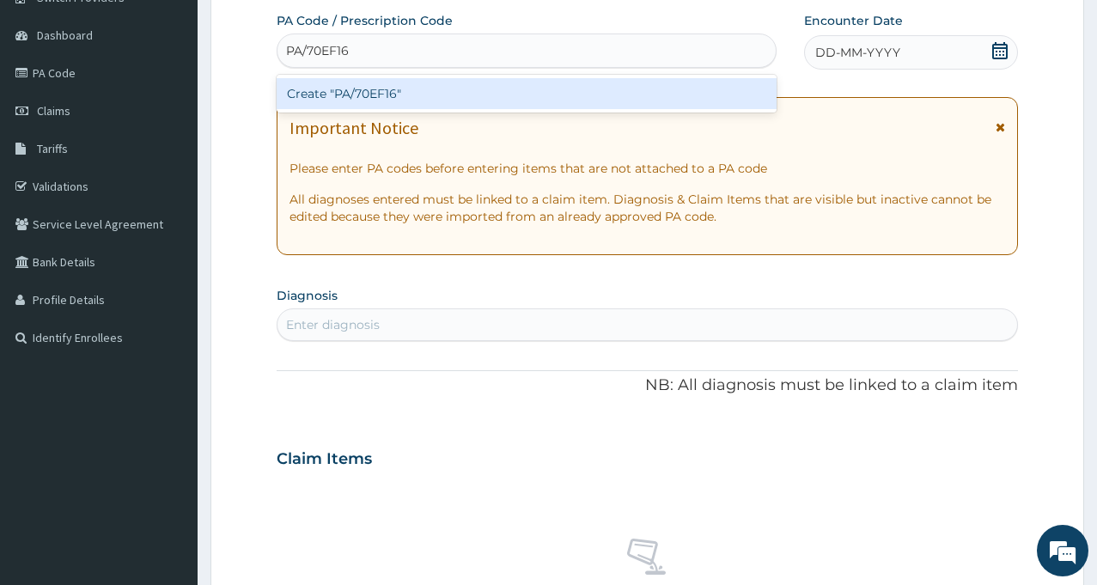
click at [387, 95] on div "Create "PA/70EF16"" at bounding box center [527, 93] width 500 height 31
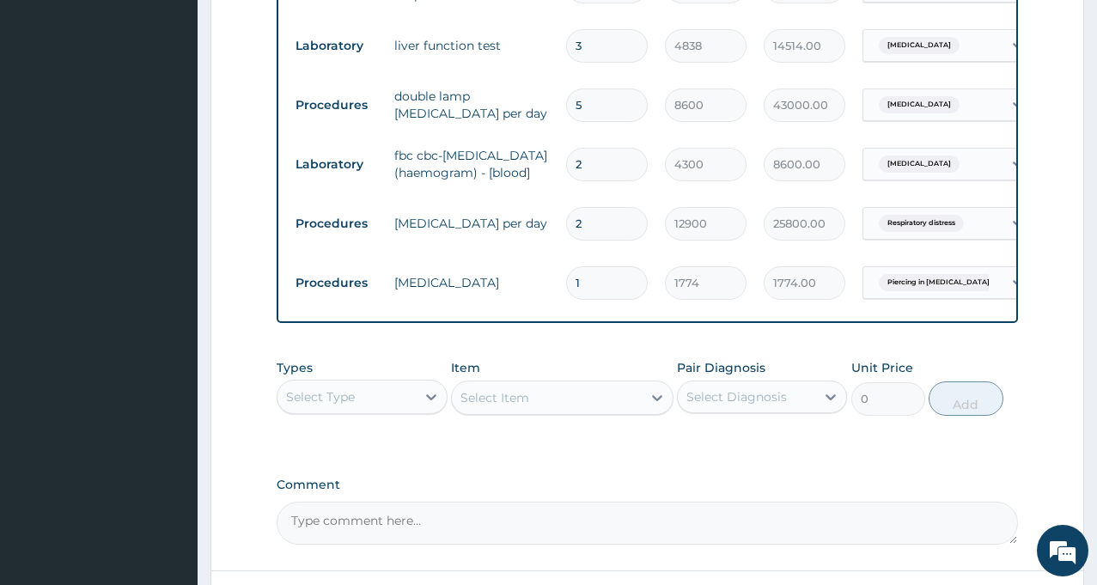
scroll to position [1009, 0]
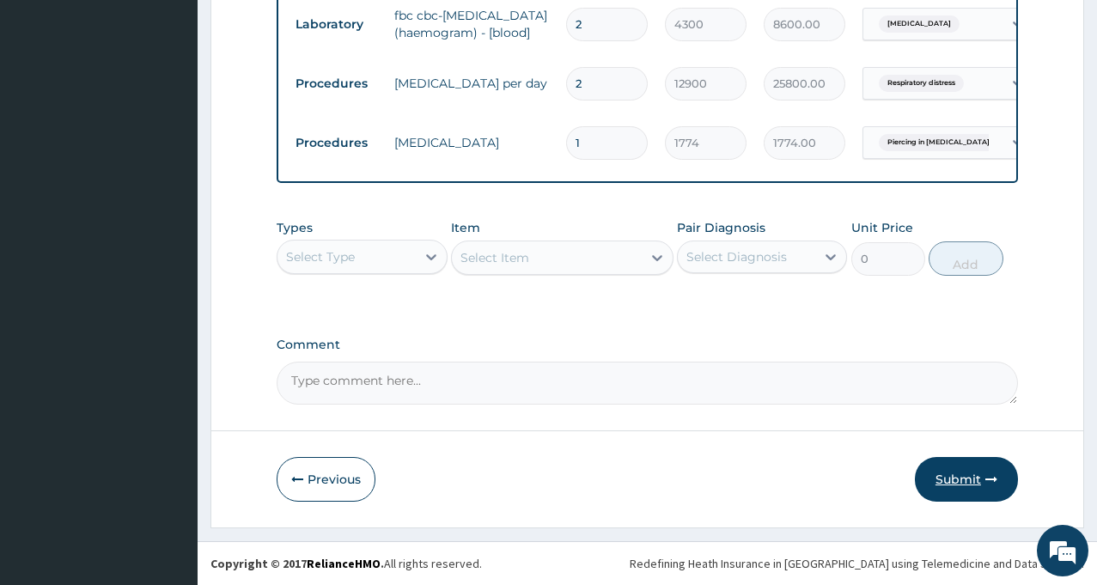
click at [960, 483] on button "Submit" at bounding box center [966, 479] width 103 height 45
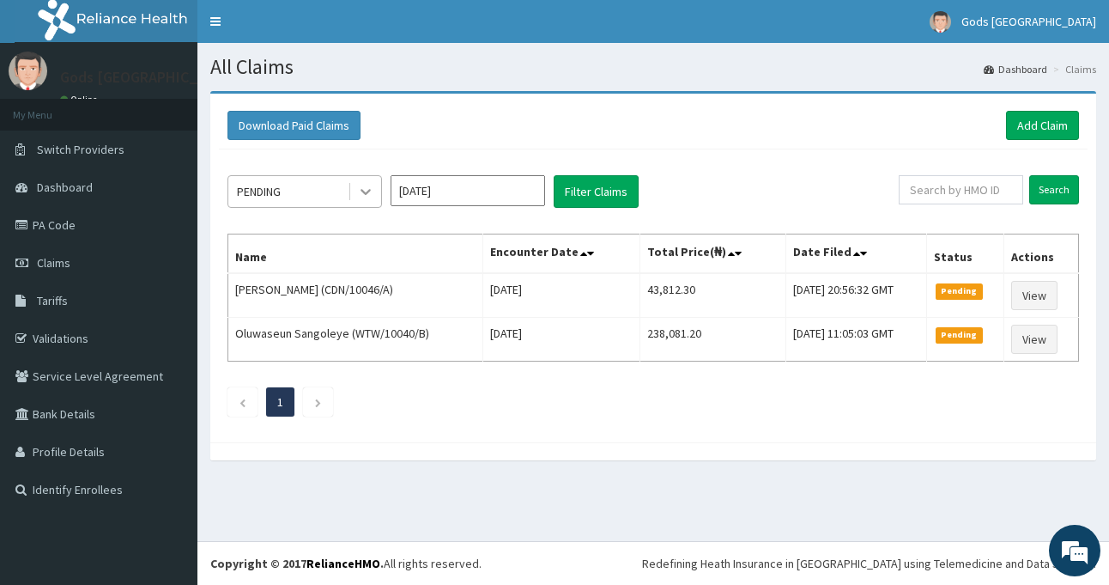
click at [361, 199] on icon at bounding box center [365, 191] width 17 height 17
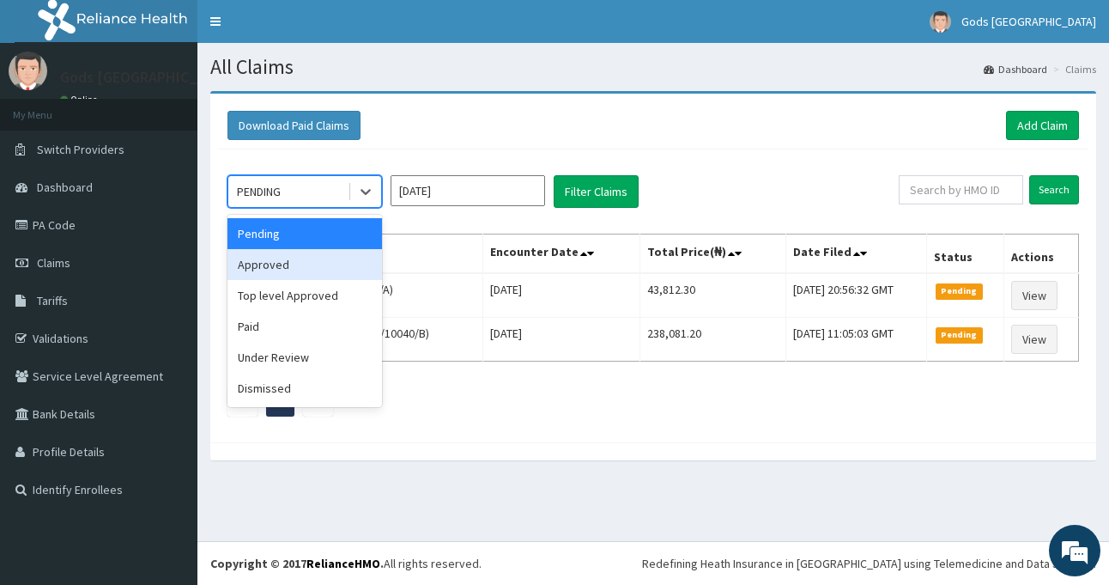
click at [299, 262] on div "Approved" at bounding box center [305, 264] width 155 height 31
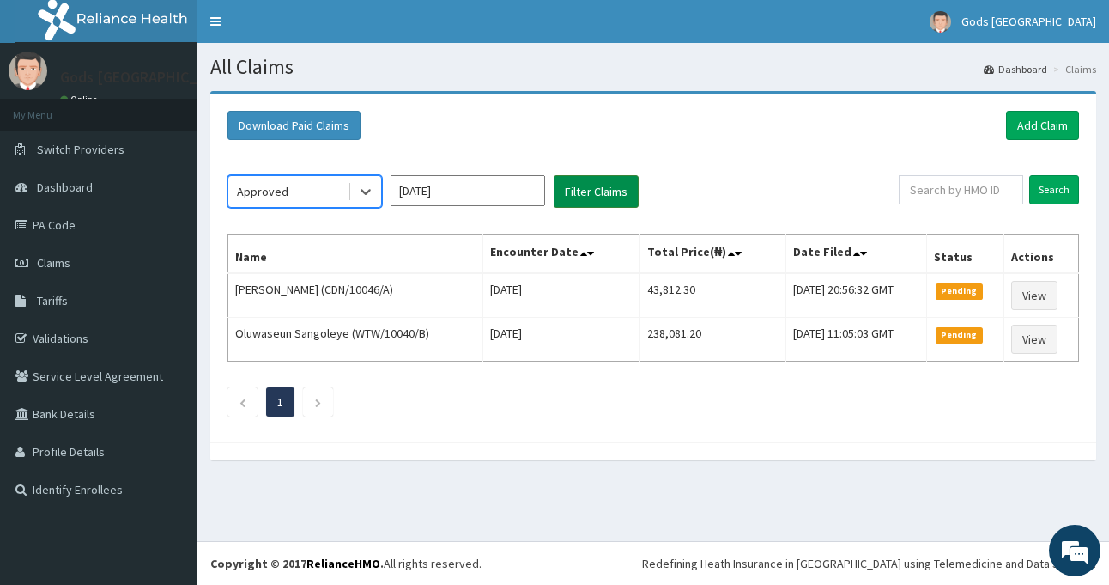
click at [605, 190] on button "Filter Claims" at bounding box center [596, 191] width 85 height 33
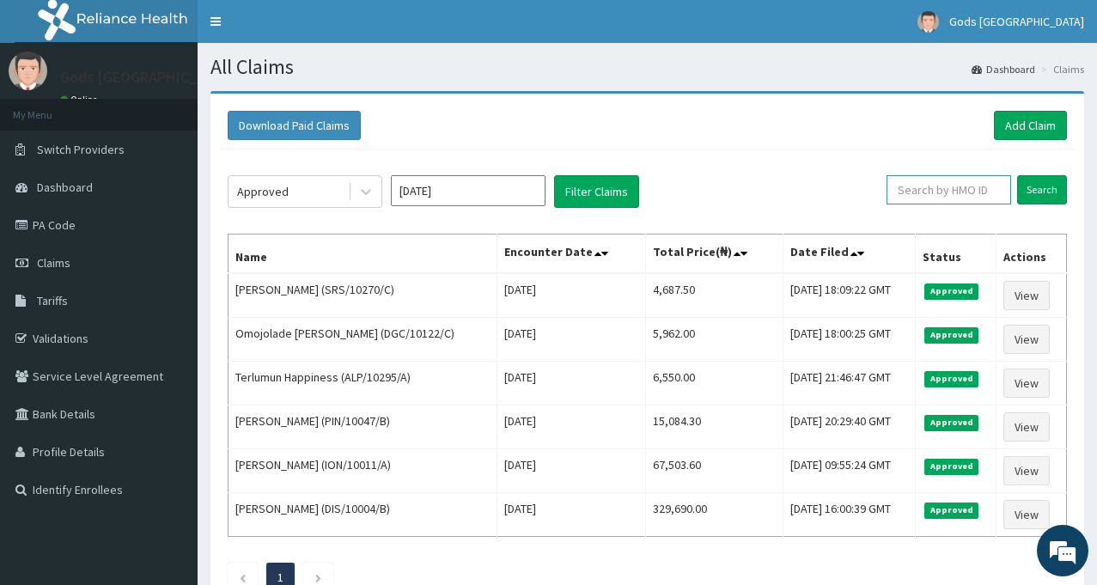
click at [938, 191] on input "text" at bounding box center [948, 189] width 125 height 29
type input "IFS/10133"
click at [1042, 188] on input "Search" at bounding box center [1042, 189] width 50 height 29
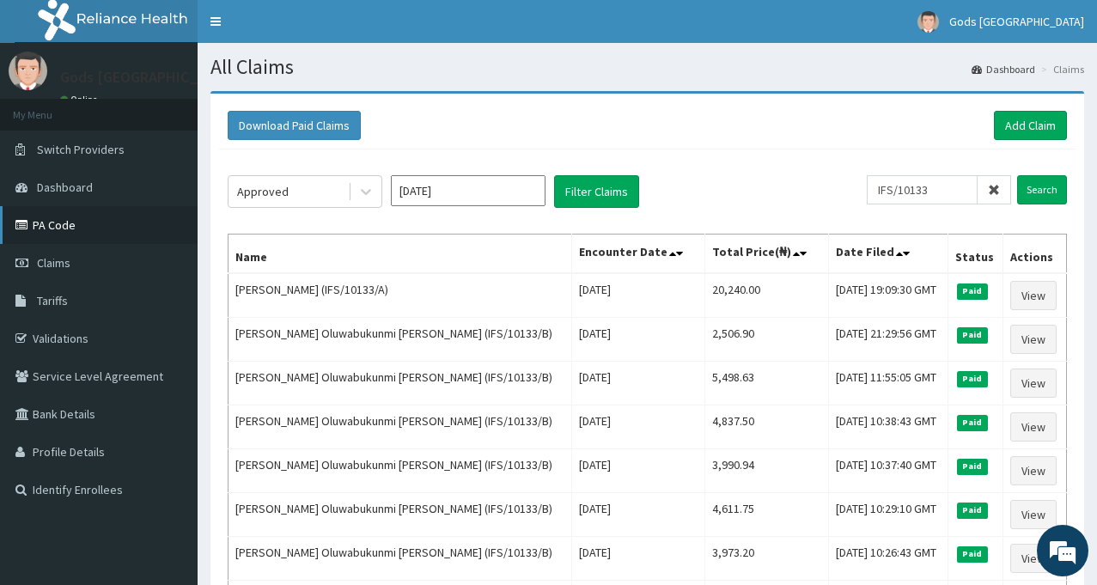
click at [50, 217] on link "PA Code" at bounding box center [99, 225] width 198 height 38
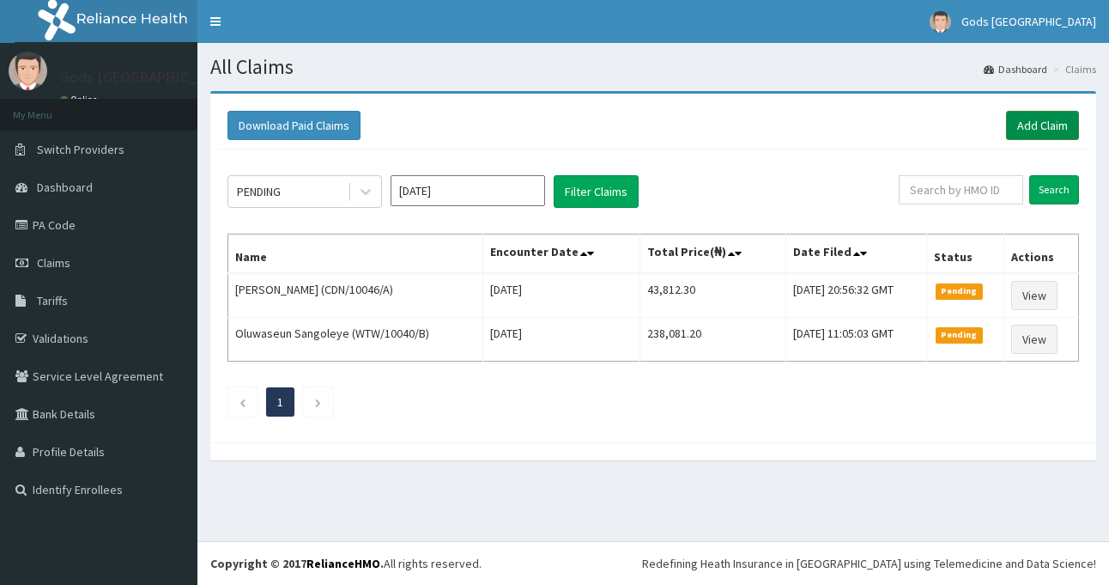
click at [1048, 126] on link "Add Claim" at bounding box center [1042, 125] width 73 height 29
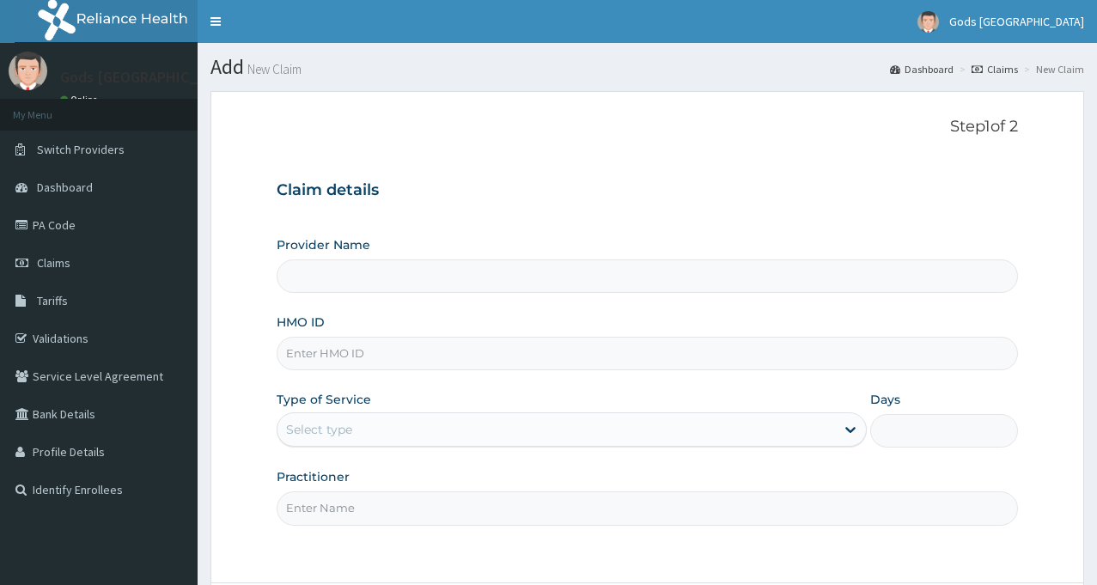
type input "Gods [GEOGRAPHIC_DATA] - [GEOGRAPHIC_DATA]"
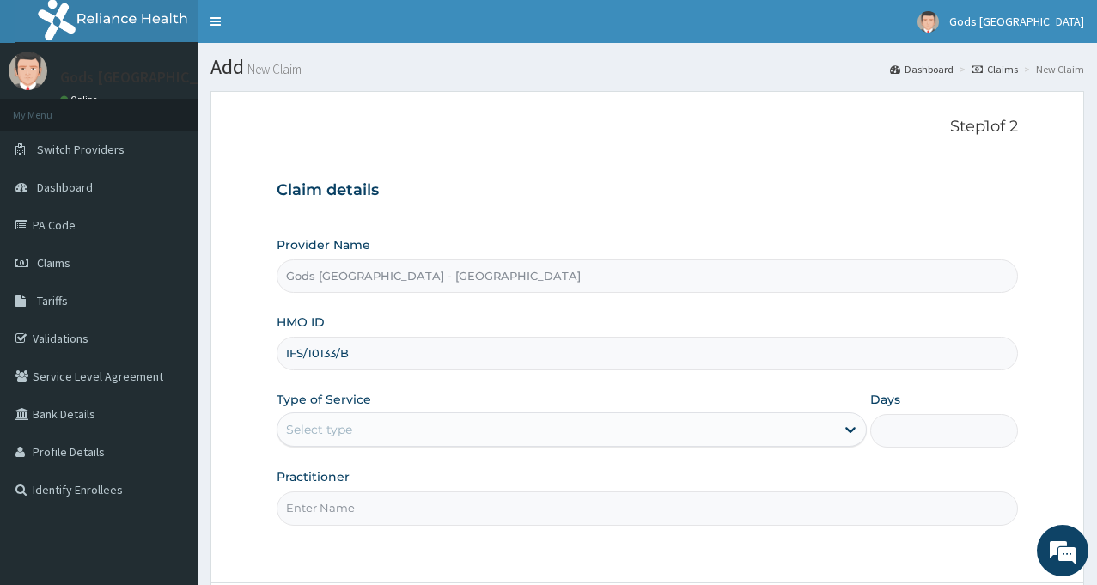
type input "IFS/10133/B"
click at [433, 431] on div "Select type" at bounding box center [555, 429] width 557 height 27
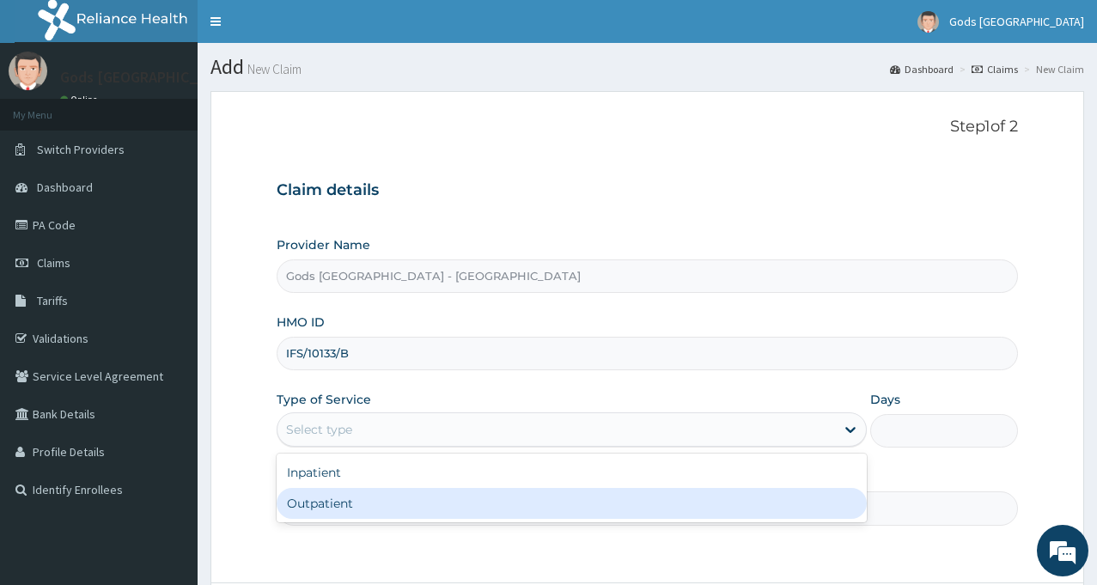
click at [395, 507] on div "Outpatient" at bounding box center [572, 503] width 590 height 31
type input "1"
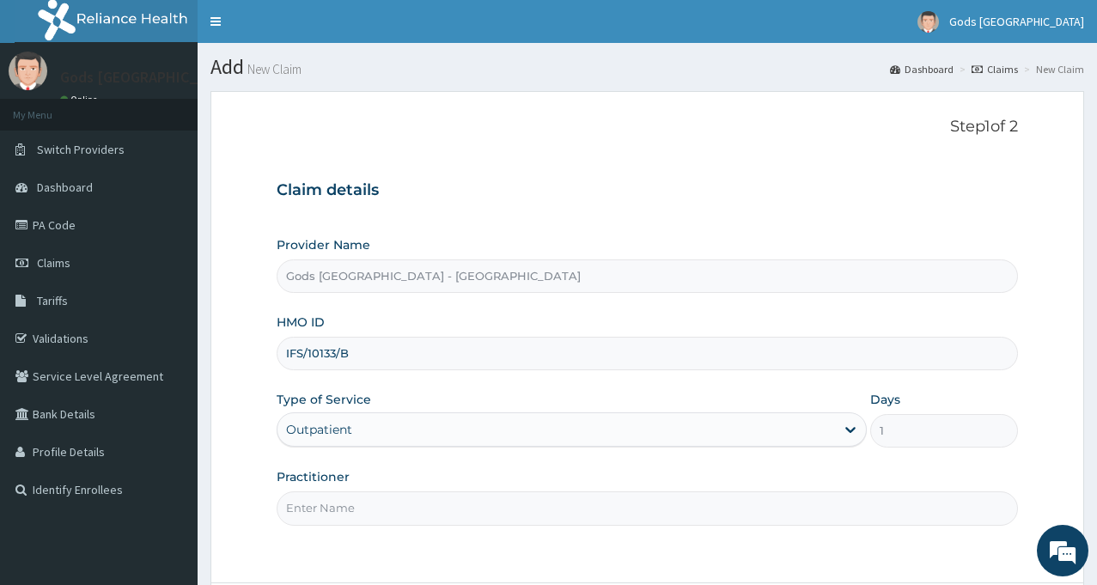
click at [464, 501] on input "Practitioner" at bounding box center [647, 507] width 741 height 33
type input "[PERSON_NAME]"
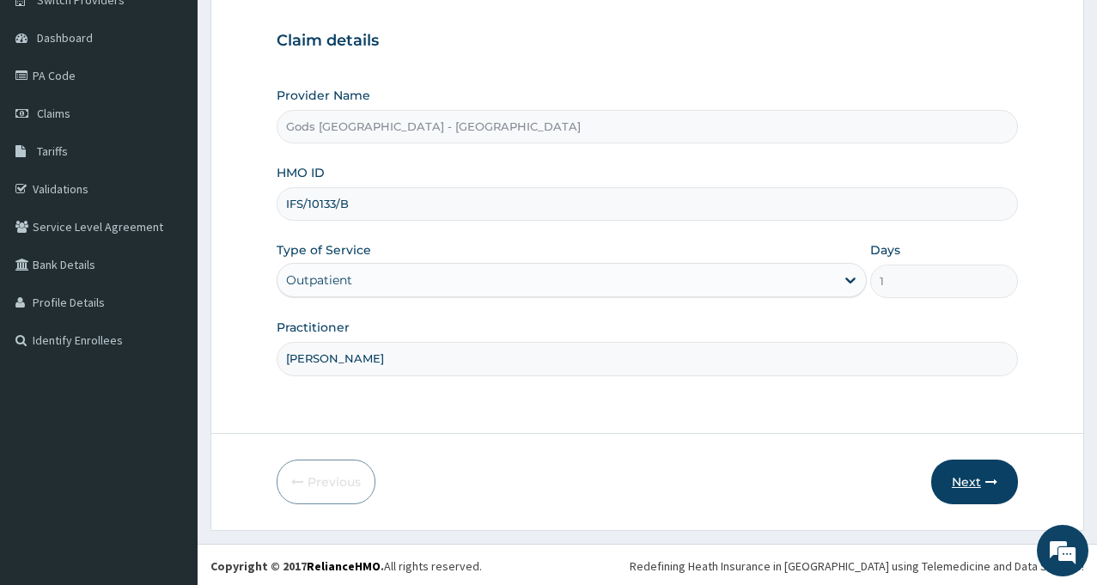
scroll to position [152, 0]
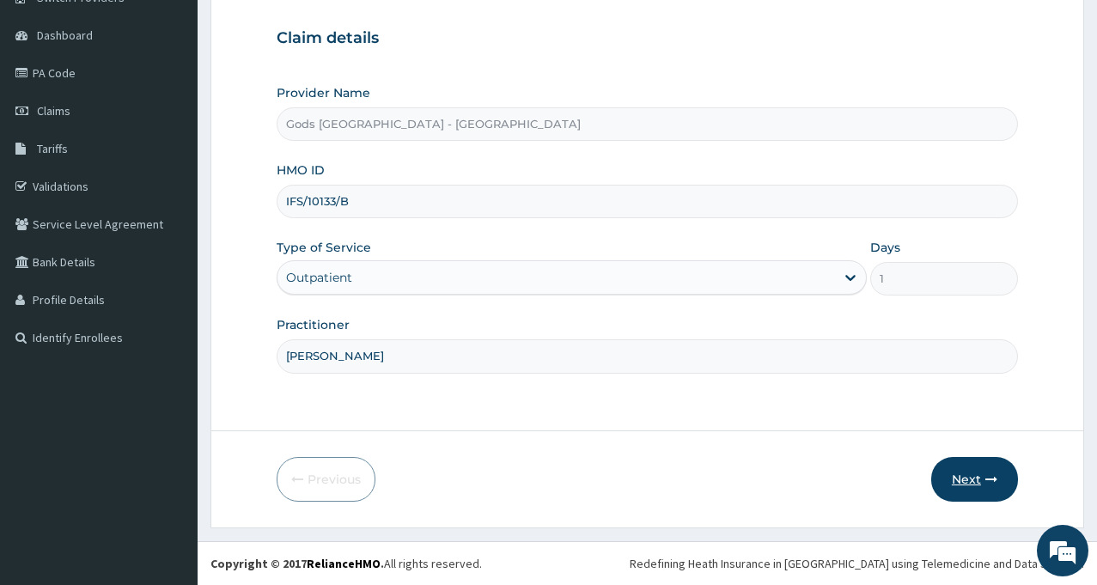
click at [975, 474] on button "Next" at bounding box center [974, 479] width 87 height 45
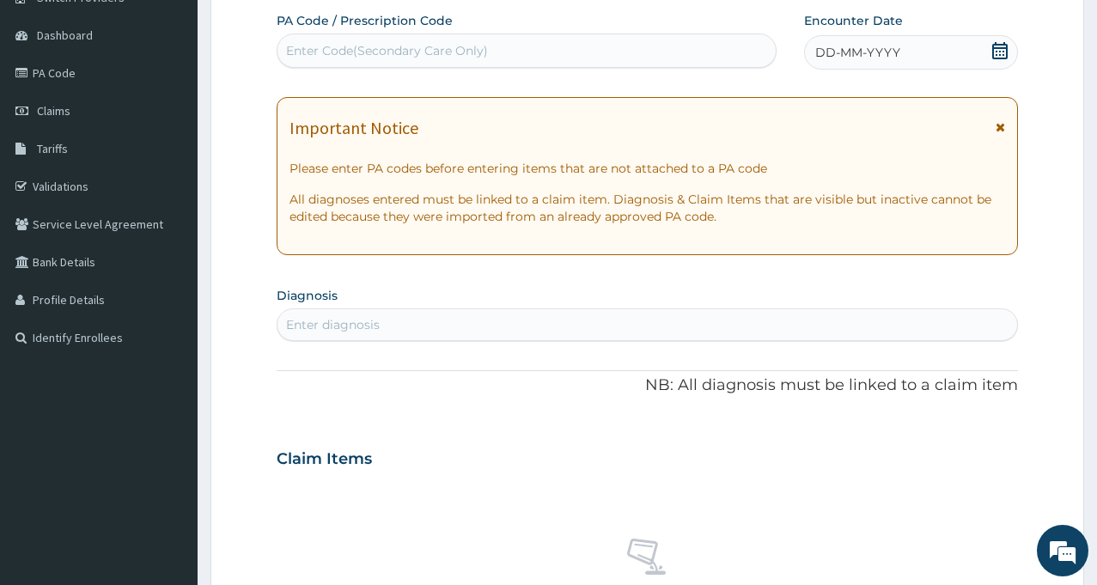
click at [527, 57] on div "Enter Code(Secondary Care Only)" at bounding box center [526, 50] width 498 height 27
type input "PA/3855ED"
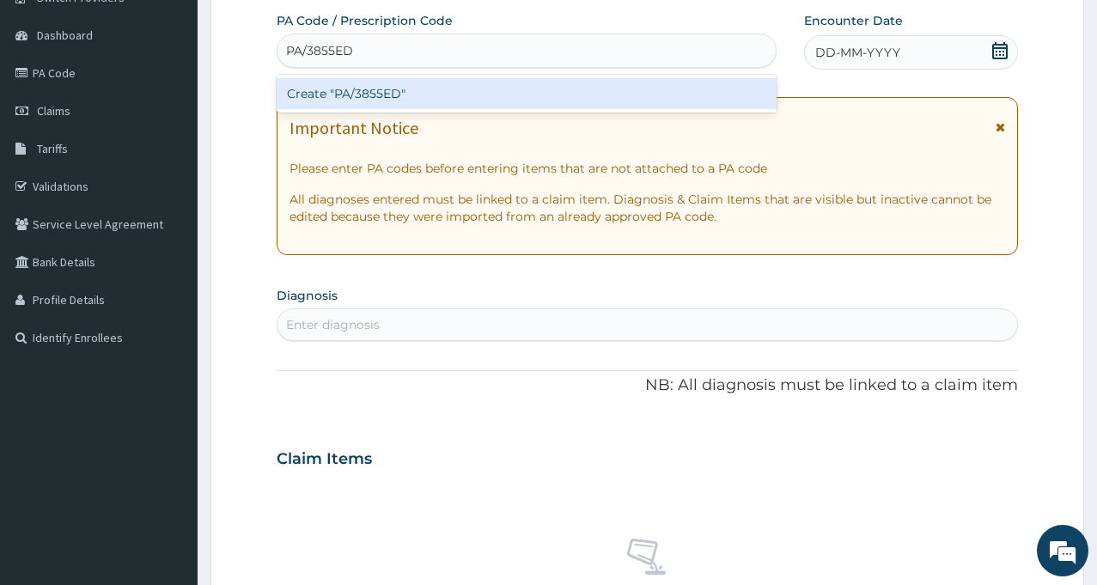
click at [388, 94] on div "Create "PA/3855ED"" at bounding box center [527, 93] width 500 height 31
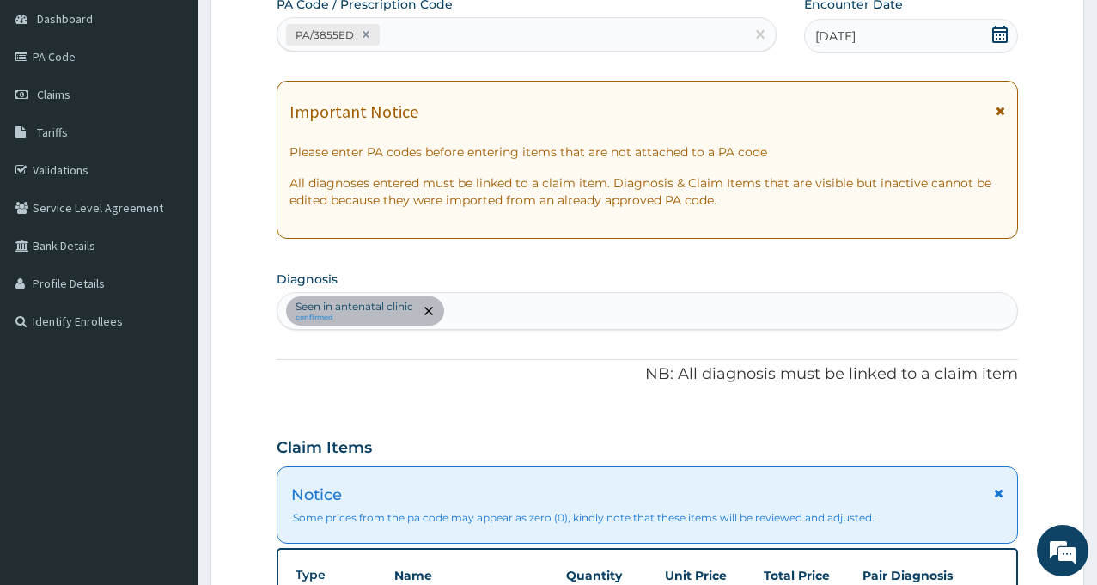
scroll to position [679, 0]
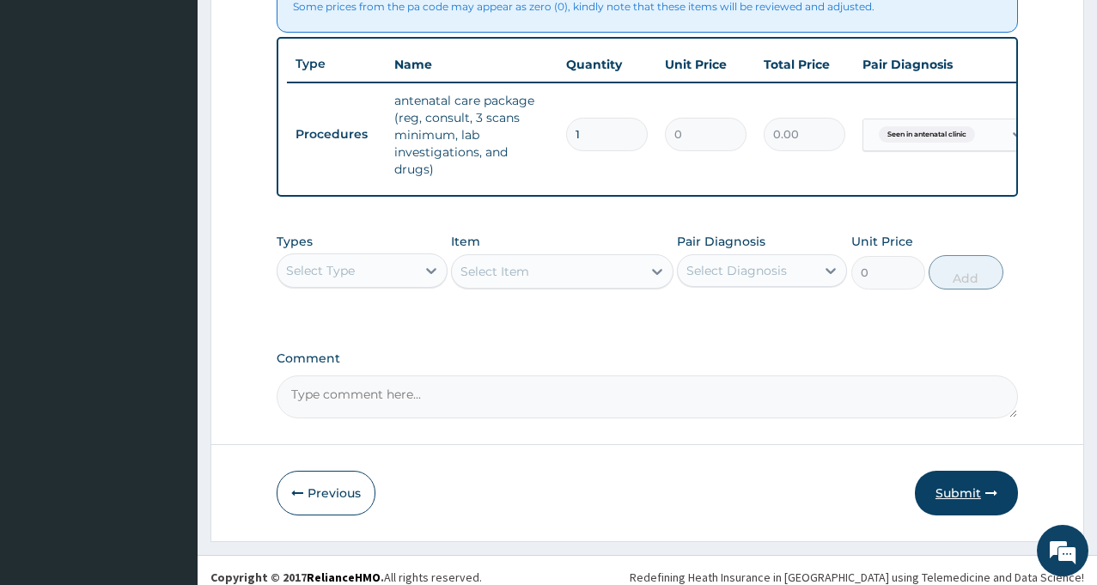
click at [958, 514] on button "Submit" at bounding box center [966, 493] width 103 height 45
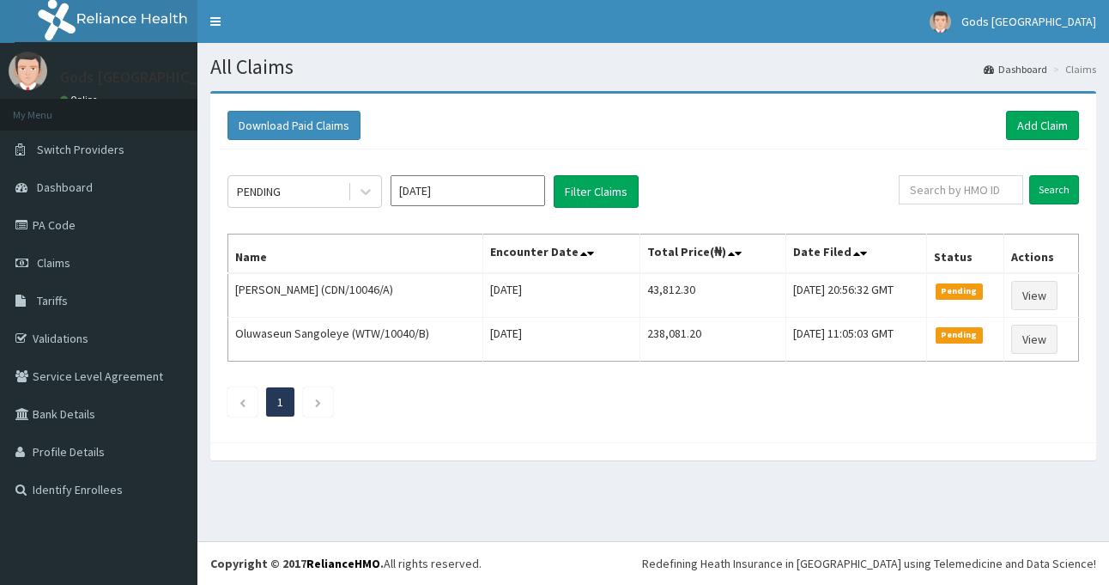
click at [365, 195] on icon at bounding box center [365, 191] width 17 height 17
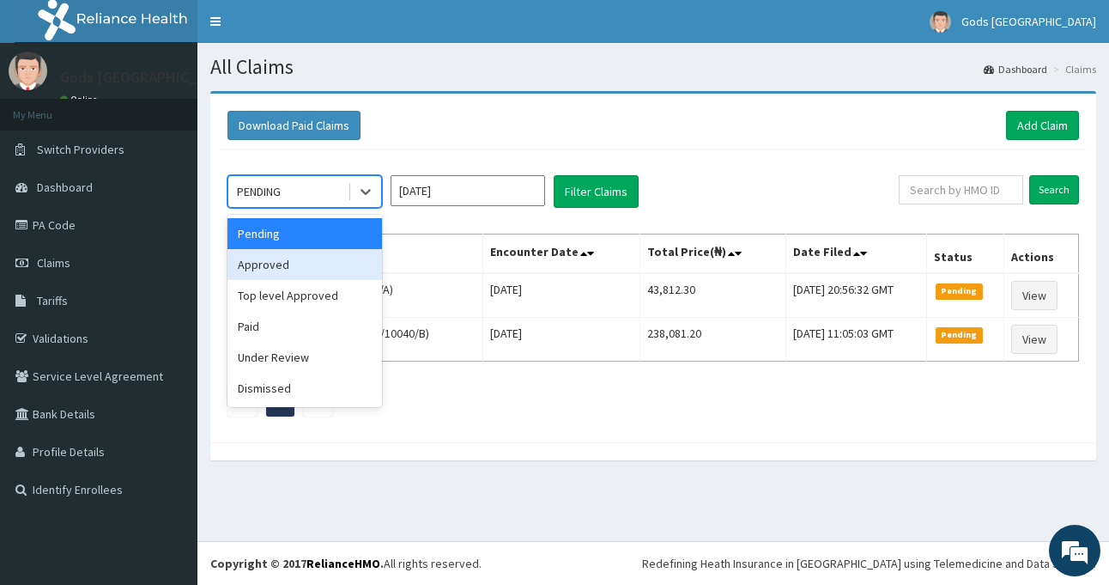
click at [310, 262] on div "Approved" at bounding box center [305, 264] width 155 height 31
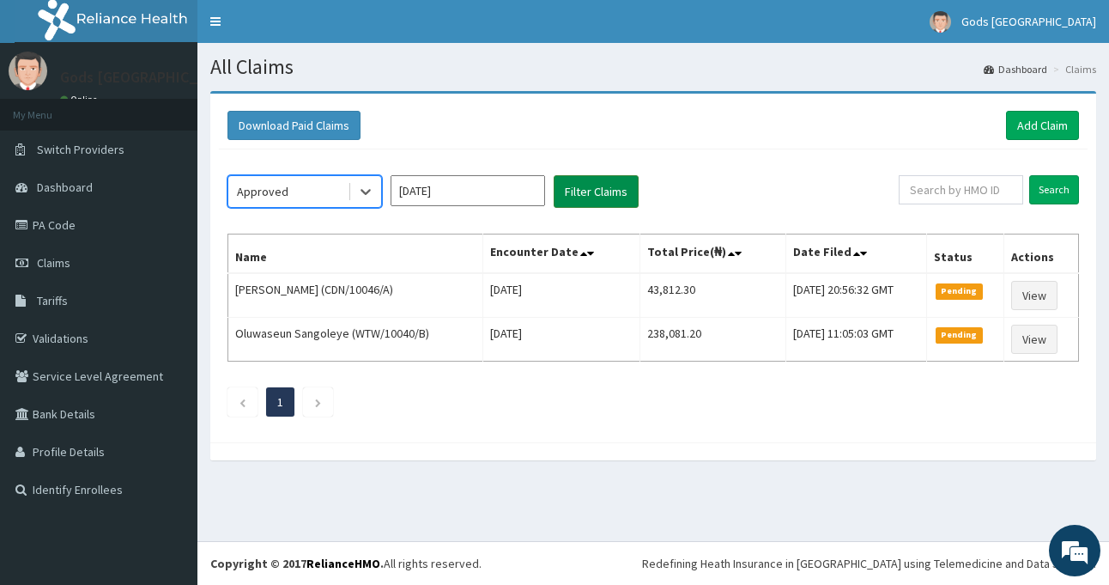
click at [606, 189] on button "Filter Claims" at bounding box center [596, 191] width 85 height 33
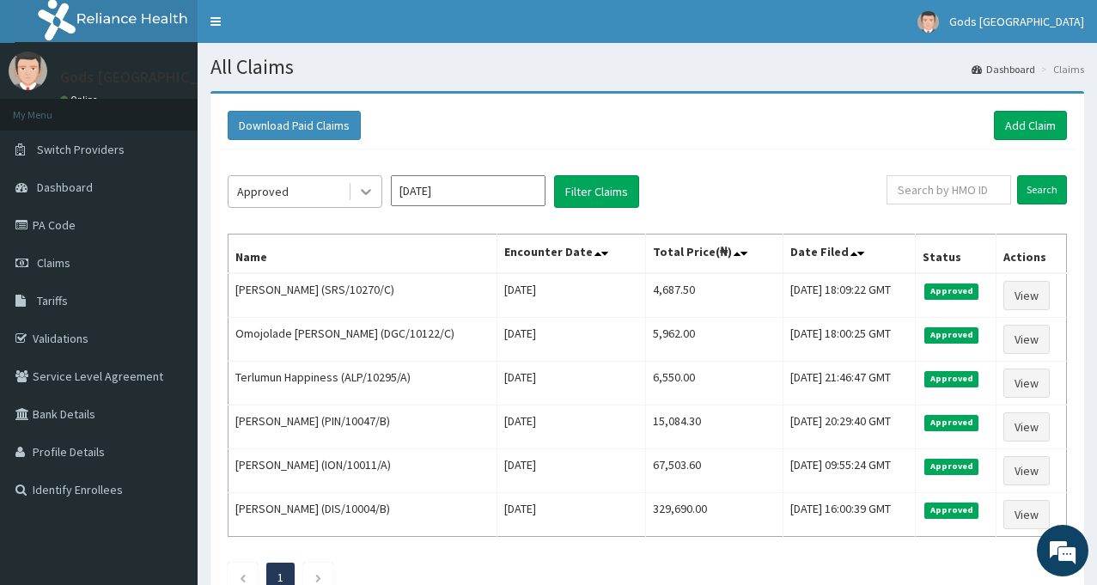
click at [368, 191] on icon at bounding box center [366, 193] width 10 height 6
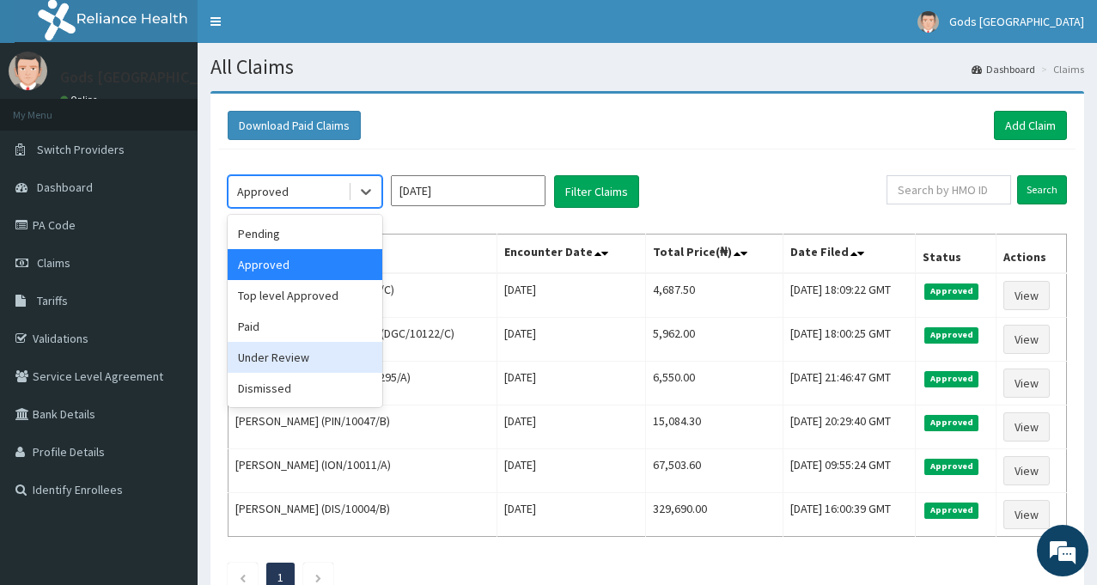
click at [287, 360] on div "Under Review" at bounding box center [305, 357] width 155 height 31
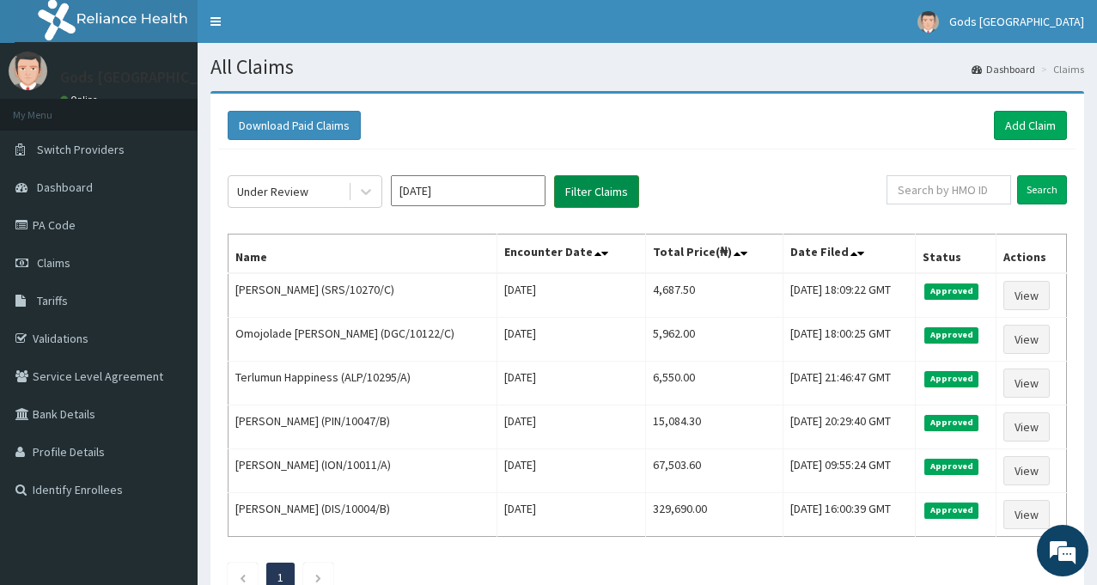
click at [602, 192] on button "Filter Claims" at bounding box center [596, 191] width 85 height 33
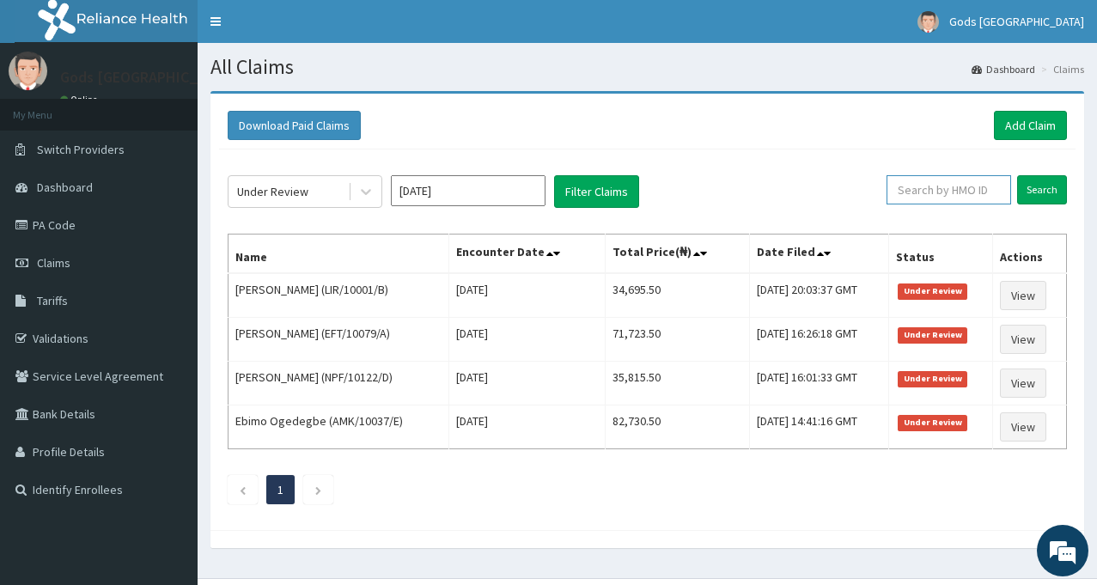
click at [945, 185] on input "text" at bounding box center [948, 189] width 125 height 29
type input "IFS/10133/B"
click at [1033, 187] on input "Search" at bounding box center [1042, 189] width 50 height 29
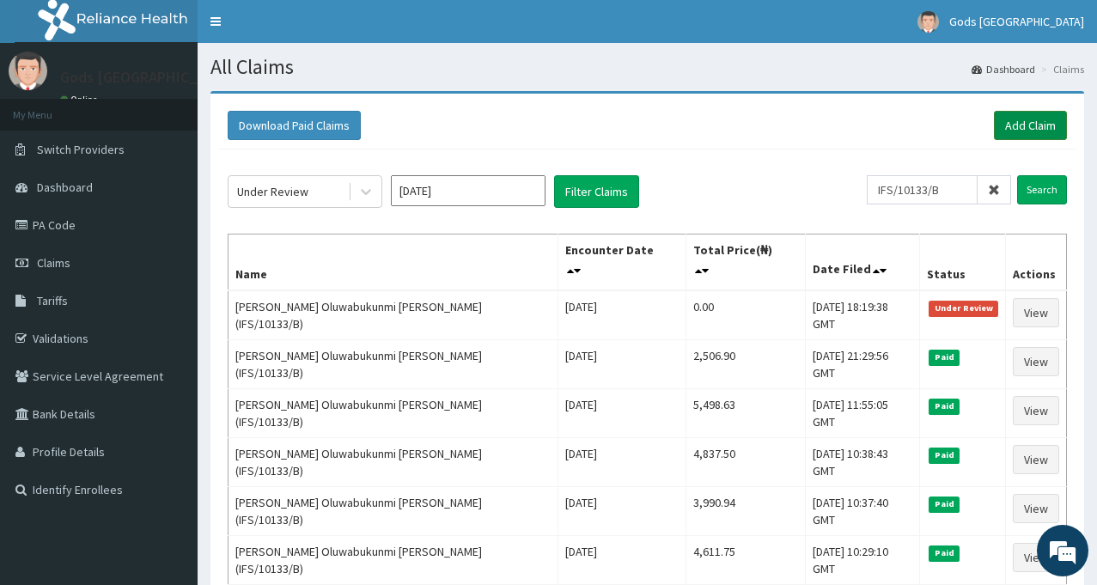
click at [1035, 125] on link "Add Claim" at bounding box center [1030, 125] width 73 height 29
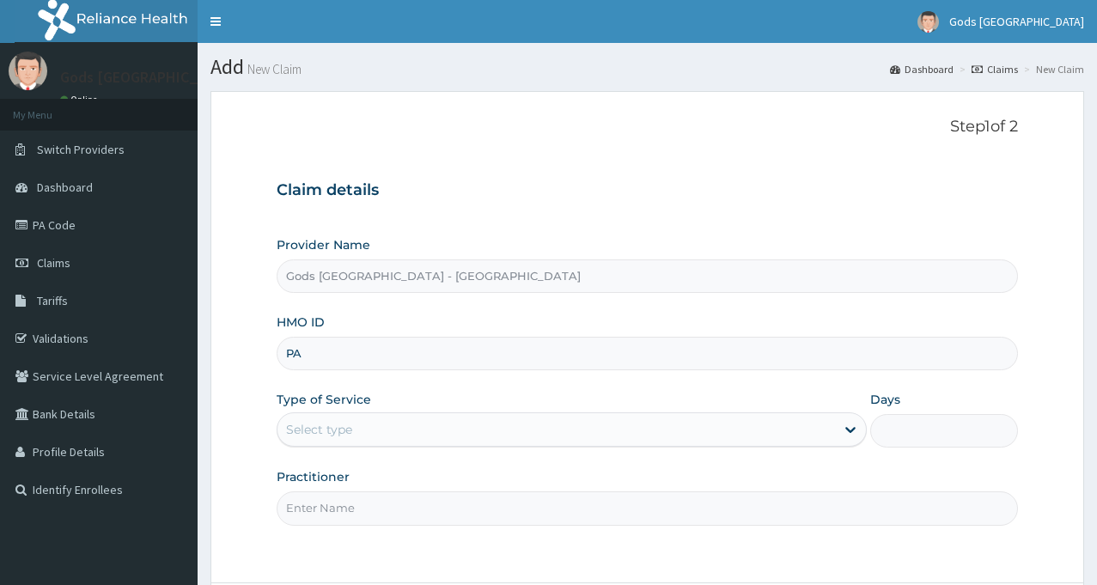
click at [612, 354] on input "PA" at bounding box center [647, 353] width 741 height 33
type input "P"
type input "IFS/10133/B"
click at [446, 437] on div "Select type" at bounding box center [555, 429] width 557 height 27
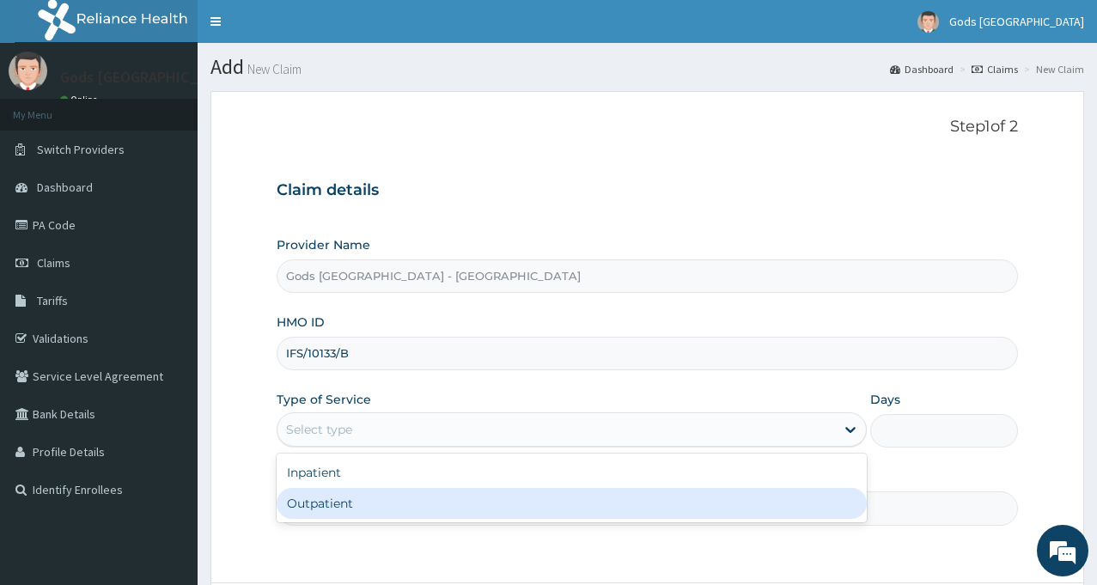
click at [390, 504] on div "Outpatient" at bounding box center [572, 503] width 590 height 31
type input "1"
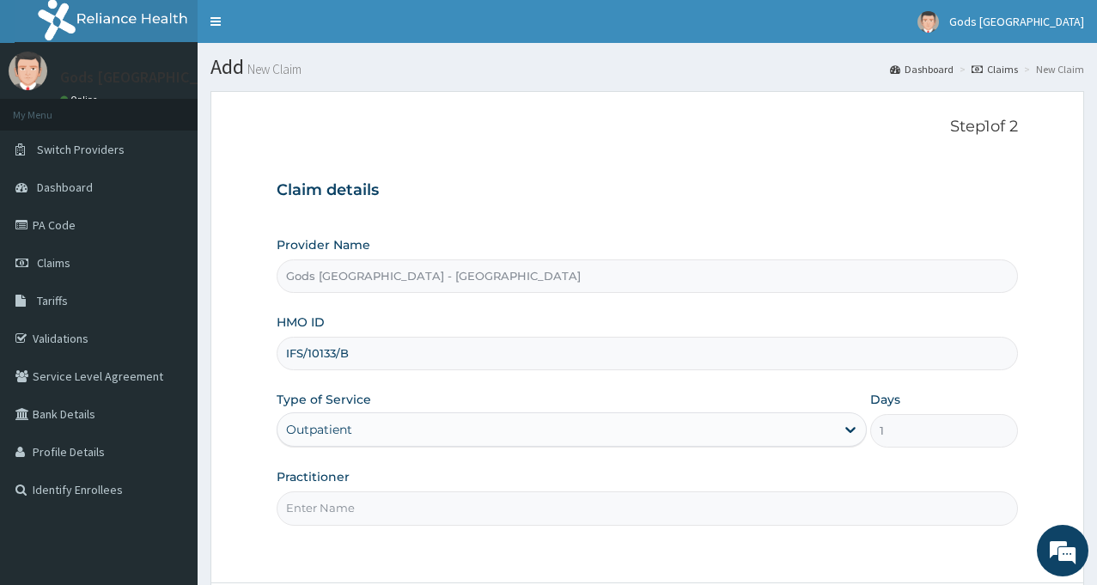
click at [495, 515] on input "Practitioner" at bounding box center [647, 507] width 741 height 33
type input "DR OPAFUNSO"
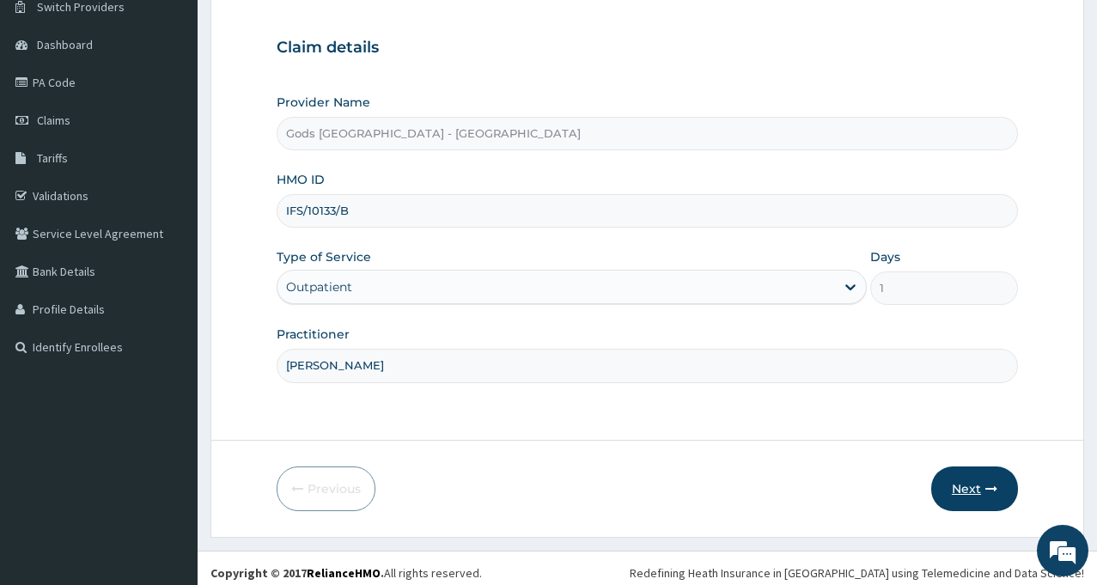
scroll to position [152, 0]
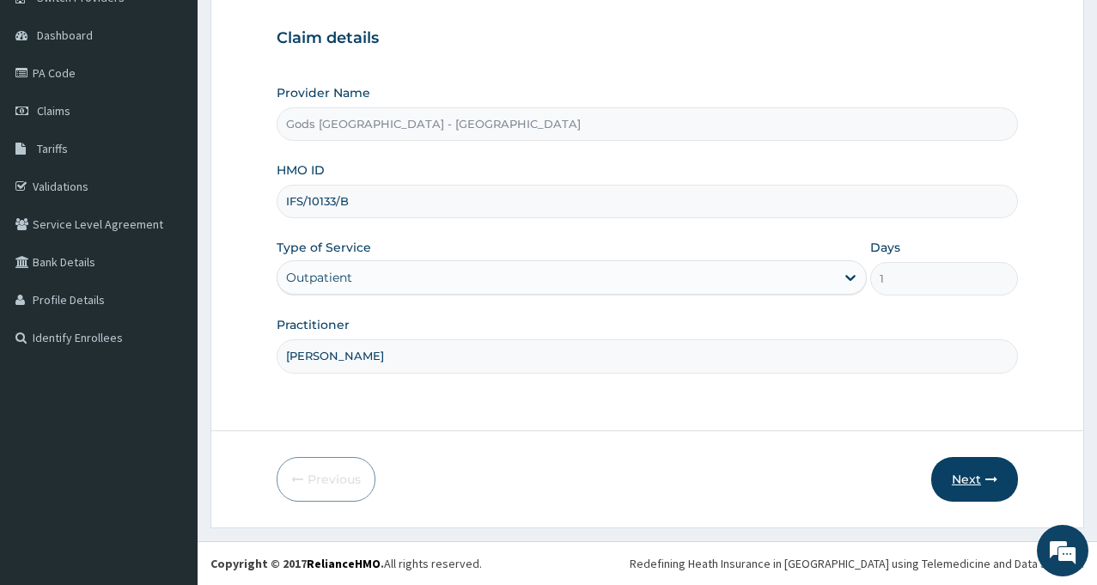
click at [963, 478] on button "Next" at bounding box center [974, 479] width 87 height 45
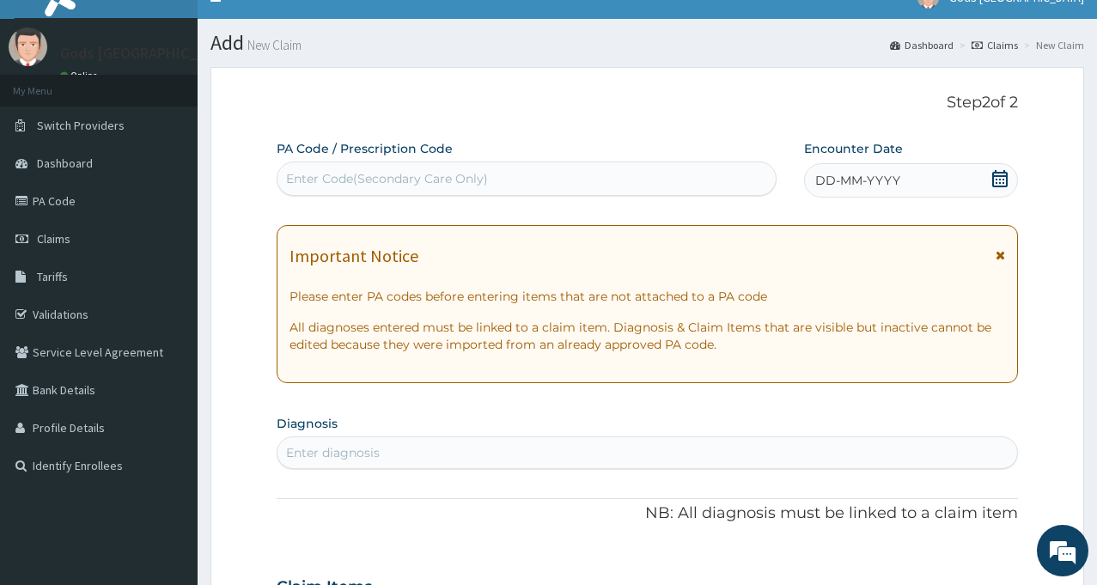
scroll to position [0, 0]
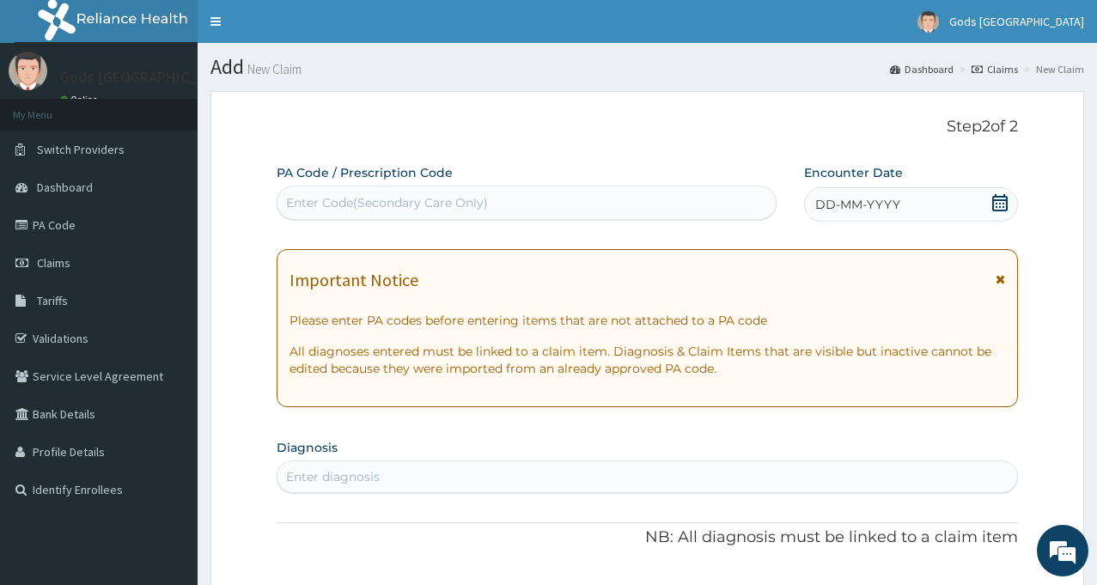
click at [565, 197] on div "Enter Code(Secondary Care Only)" at bounding box center [526, 202] width 498 height 27
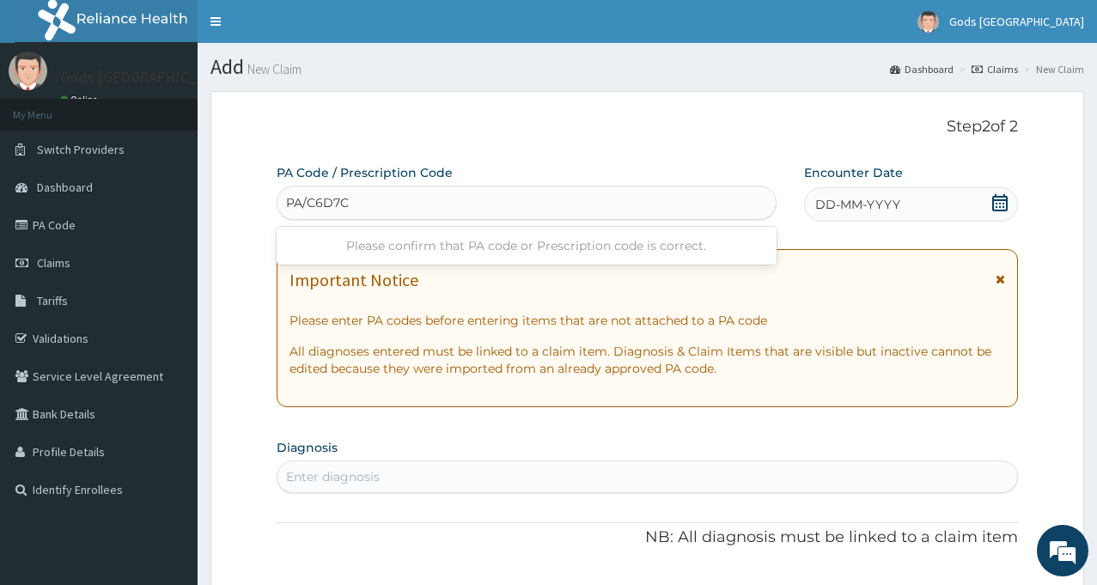
type input "PA/C6D7C9"
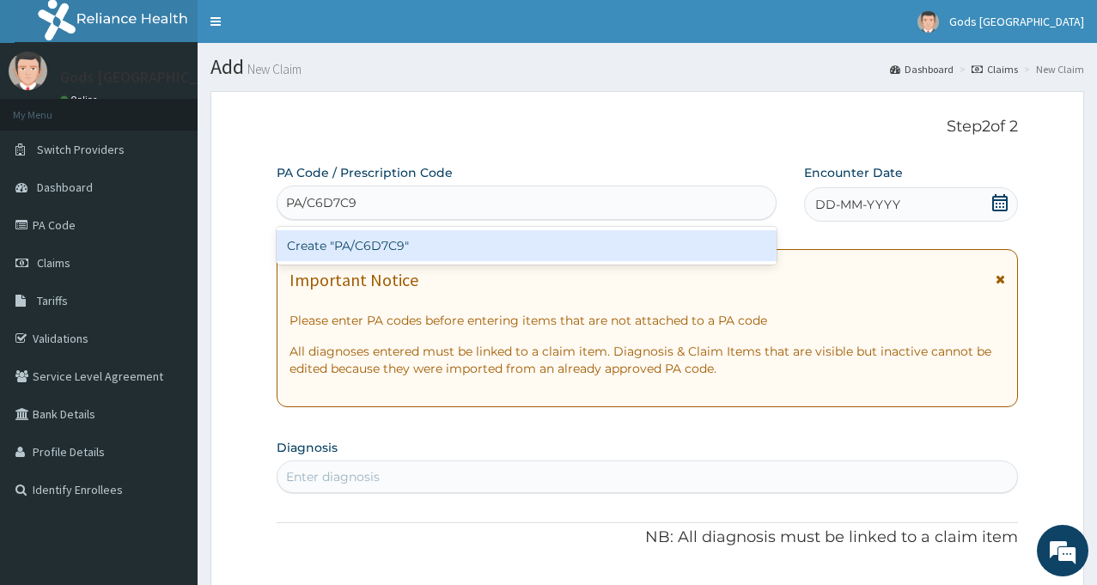
click at [394, 246] on div "Create "PA/C6D7C9"" at bounding box center [527, 245] width 500 height 31
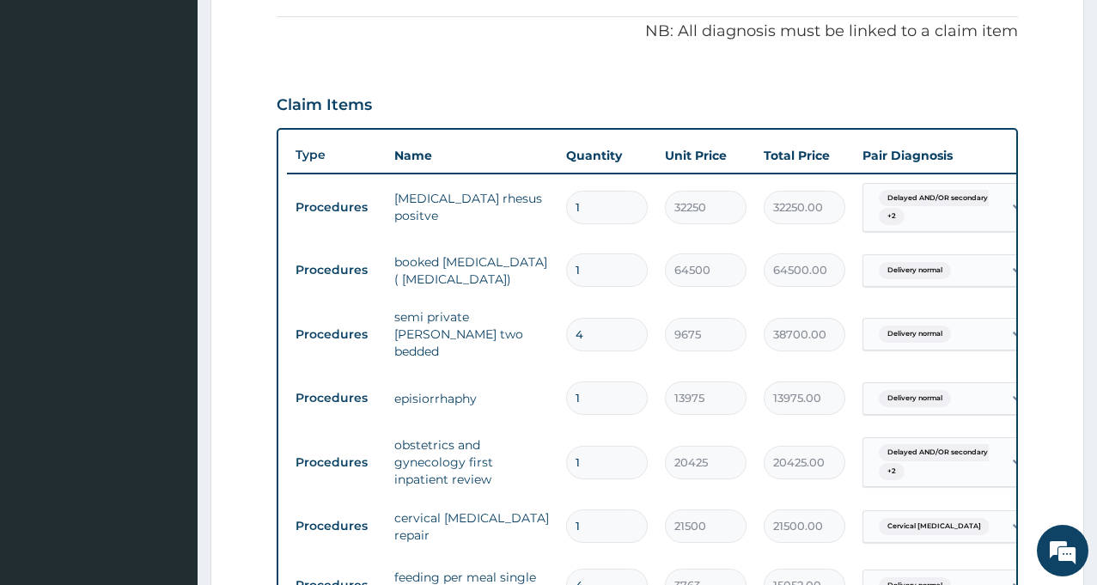
scroll to position [957, 0]
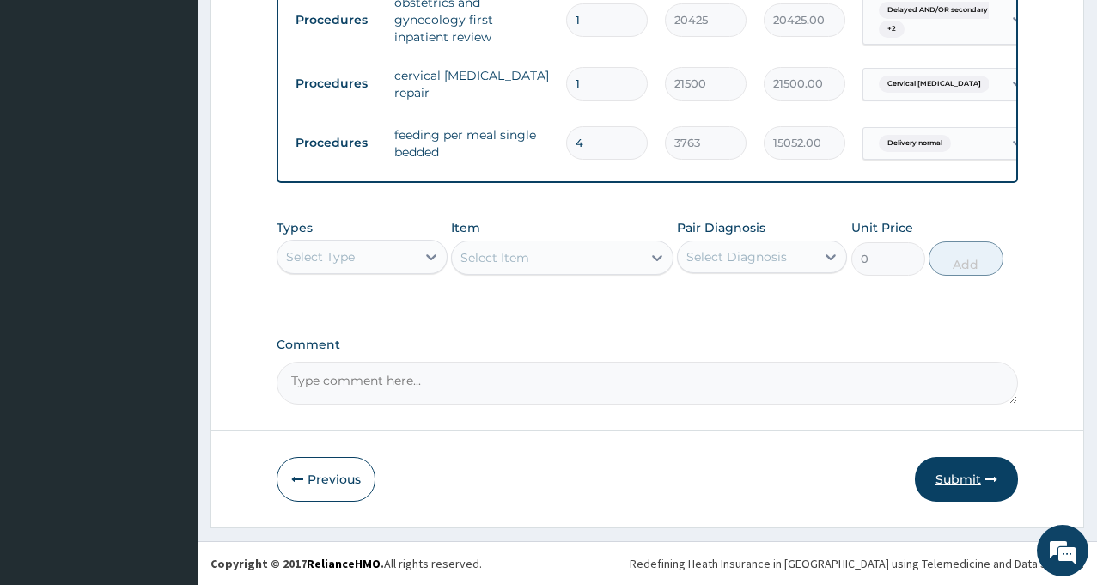
click at [950, 480] on button "Submit" at bounding box center [966, 479] width 103 height 45
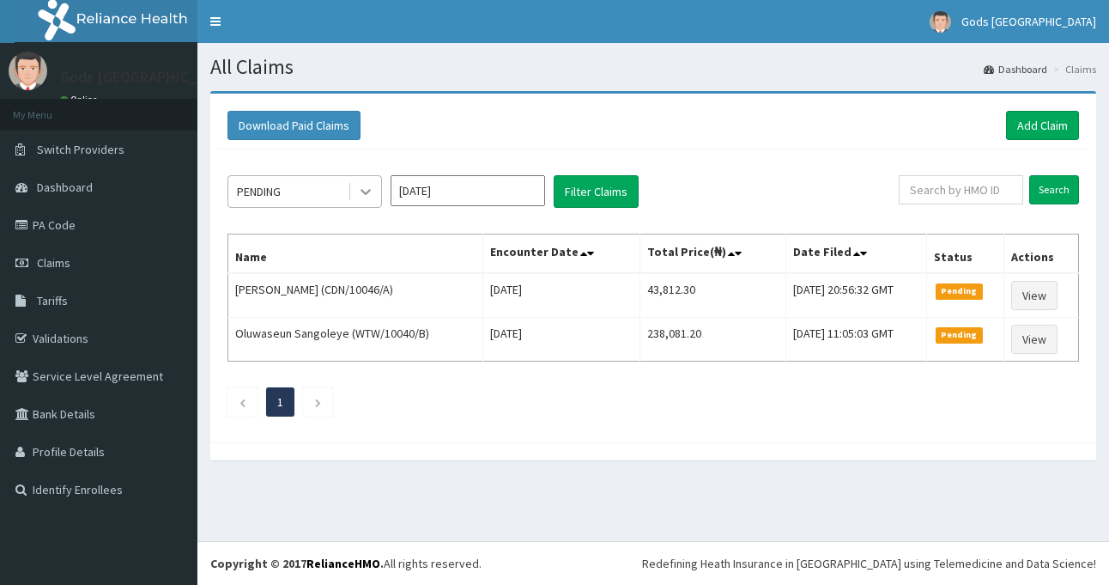
click at [365, 191] on icon at bounding box center [365, 191] width 17 height 17
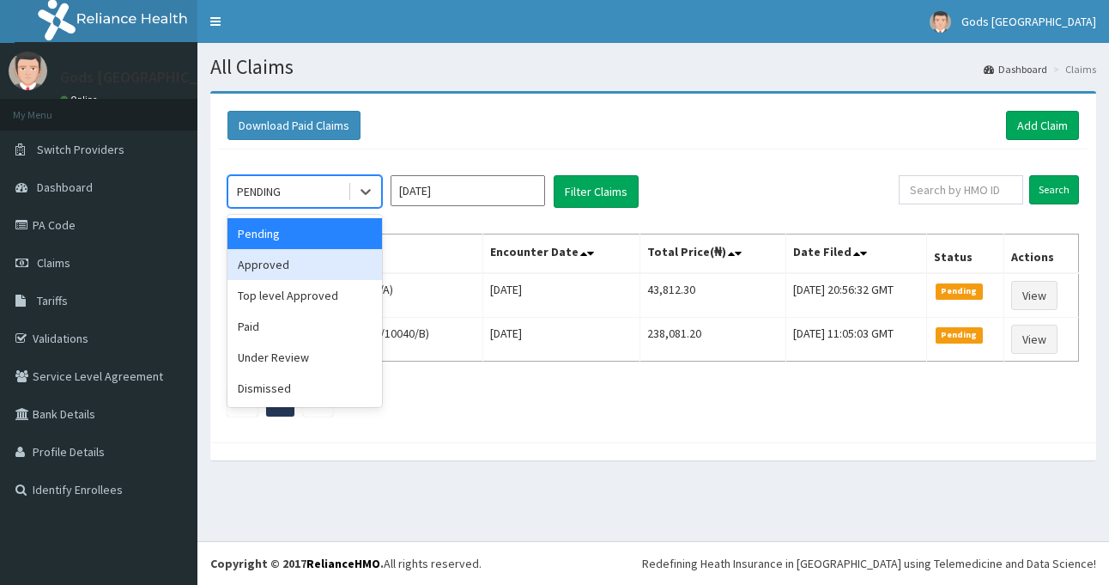
click at [317, 271] on div "Approved" at bounding box center [305, 264] width 155 height 31
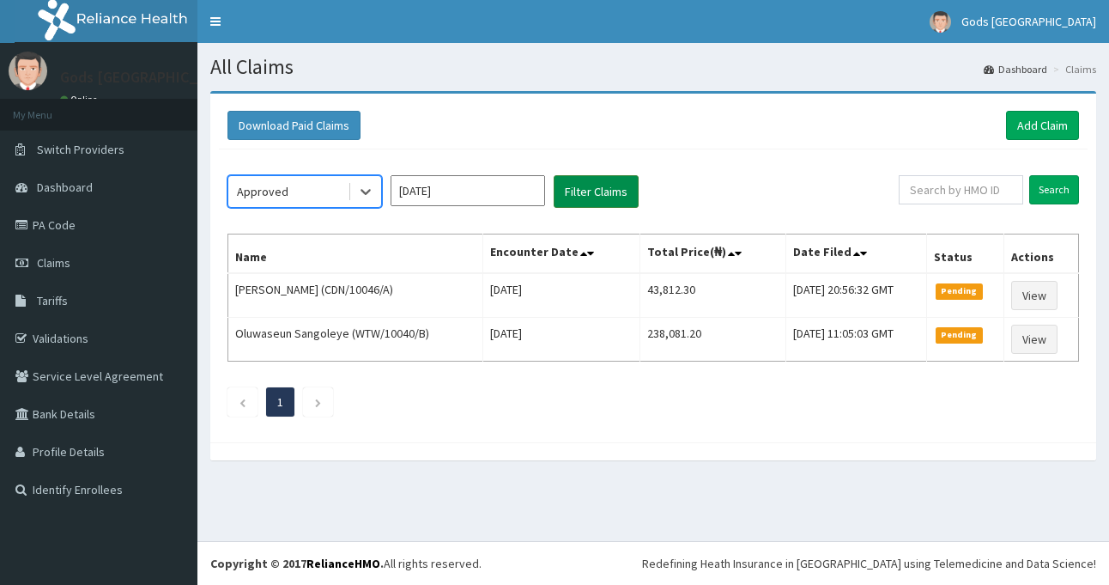
click at [613, 199] on button "Filter Claims" at bounding box center [596, 191] width 85 height 33
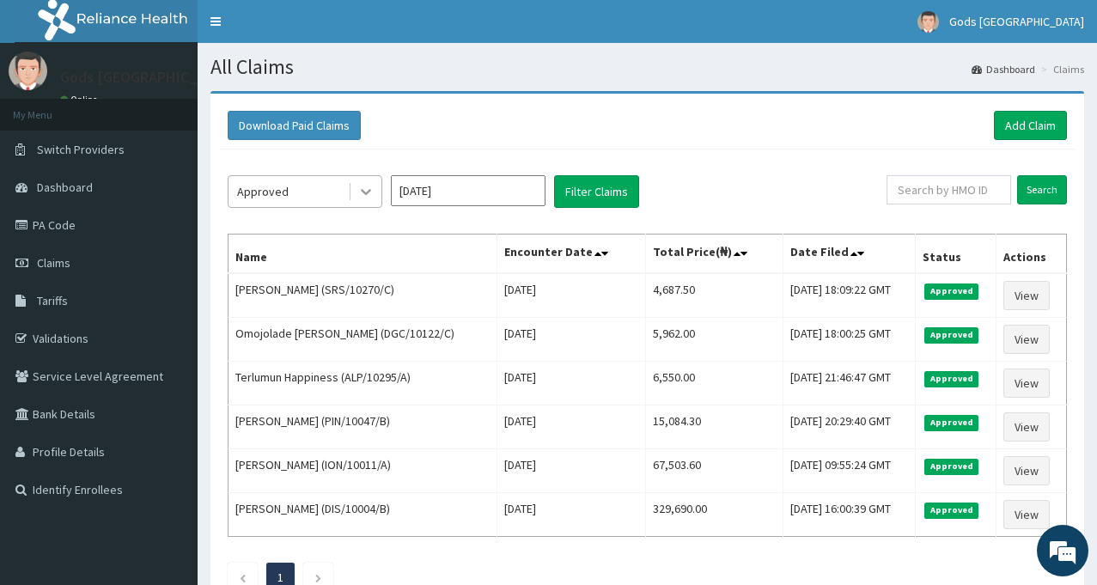
click at [367, 193] on icon at bounding box center [366, 193] width 10 height 6
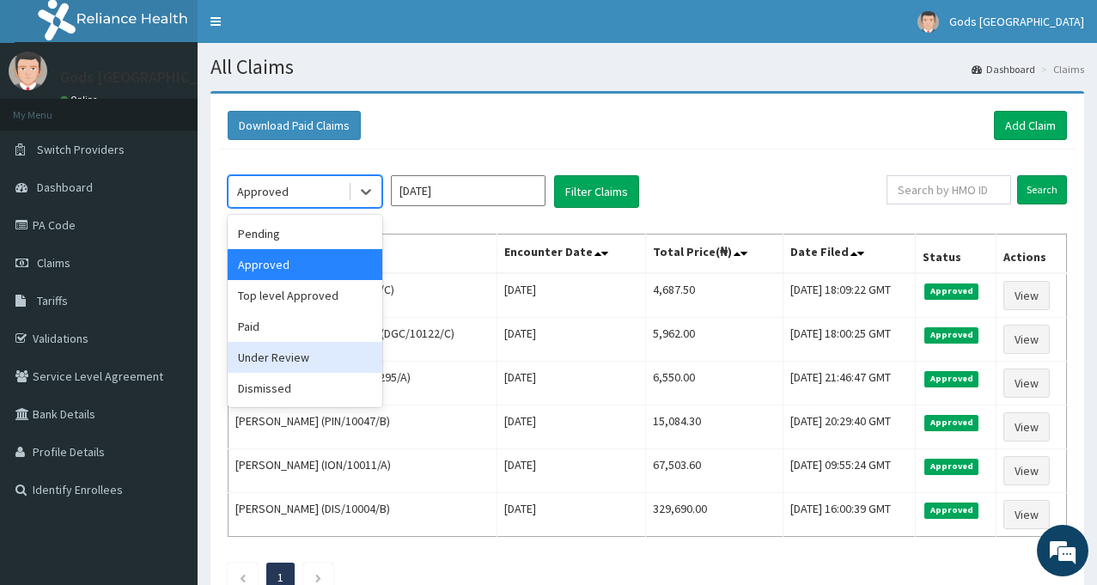
click at [295, 363] on div "Under Review" at bounding box center [305, 357] width 155 height 31
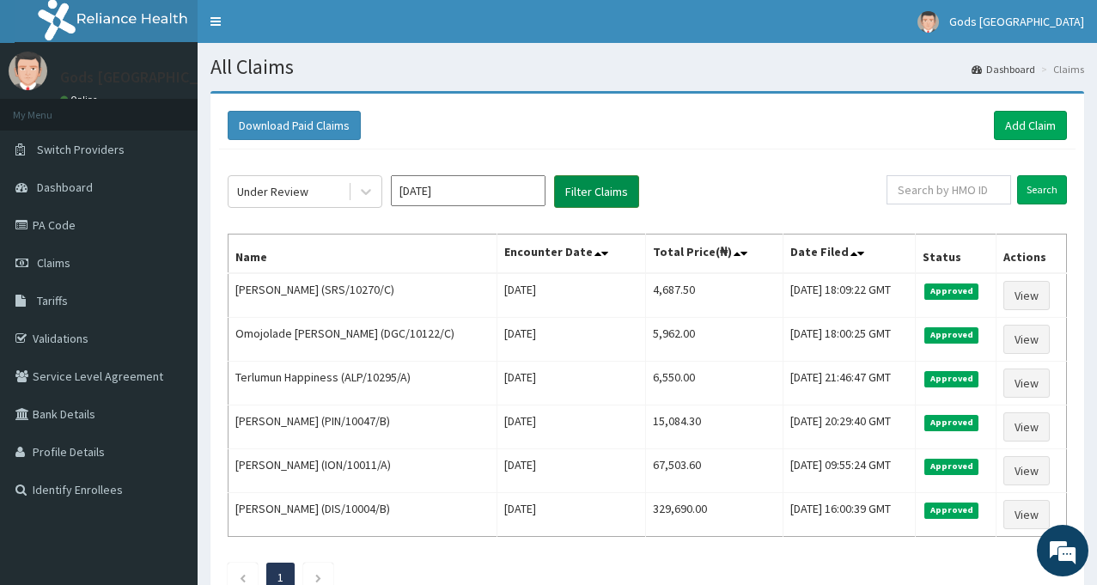
click at [611, 202] on button "Filter Claims" at bounding box center [596, 191] width 85 height 33
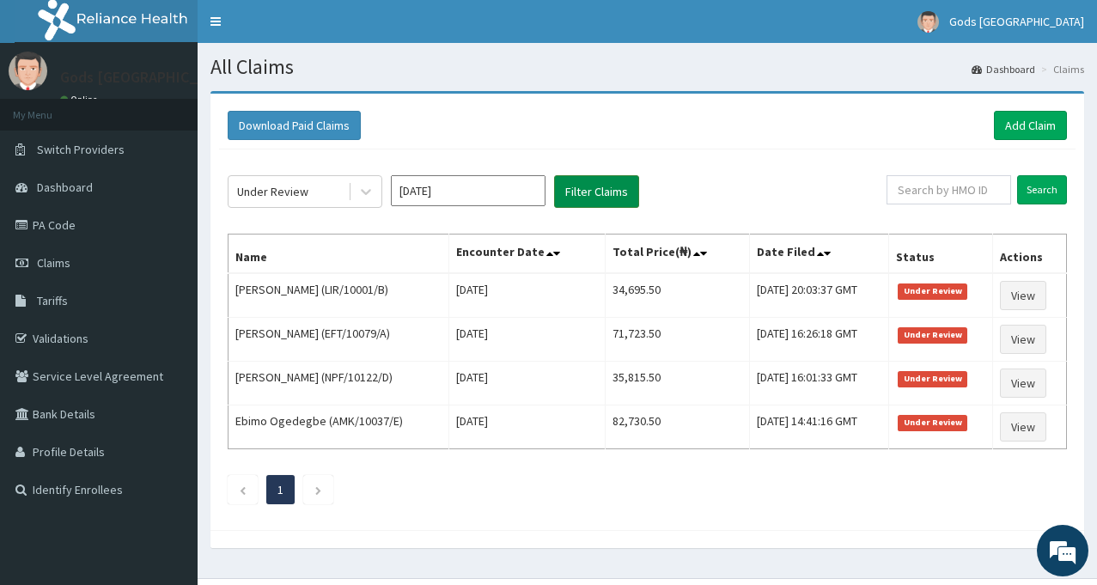
click at [608, 191] on button "Filter Claims" at bounding box center [596, 191] width 85 height 33
click at [366, 194] on icon at bounding box center [366, 193] width 10 height 6
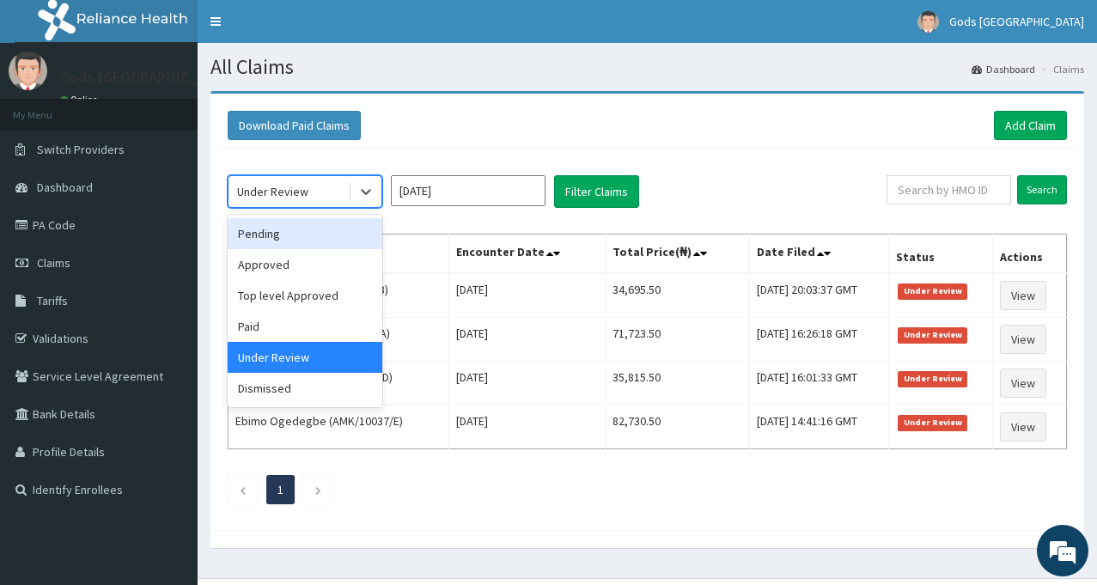
click at [283, 240] on div "Pending" at bounding box center [305, 233] width 155 height 31
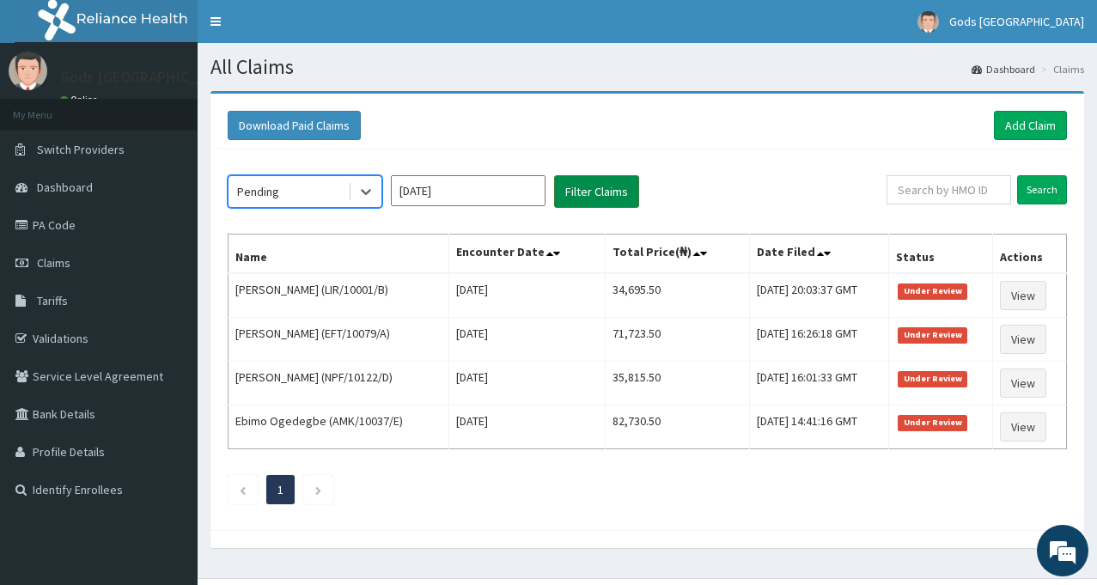
click at [591, 187] on button "Filter Claims" at bounding box center [596, 191] width 85 height 33
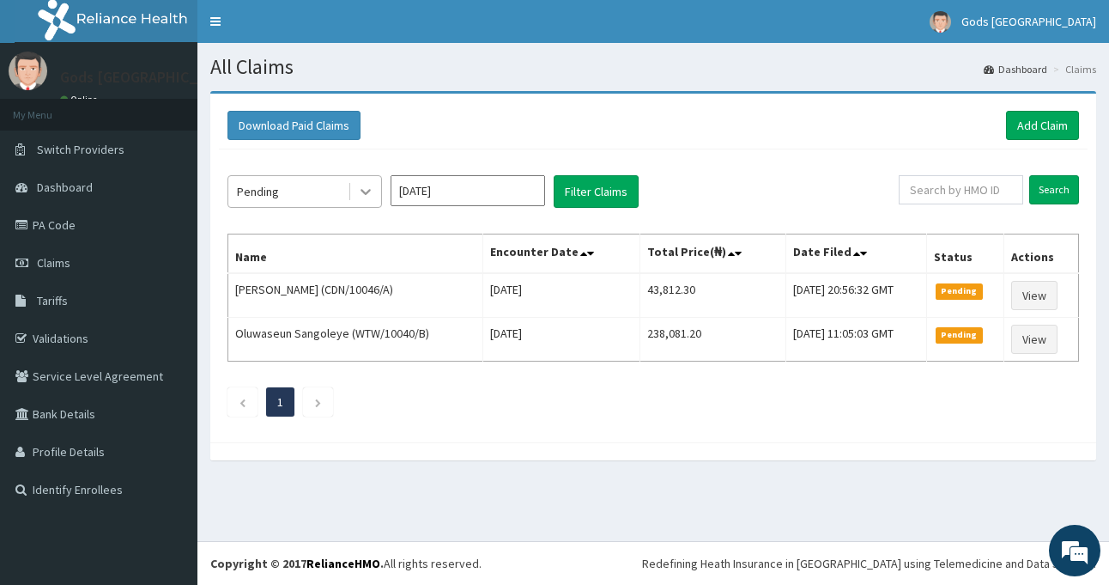
click at [358, 199] on icon at bounding box center [365, 191] width 17 height 17
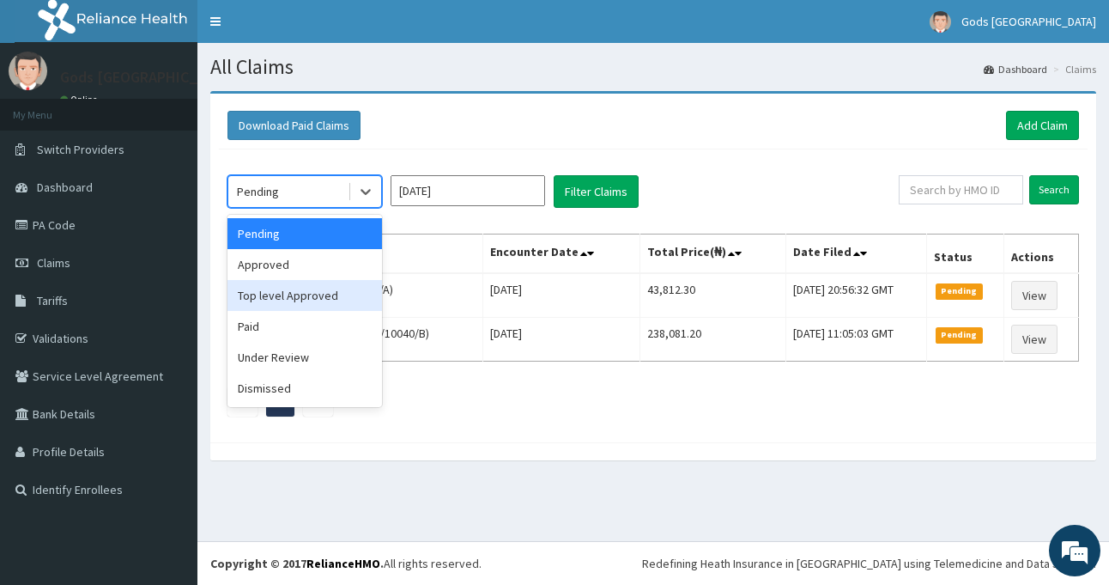
click at [282, 296] on div "Top level Approved" at bounding box center [305, 295] width 155 height 31
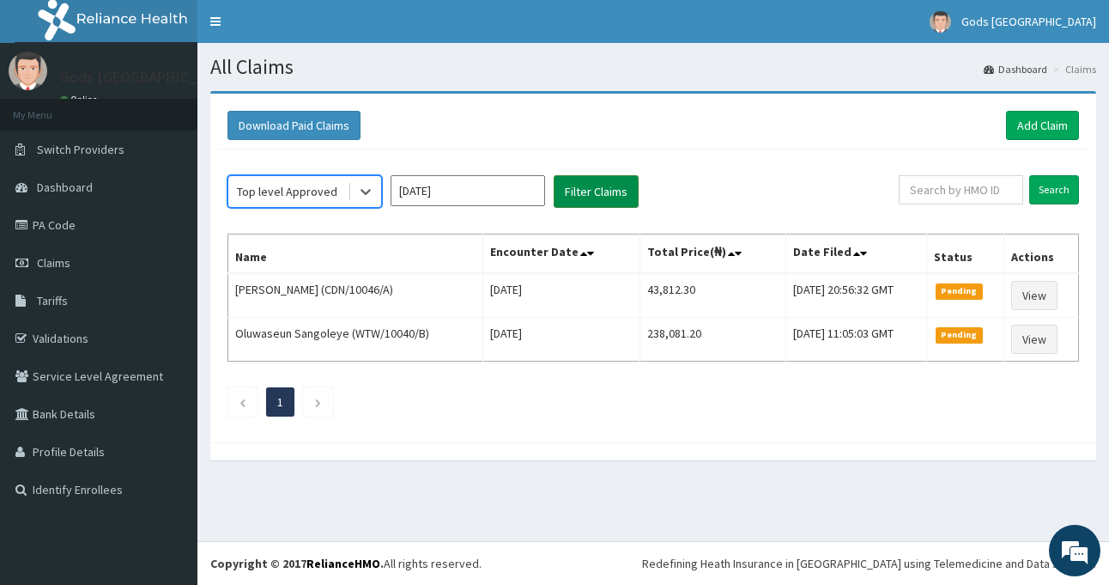
click at [605, 196] on button "Filter Claims" at bounding box center [596, 191] width 85 height 33
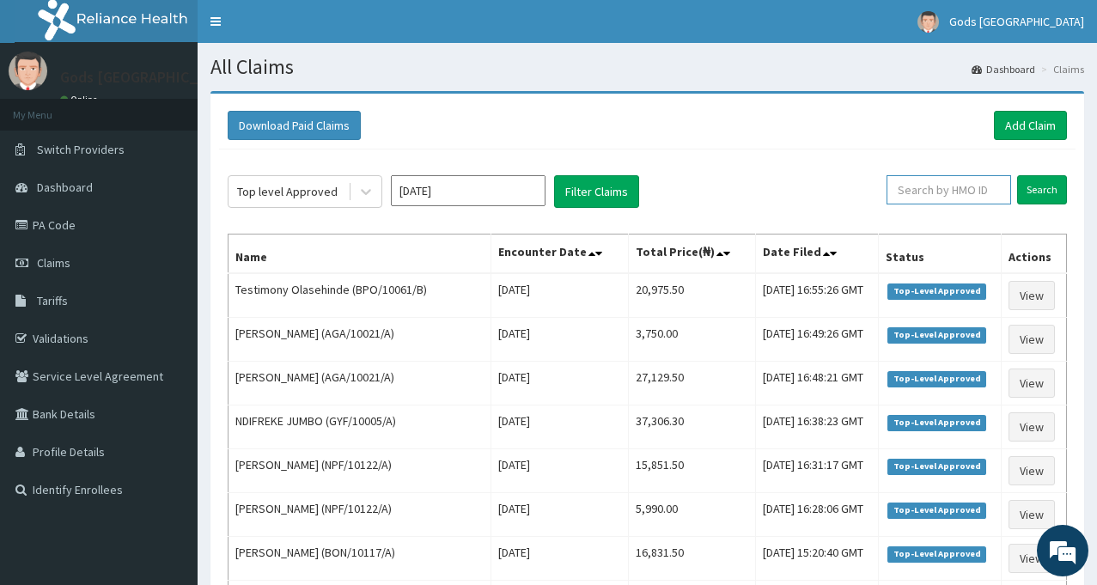
click at [973, 187] on input "text" at bounding box center [948, 189] width 125 height 29
type input "IFS/10133/B"
click at [1036, 190] on input "Search" at bounding box center [1042, 189] width 50 height 29
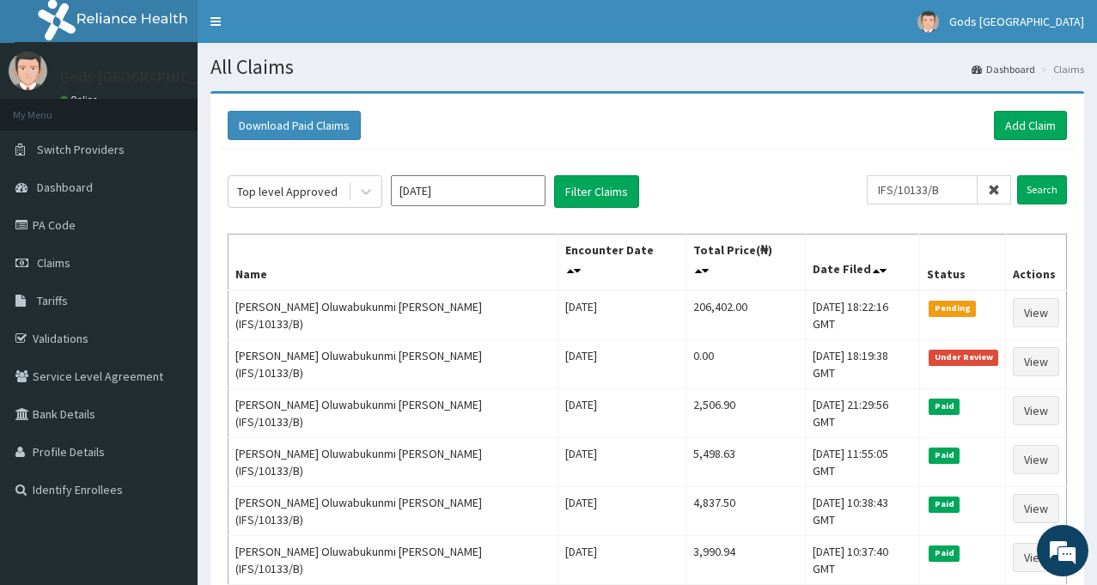
click at [489, 189] on input "[DATE]" at bounding box center [468, 190] width 155 height 31
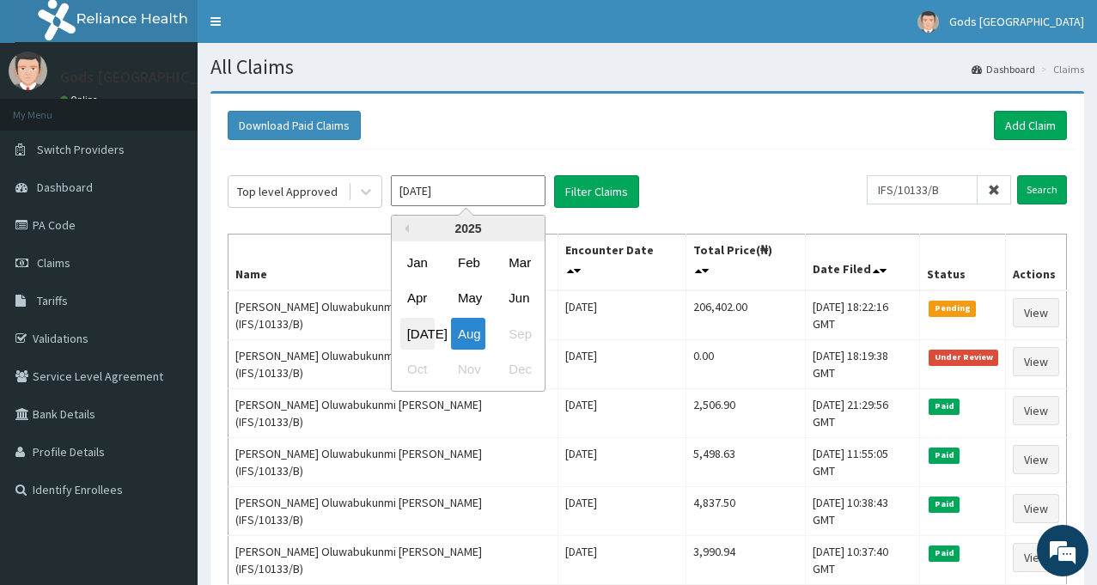
click at [427, 337] on div "[DATE]" at bounding box center [417, 334] width 34 height 32
type input "[DATE]"
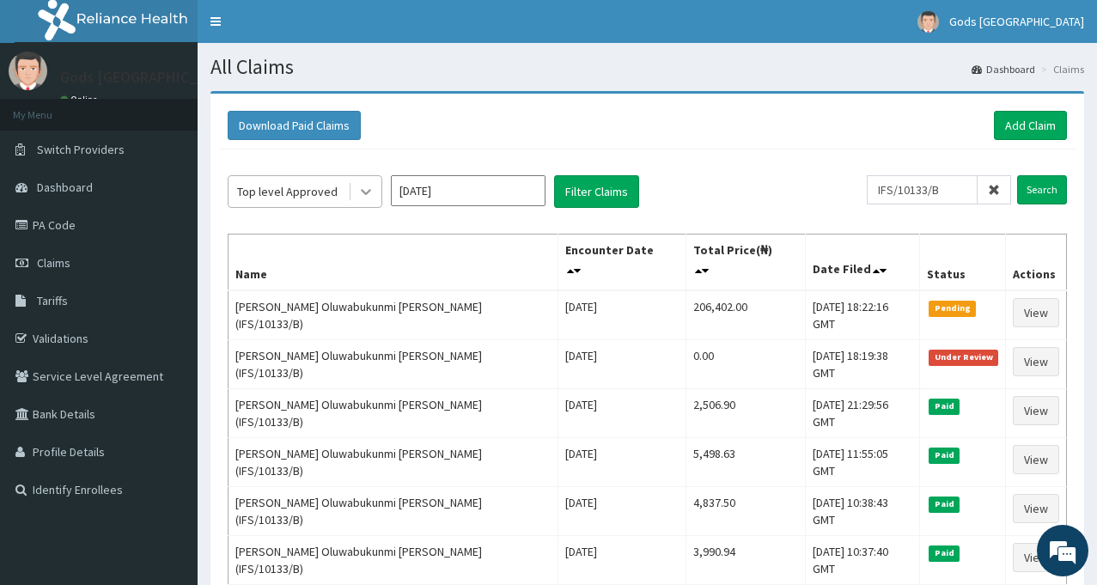
click at [357, 195] on icon at bounding box center [365, 191] width 17 height 17
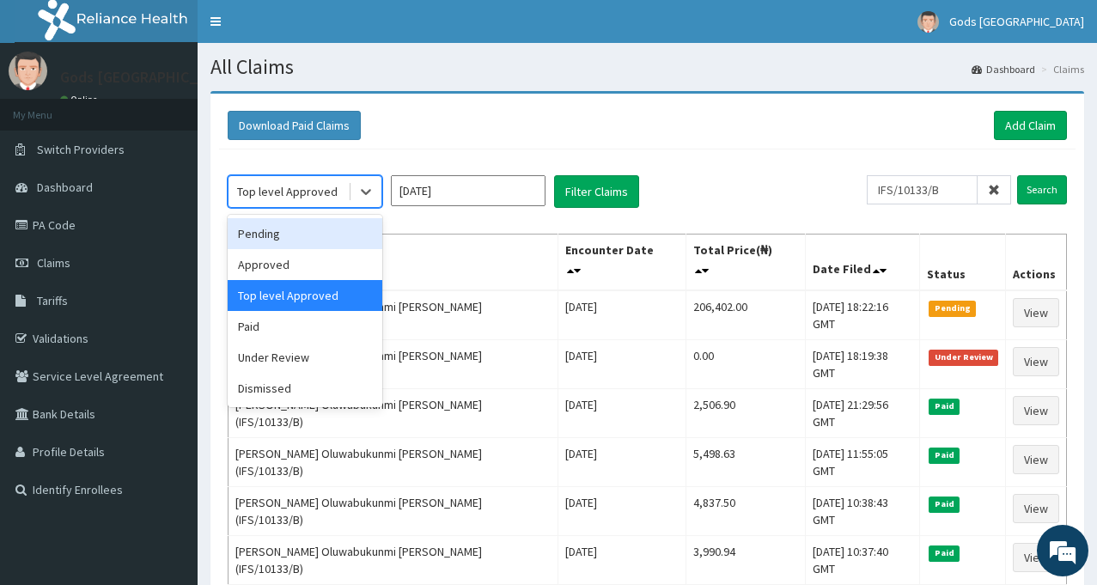
click at [290, 234] on div "Pending" at bounding box center [305, 233] width 155 height 31
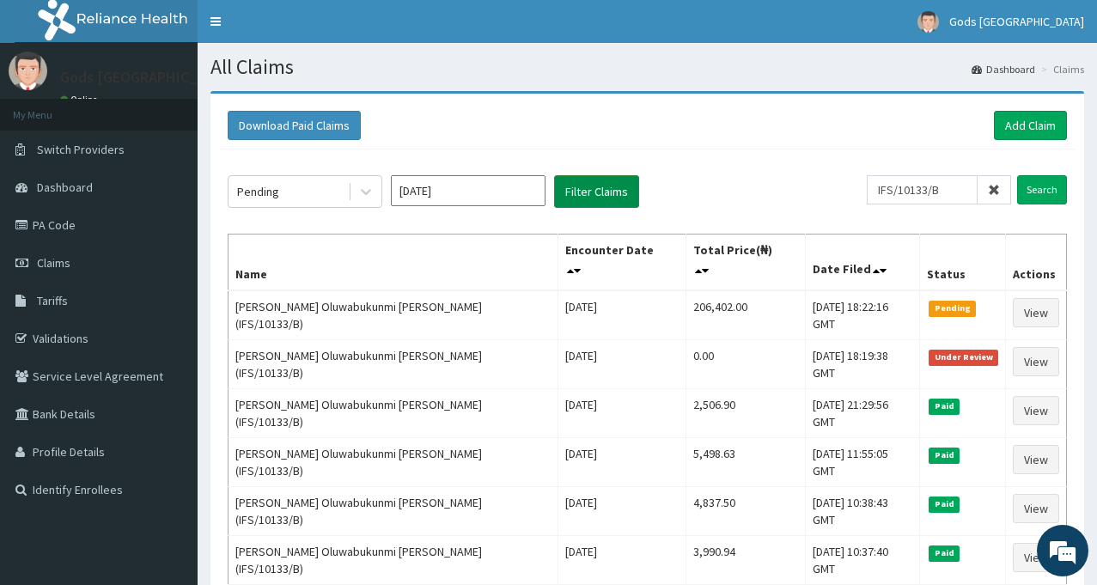
click at [591, 193] on button "Filter Claims" at bounding box center [596, 191] width 85 height 33
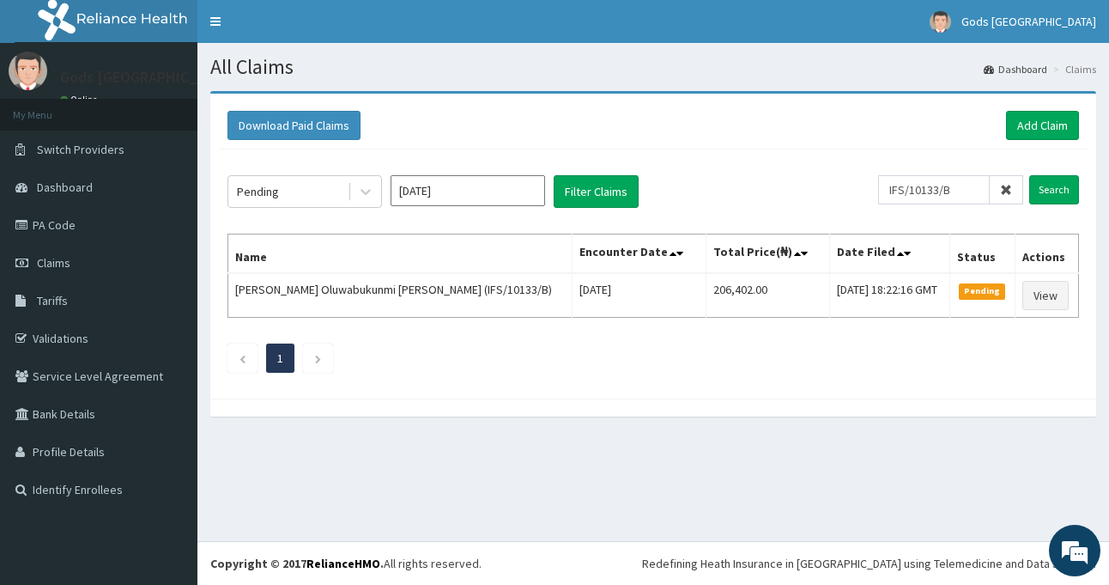
click at [742, 169] on div "Pending [DATE] Filter Claims IFS/10133/B Search Name Encounter Date Total Price…" at bounding box center [653, 269] width 869 height 240
click at [1054, 124] on link "Add Claim" at bounding box center [1042, 125] width 73 height 29
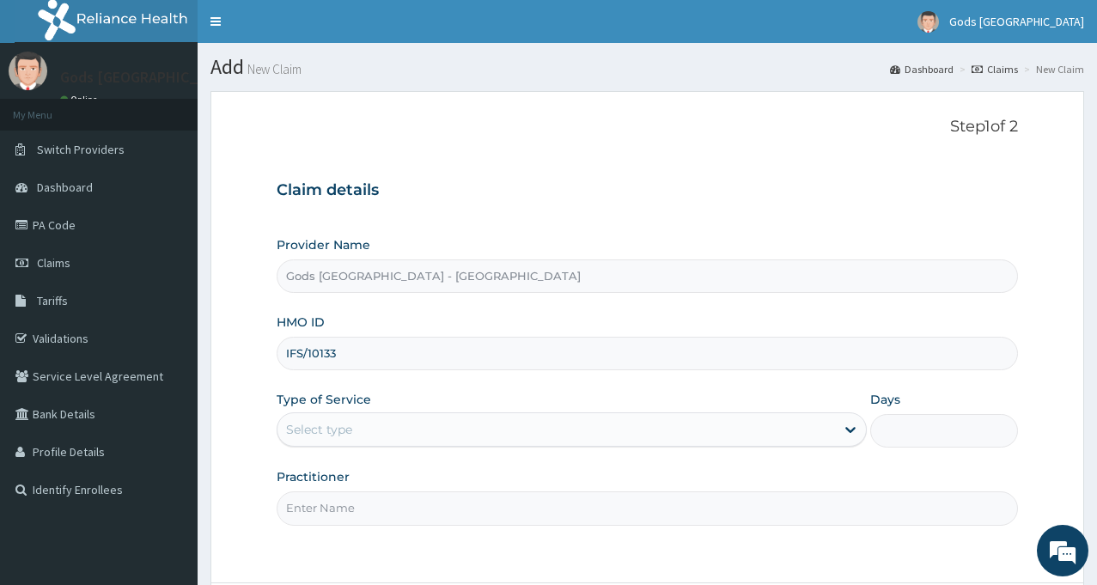
type input "IFS/10133/B"
click at [391, 431] on div "Select type" at bounding box center [555, 429] width 557 height 27
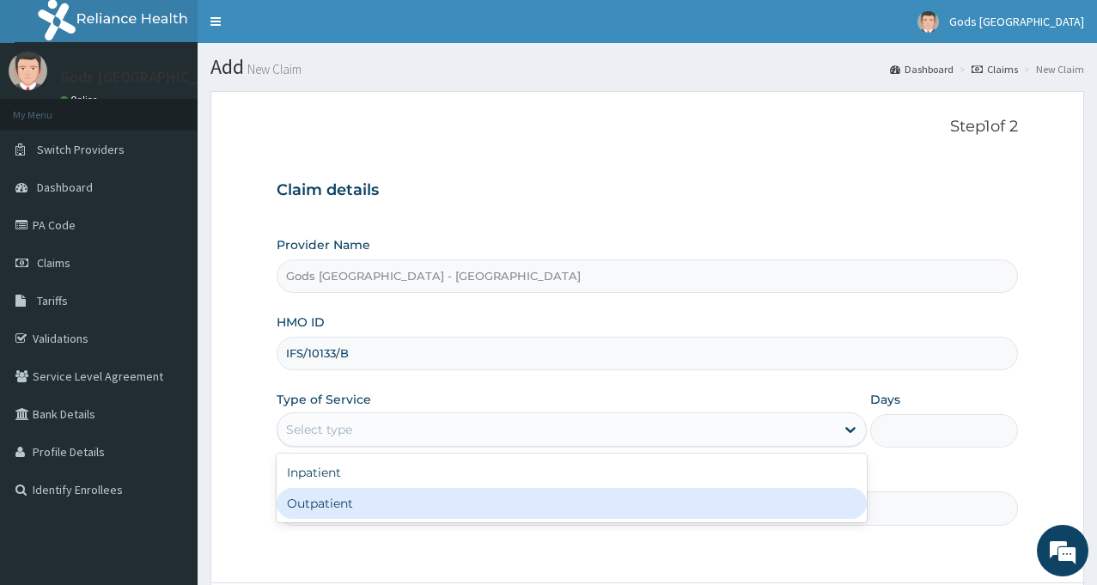
click at [353, 502] on div "Outpatient" at bounding box center [572, 503] width 590 height 31
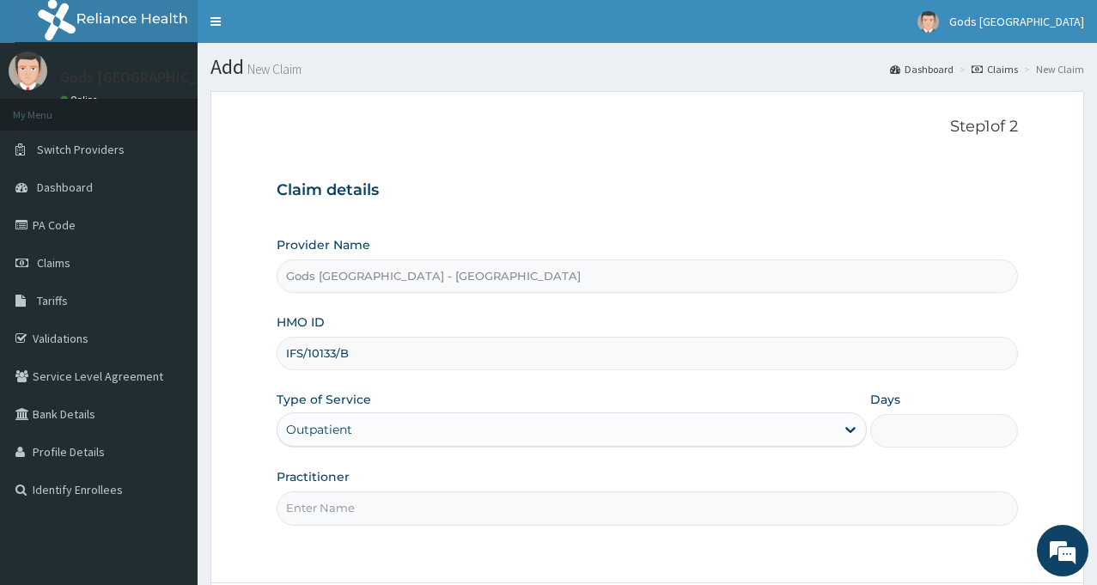
type input "1"
click at [401, 520] on input "Practitioner" at bounding box center [647, 507] width 741 height 33
type input "[PERSON_NAME]"
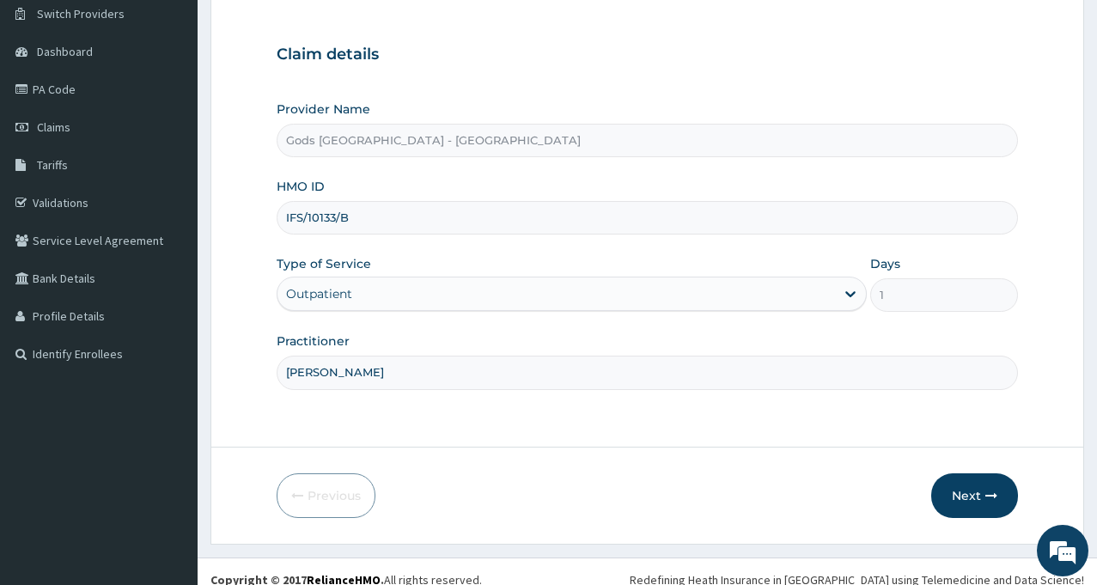
scroll to position [152, 0]
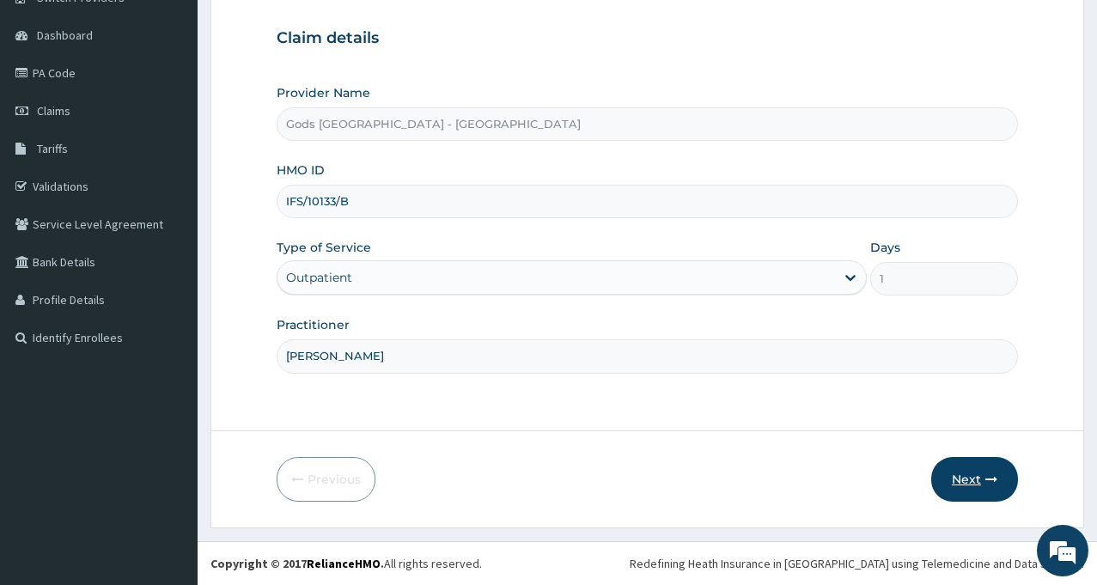
click at [975, 469] on button "Next" at bounding box center [974, 479] width 87 height 45
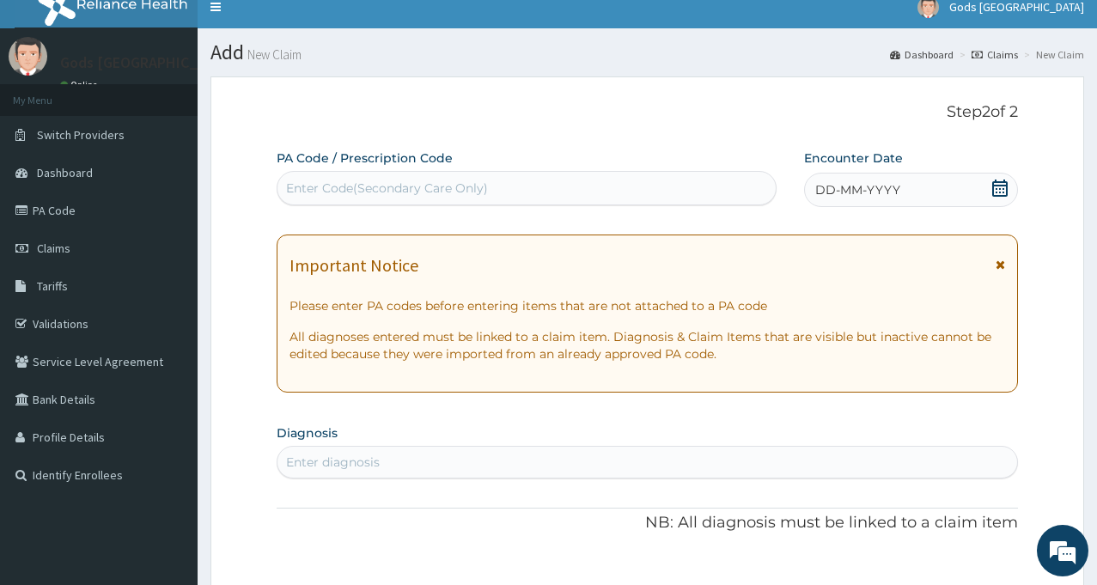
scroll to position [0, 0]
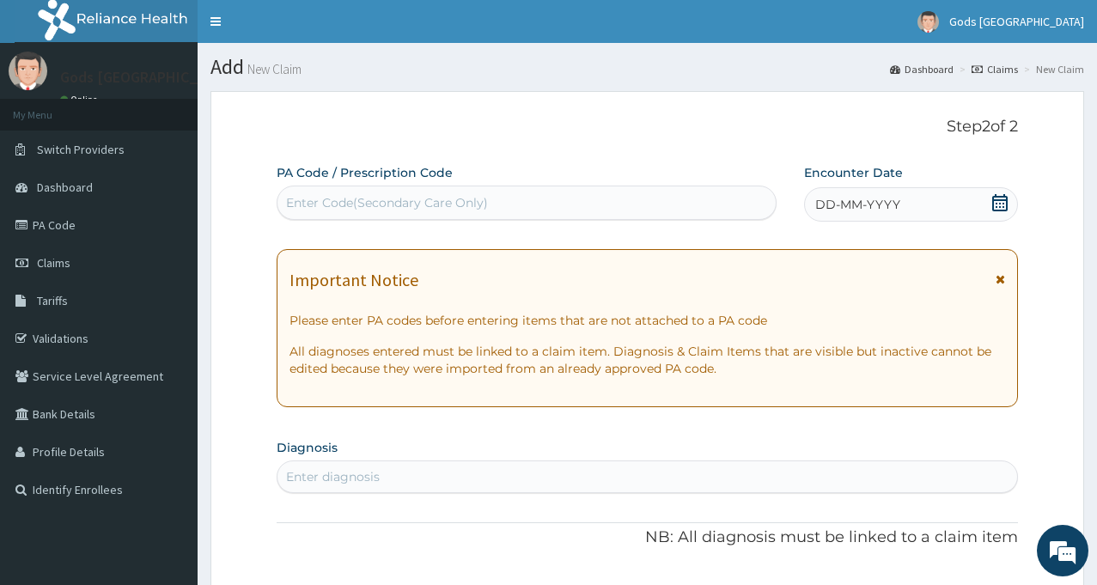
click at [643, 207] on div "Enter Code(Secondary Care Only)" at bounding box center [526, 202] width 498 height 27
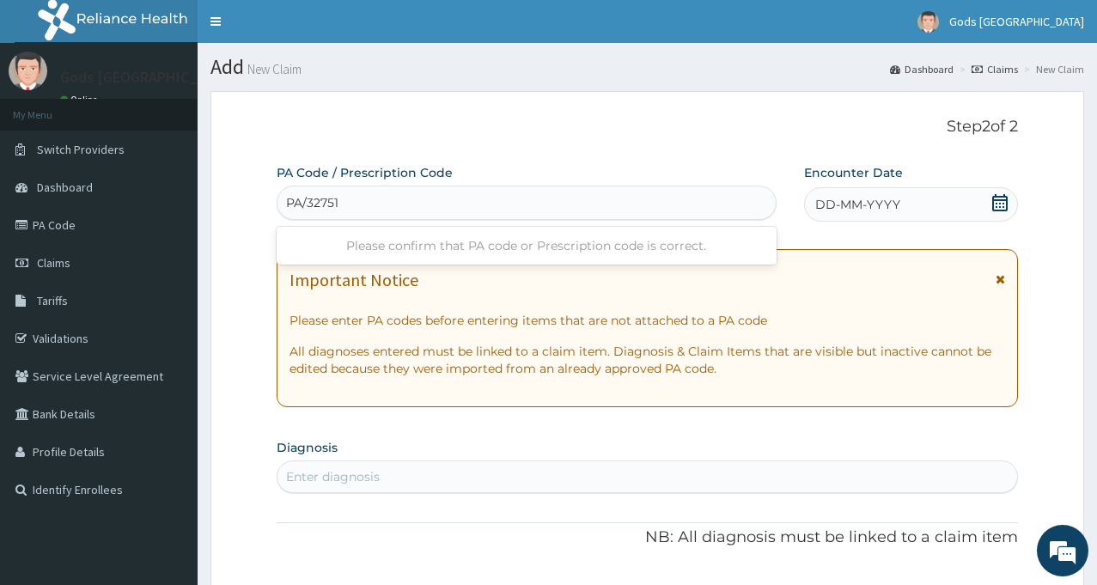
type input "PA/327518"
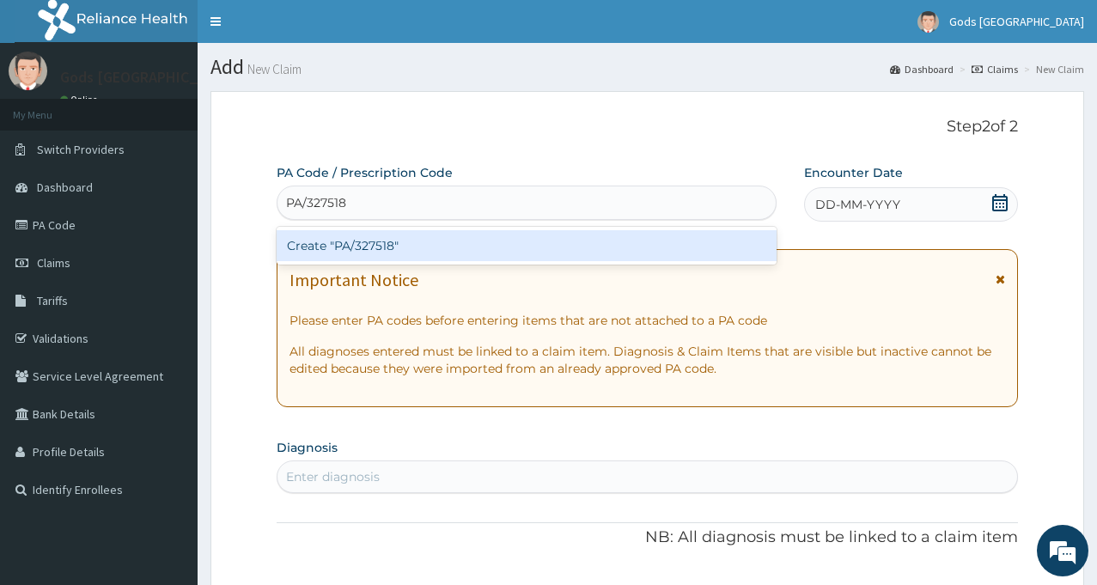
click at [557, 252] on div "Create "PA/327518"" at bounding box center [527, 245] width 500 height 31
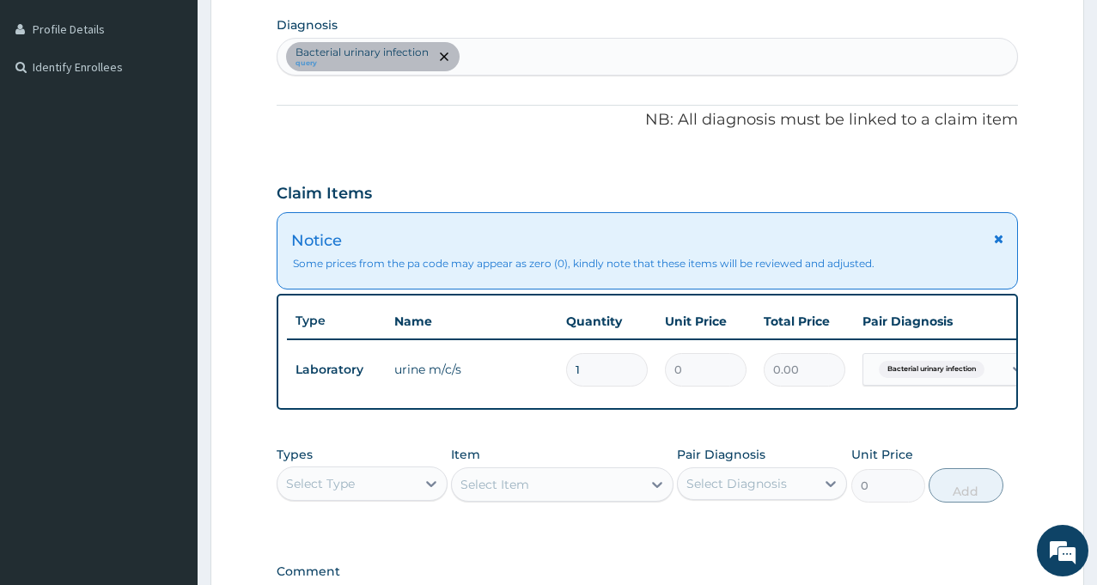
scroll to position [662, 0]
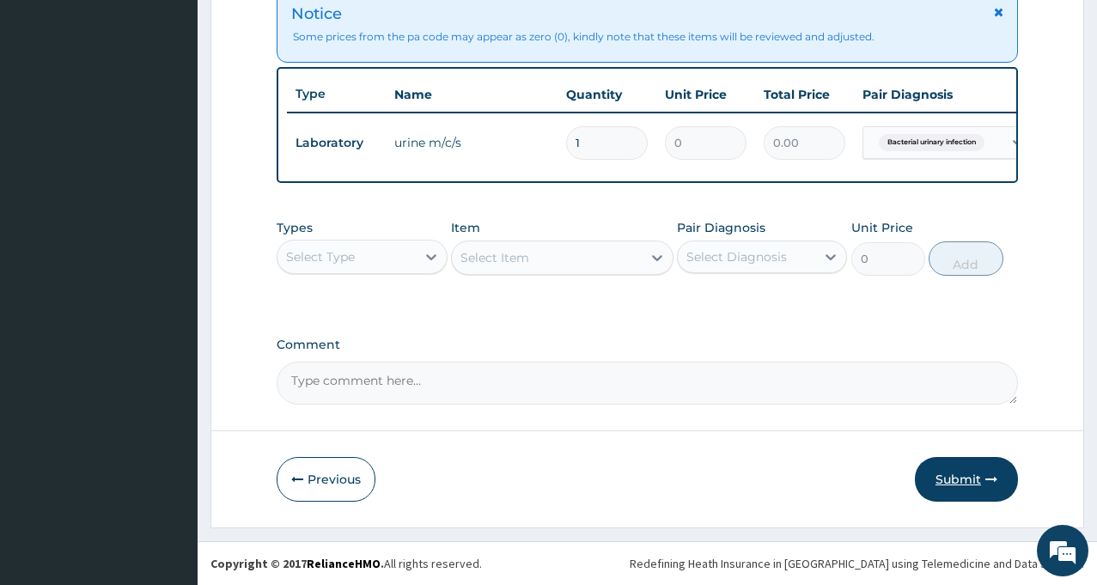
click at [957, 476] on button "Submit" at bounding box center [966, 479] width 103 height 45
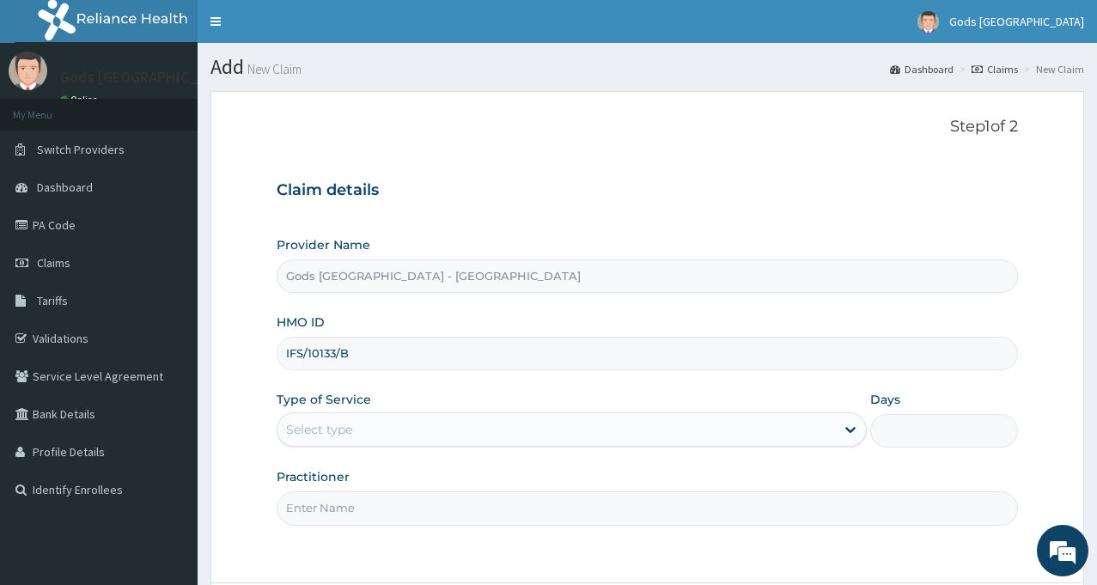
type input "IFS/10133/B"
click at [439, 433] on div "Select type" at bounding box center [555, 429] width 557 height 27
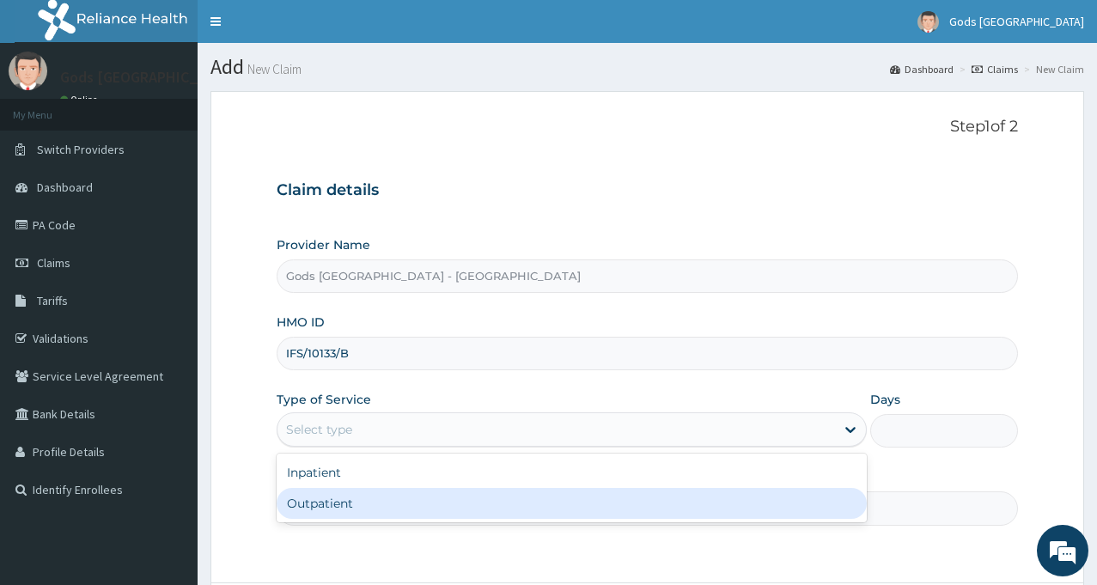
click at [333, 506] on div "Outpatient" at bounding box center [572, 503] width 590 height 31
type input "1"
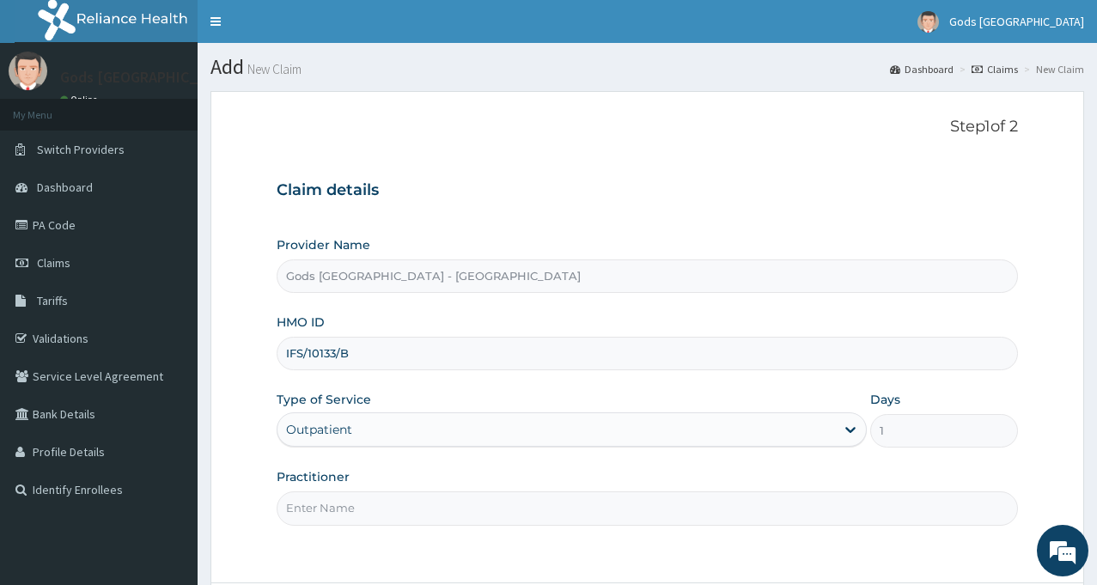
click at [420, 512] on input "Practitioner" at bounding box center [647, 507] width 741 height 33
type input "[PERSON_NAME]"
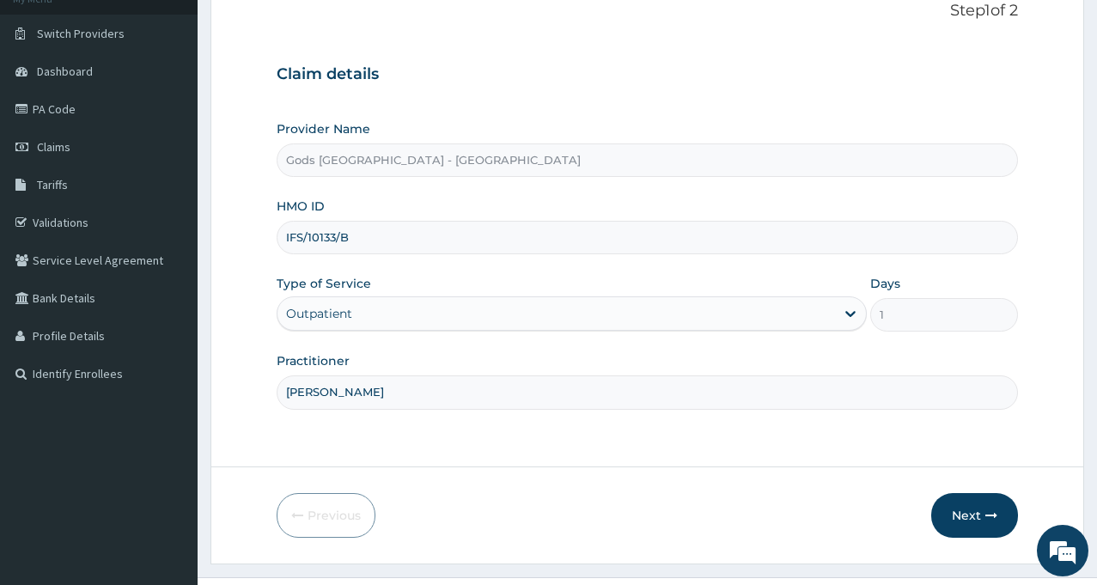
scroll to position [152, 0]
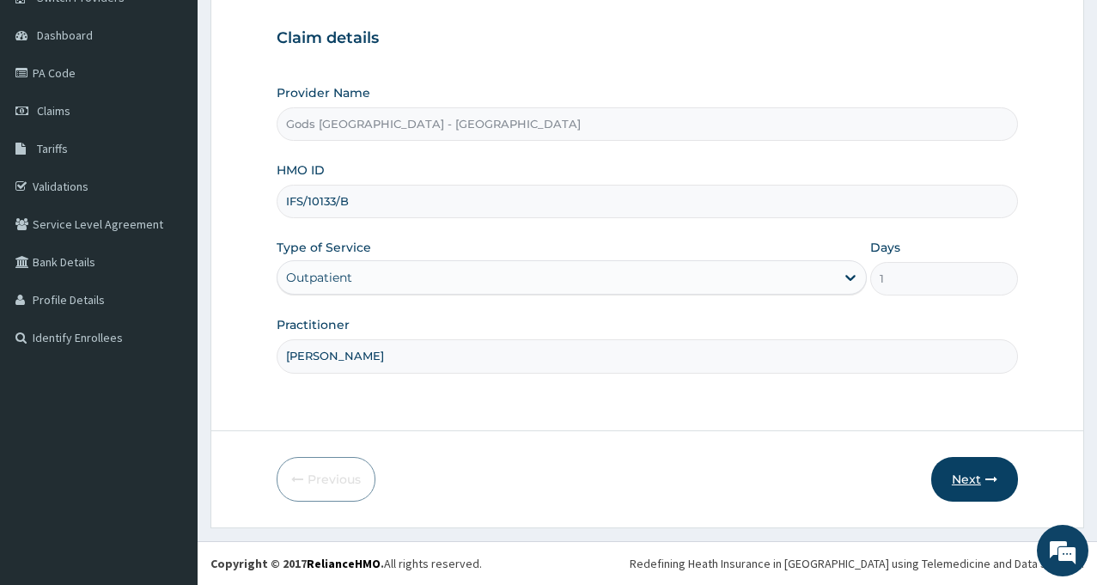
click at [955, 486] on button "Next" at bounding box center [974, 479] width 87 height 45
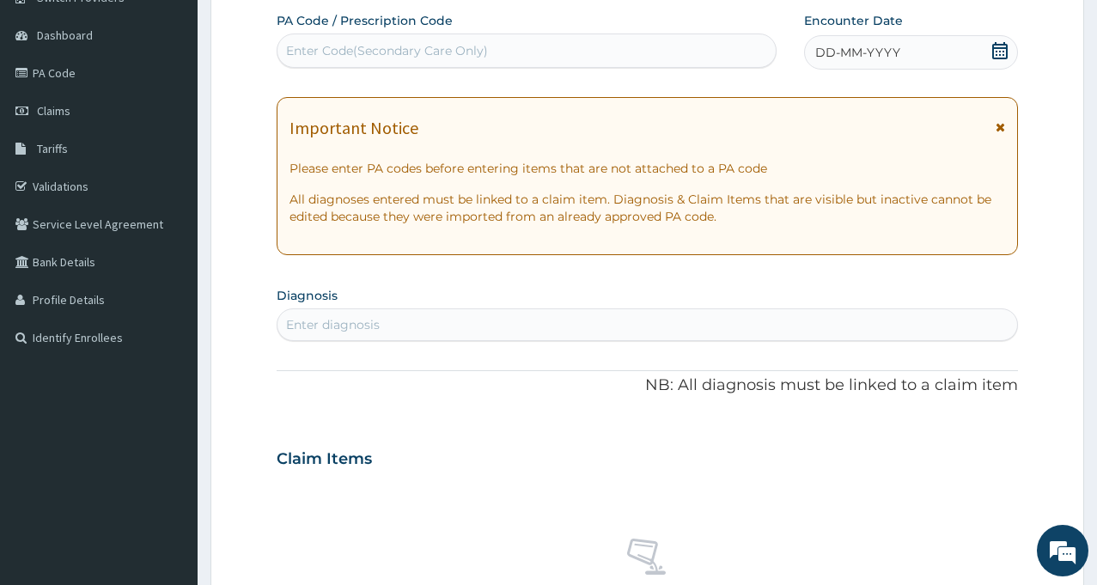
click at [529, 56] on div "Enter Code(Secondary Care Only)" at bounding box center [526, 50] width 498 height 27
type input "PA/DACE4C"
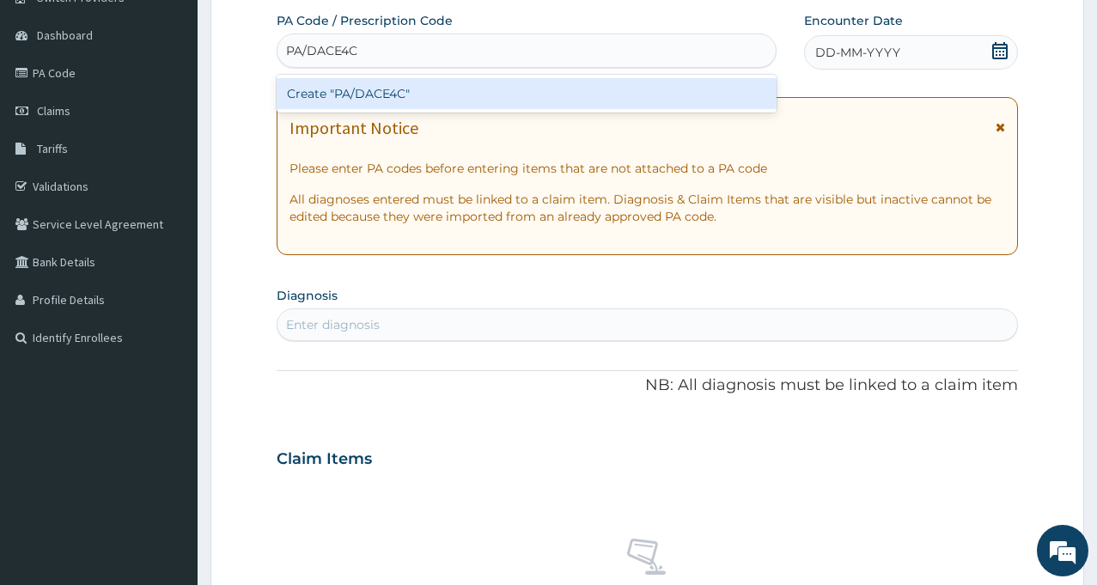
click at [399, 97] on div "Create "PA/DACE4C"" at bounding box center [527, 93] width 500 height 31
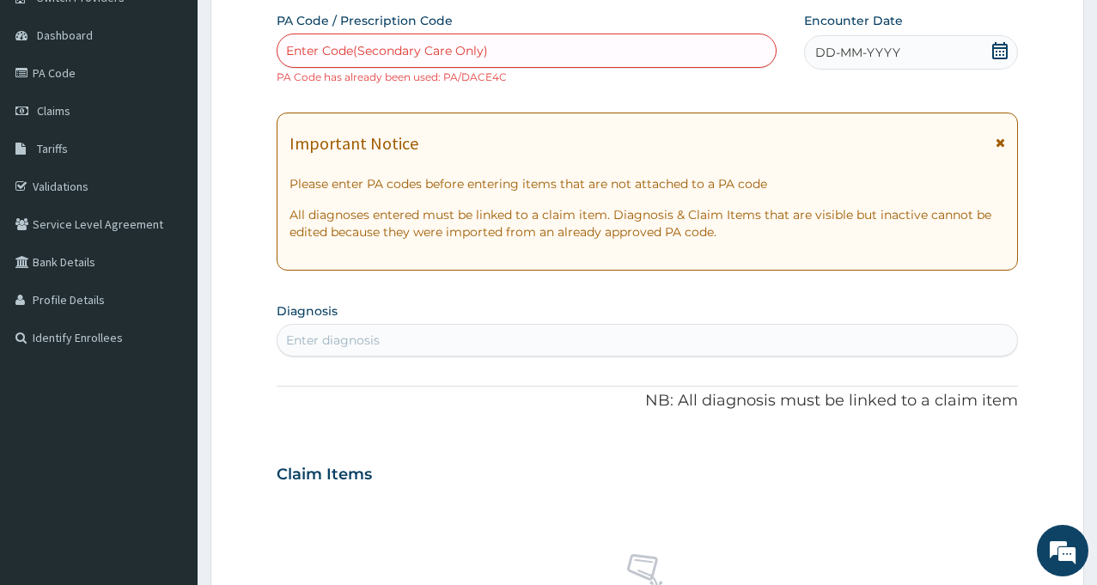
click at [344, 45] on div "Enter Code(Secondary Care Only)" at bounding box center [387, 50] width 202 height 17
type input "PA/49A458"
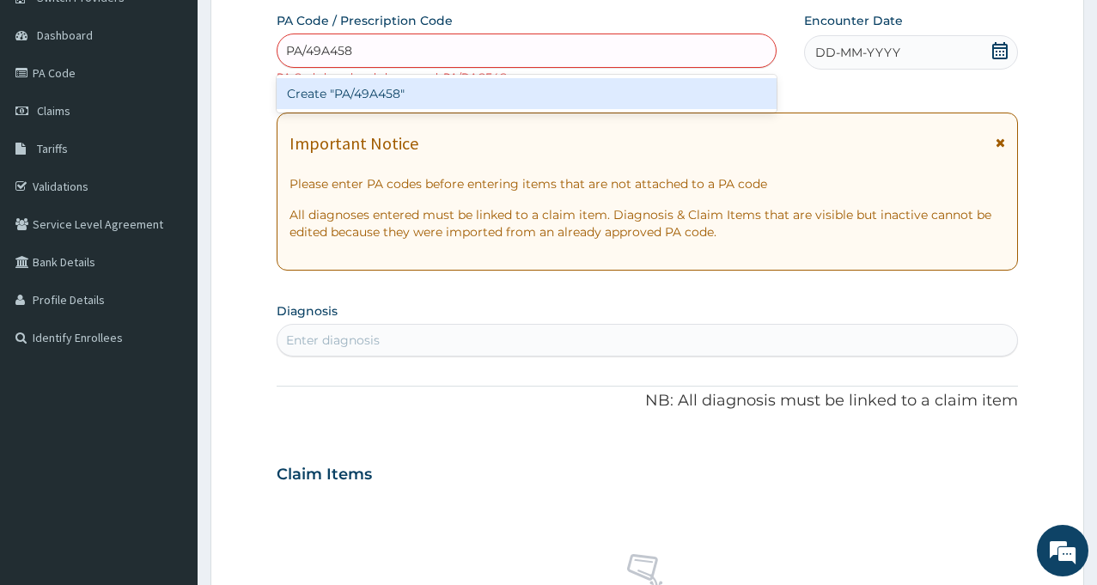
click at [485, 88] on div "Create "PA/49A458"" at bounding box center [527, 93] width 500 height 31
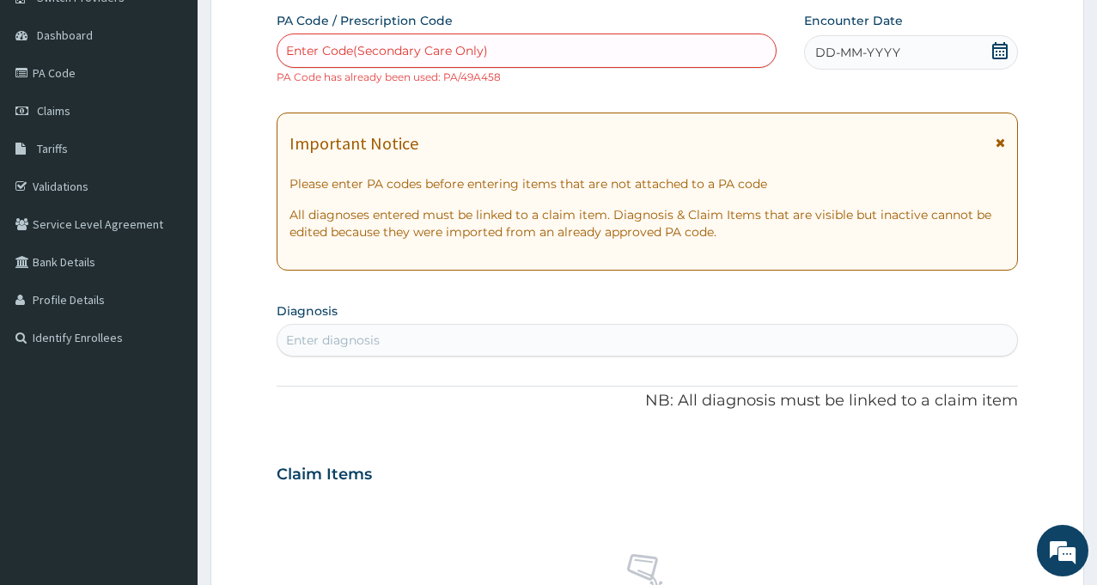
click at [483, 54] on div "Enter Code(Secondary Care Only)" at bounding box center [387, 50] width 202 height 17
type input "PA/53F047"
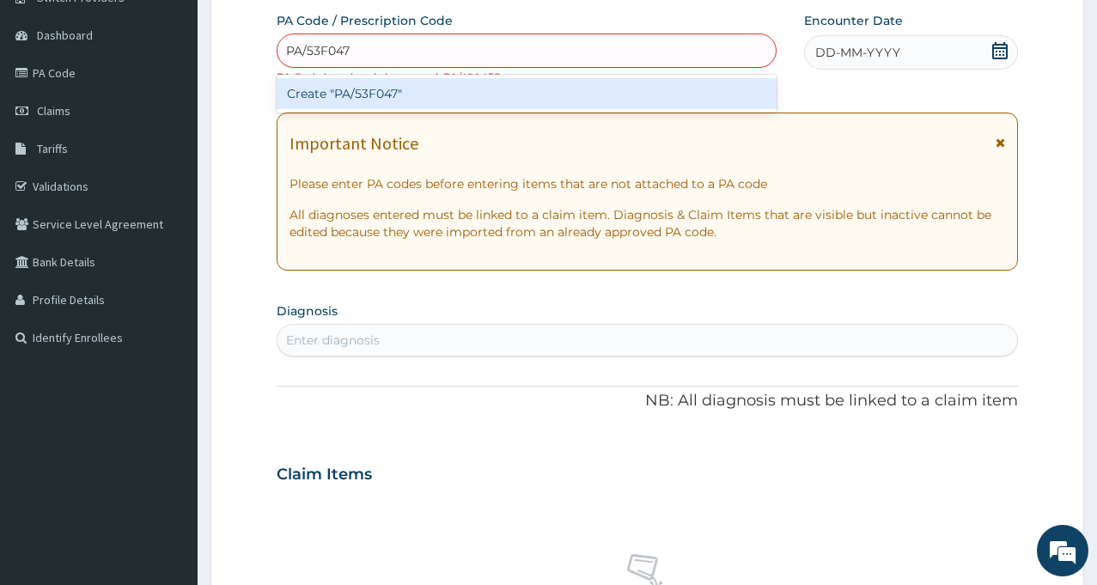
click at [392, 88] on div "Create "PA/53F047"" at bounding box center [527, 93] width 500 height 31
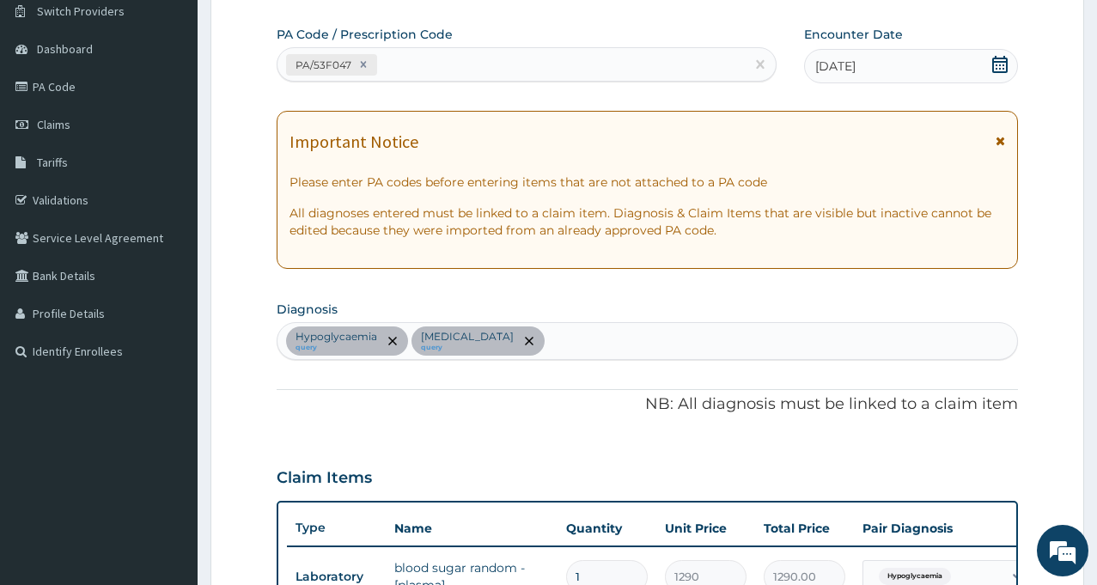
scroll to position [644, 0]
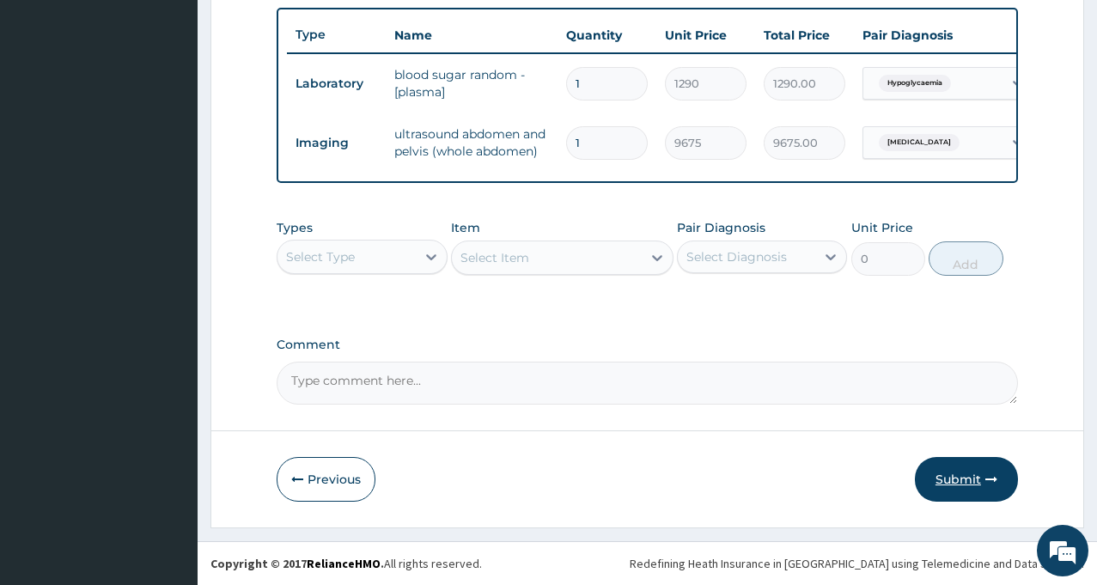
click at [966, 474] on button "Submit" at bounding box center [966, 479] width 103 height 45
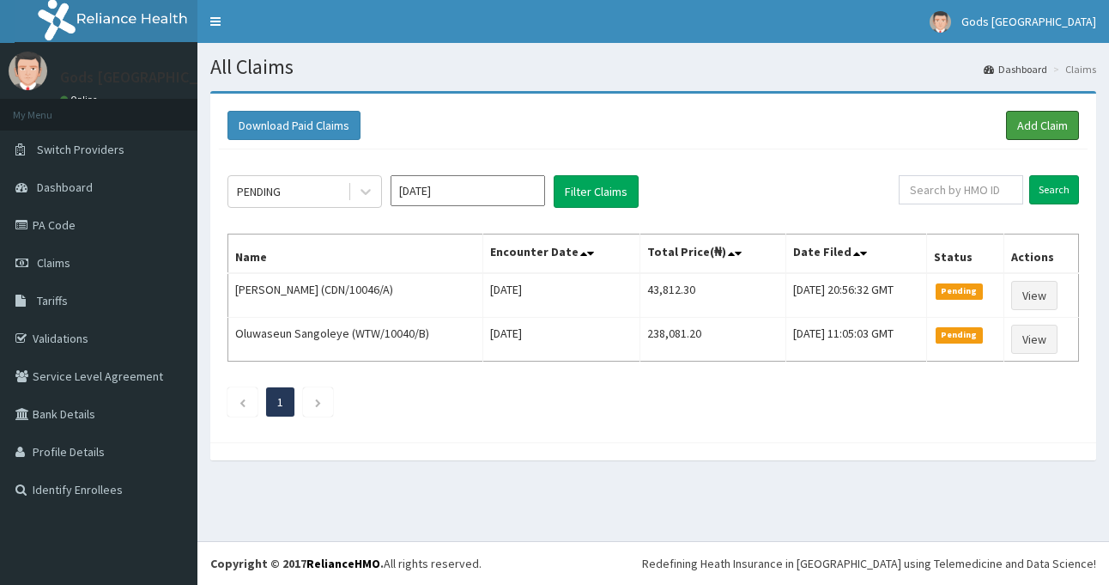
click at [1044, 125] on link "Add Claim" at bounding box center [1042, 125] width 73 height 29
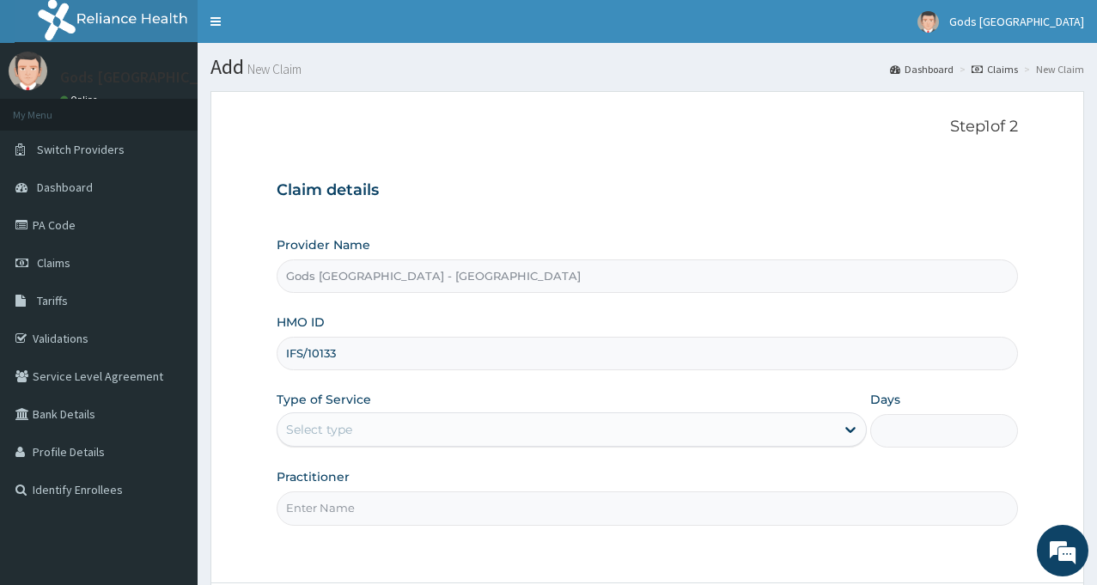
type input "IFS/10133/B"
click at [412, 431] on div "Select type" at bounding box center [555, 429] width 557 height 27
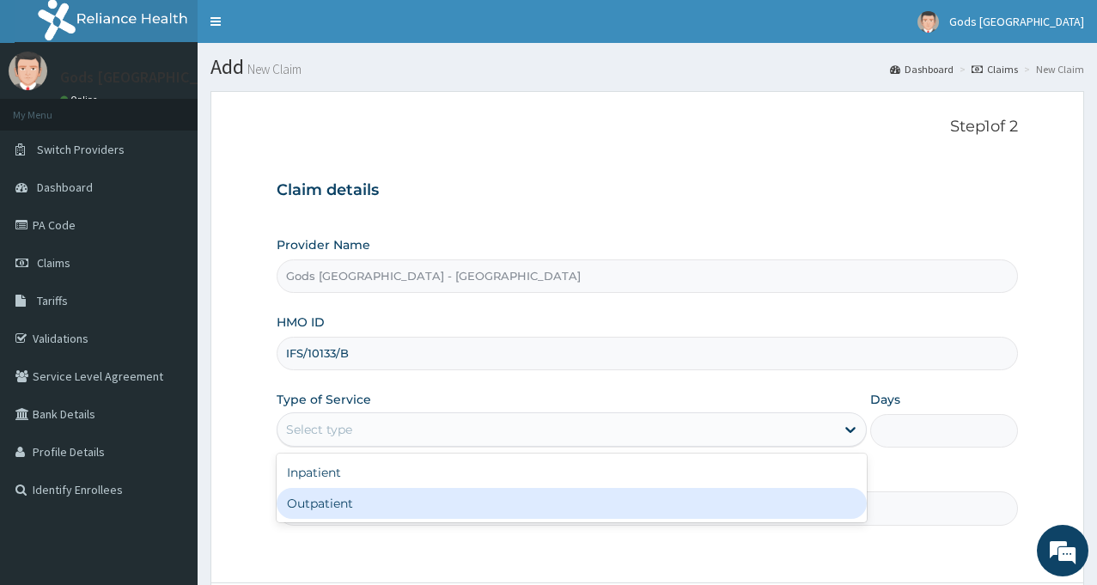
click at [367, 510] on div "Outpatient" at bounding box center [572, 503] width 590 height 31
type input "1"
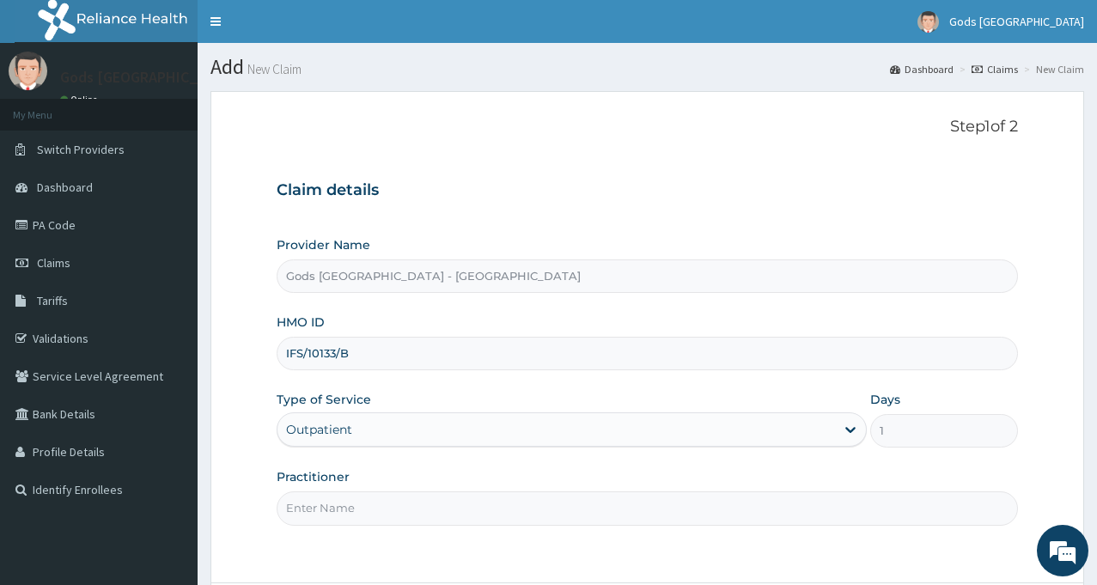
click at [385, 511] on input "Practitioner" at bounding box center [647, 507] width 741 height 33
type input "[PERSON_NAME]"
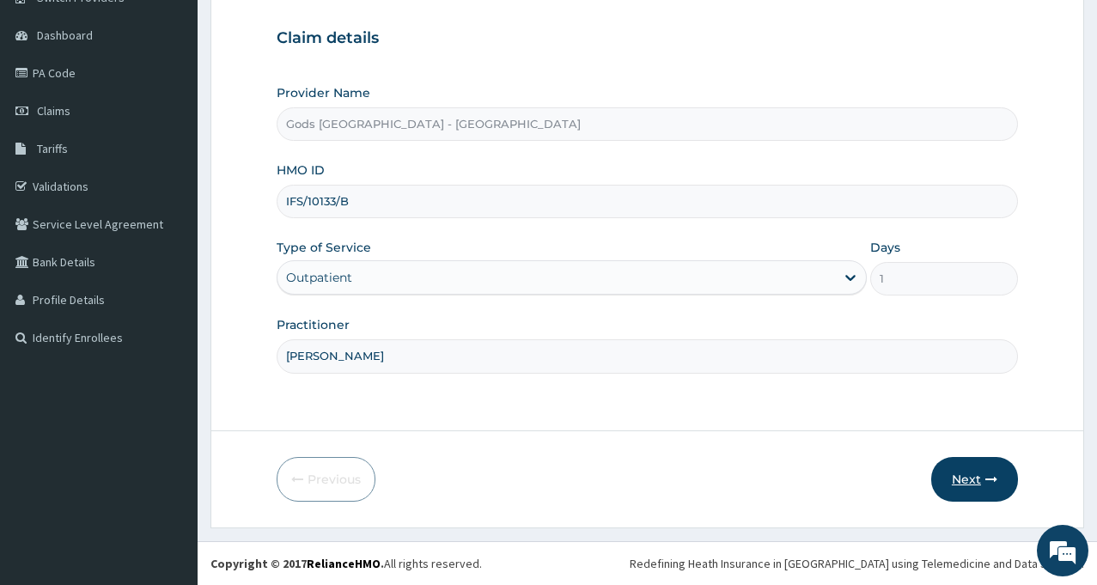
click at [965, 475] on button "Next" at bounding box center [974, 479] width 87 height 45
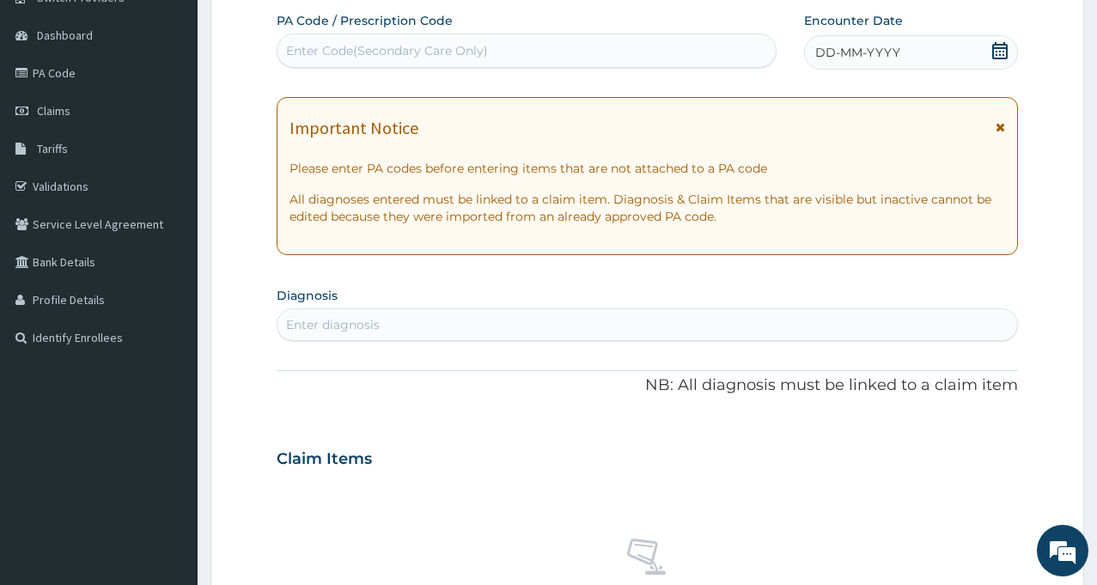
click at [616, 59] on div "Enter Code(Secondary Care Only)" at bounding box center [526, 50] width 498 height 27
type input "PA/37A205"
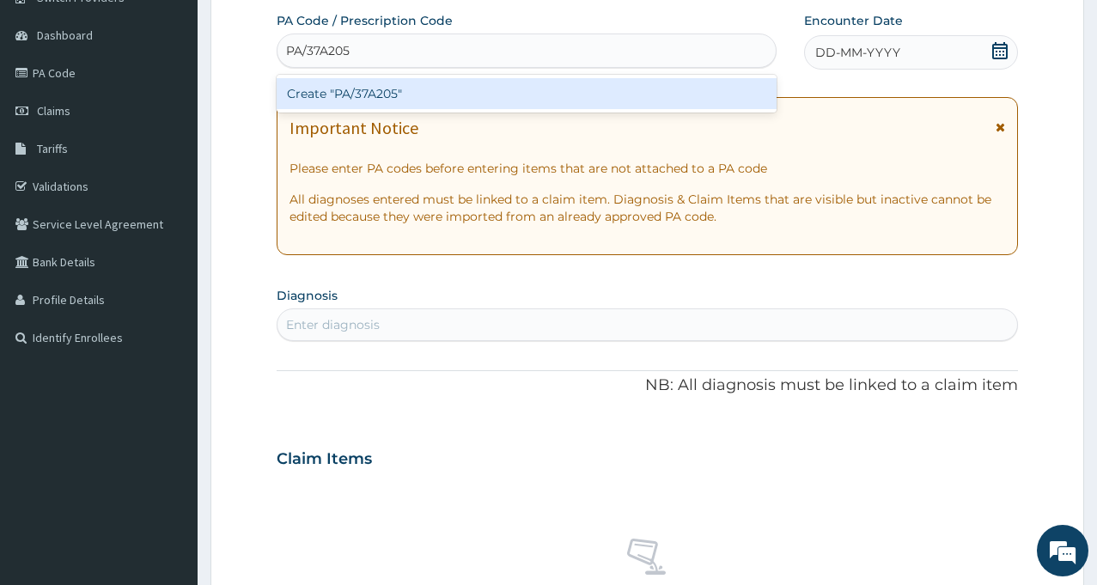
click at [374, 94] on div "Create "PA/37A205"" at bounding box center [527, 93] width 500 height 31
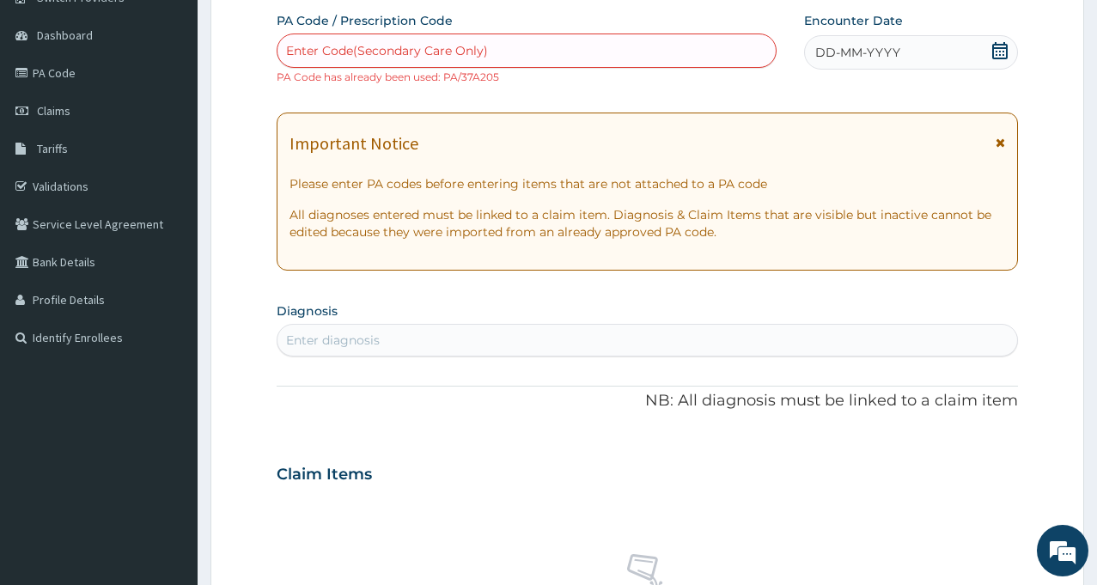
click at [364, 41] on div "Enter Code(Secondary Care Only)" at bounding box center [526, 50] width 498 height 27
type input "PA/E908B4"
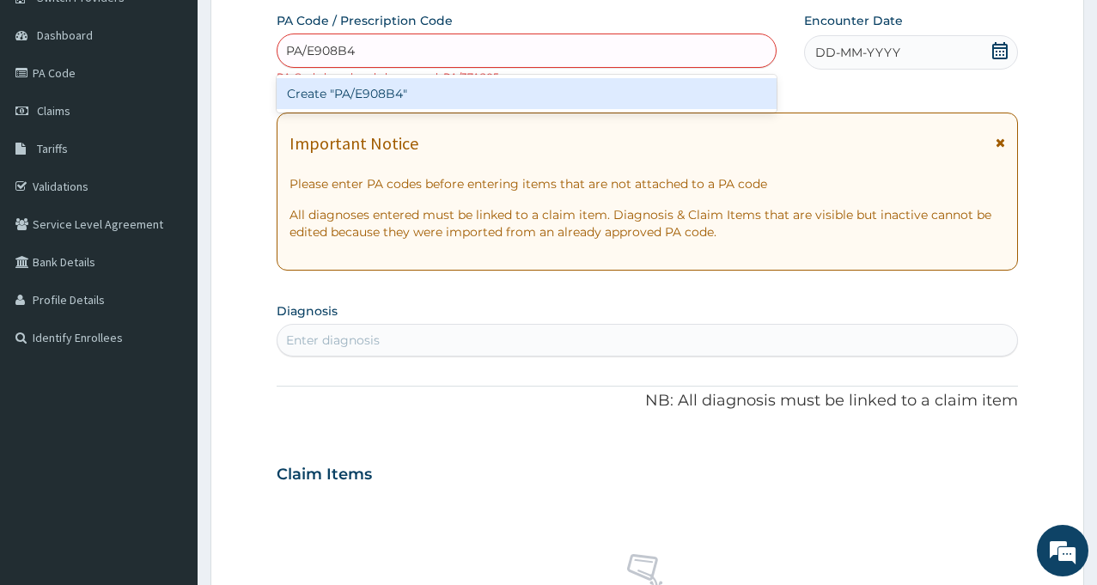
click at [365, 92] on div "Create "PA/E908B4"" at bounding box center [527, 93] width 500 height 31
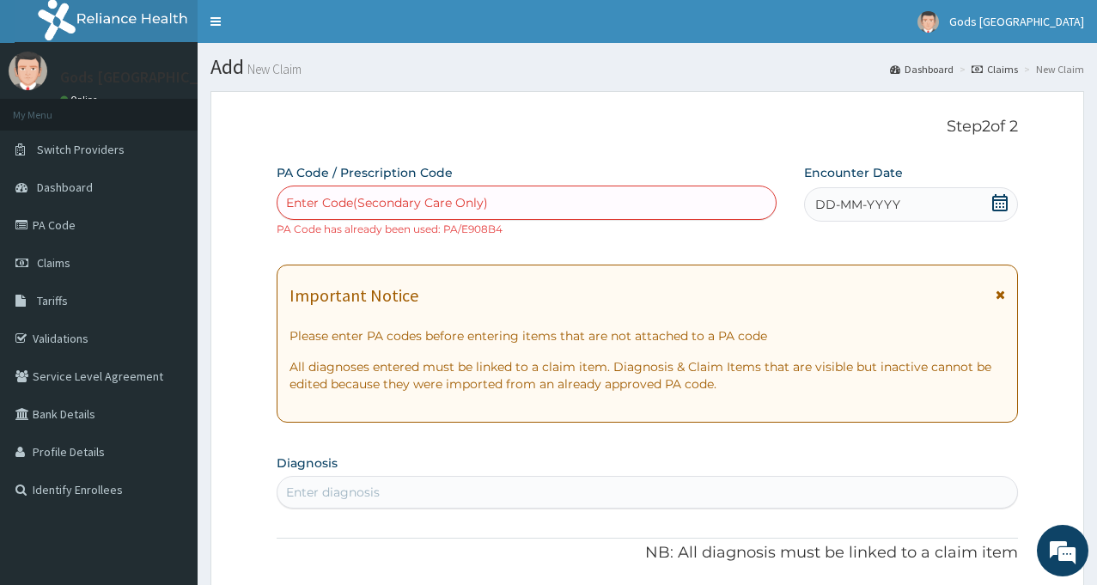
click at [566, 204] on div "Enter Code(Secondary Care Only)" at bounding box center [526, 202] width 498 height 27
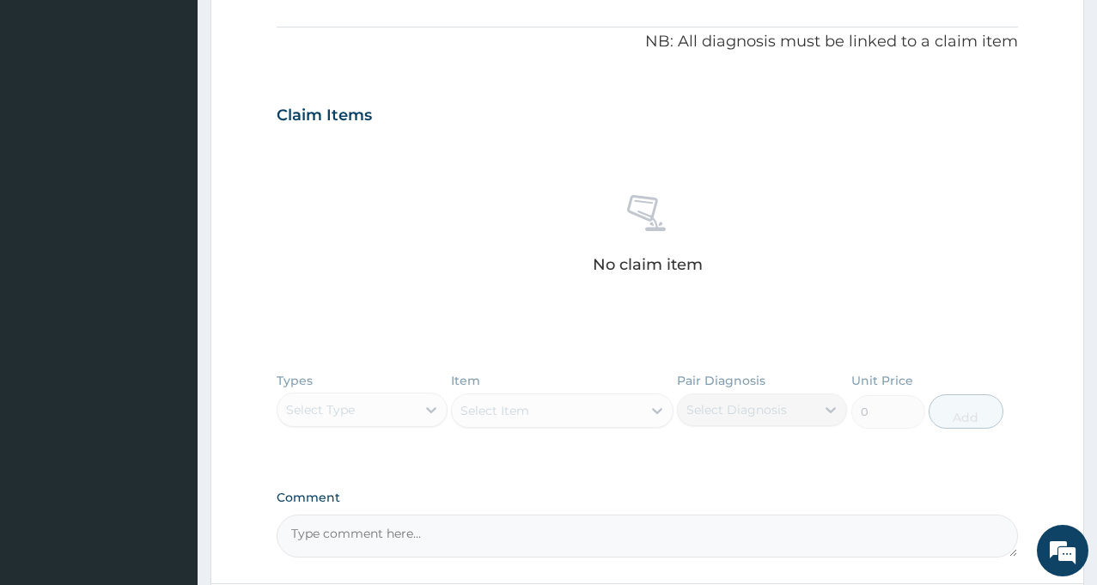
scroll to position [664, 0]
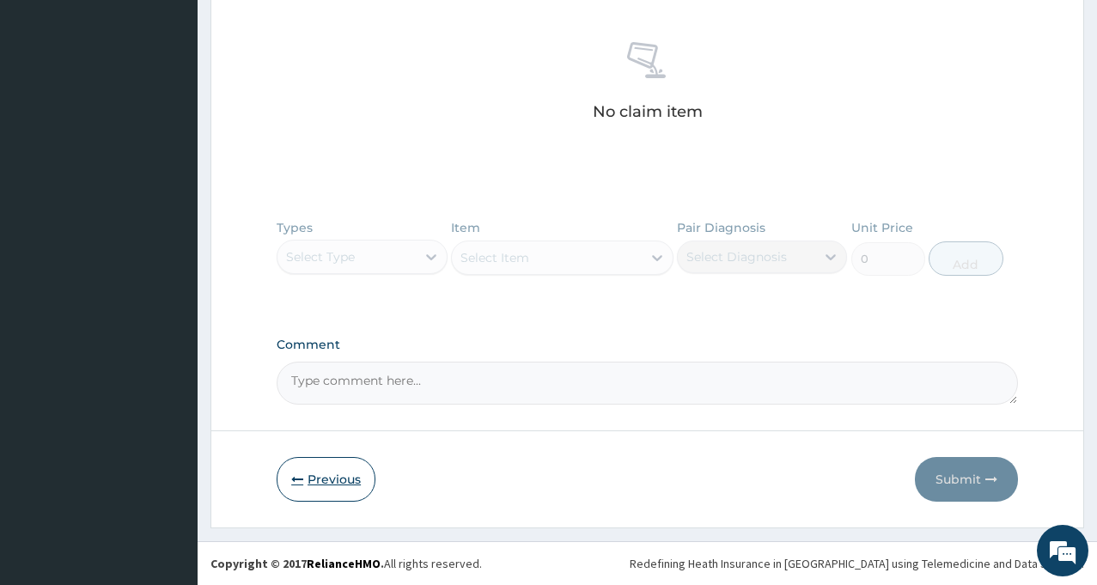
click at [349, 476] on button "Previous" at bounding box center [326, 479] width 99 height 45
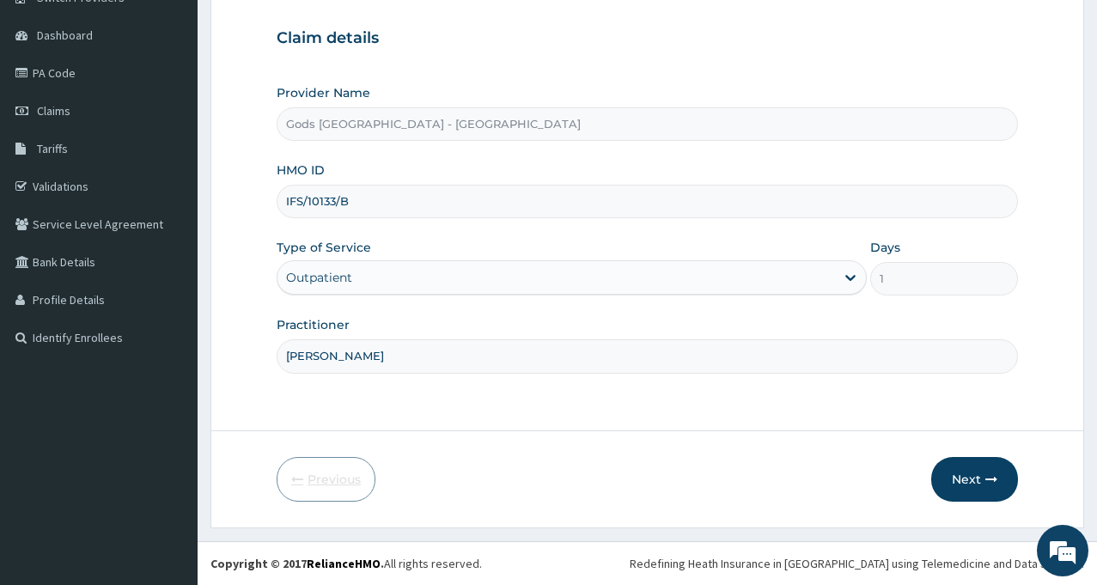
scroll to position [152, 0]
click at [479, 216] on input "IFS/10133/B" at bounding box center [647, 201] width 741 height 33
type input "I"
type input "EFT/10113/A"
click at [964, 471] on button "Next" at bounding box center [974, 479] width 87 height 45
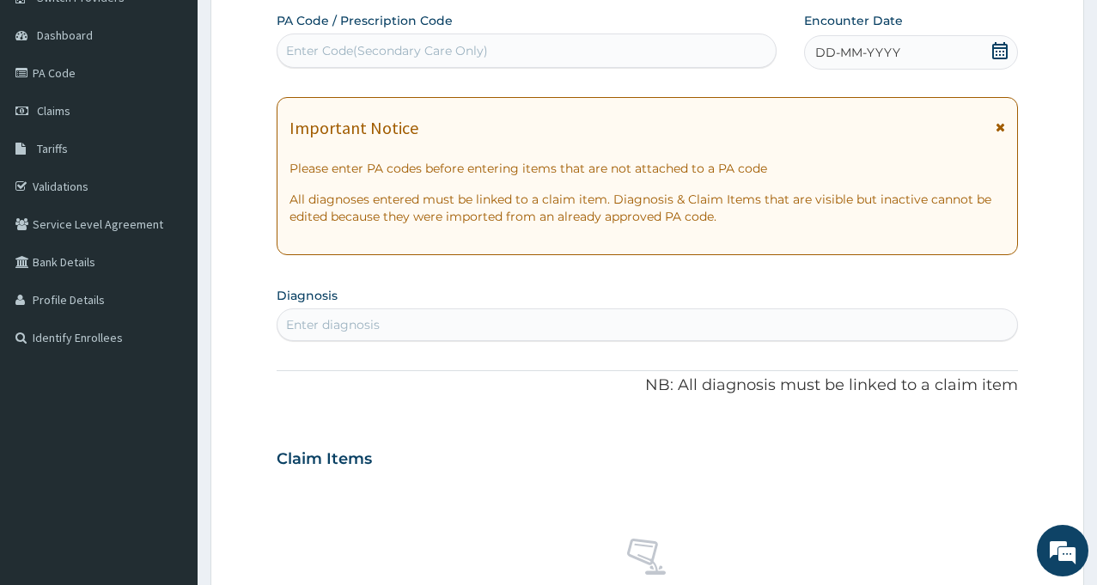
click at [460, 52] on div "Enter Code(Secondary Care Only)" at bounding box center [387, 50] width 202 height 17
type input "PA/0DB6E6"
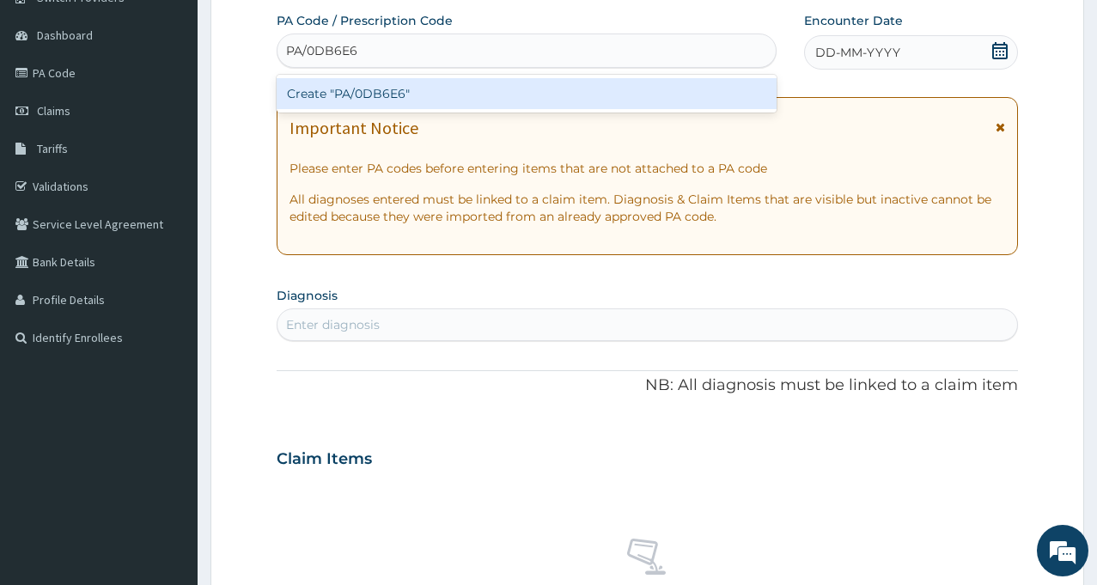
click at [393, 96] on div "Create "PA/0DB6E6"" at bounding box center [527, 93] width 500 height 31
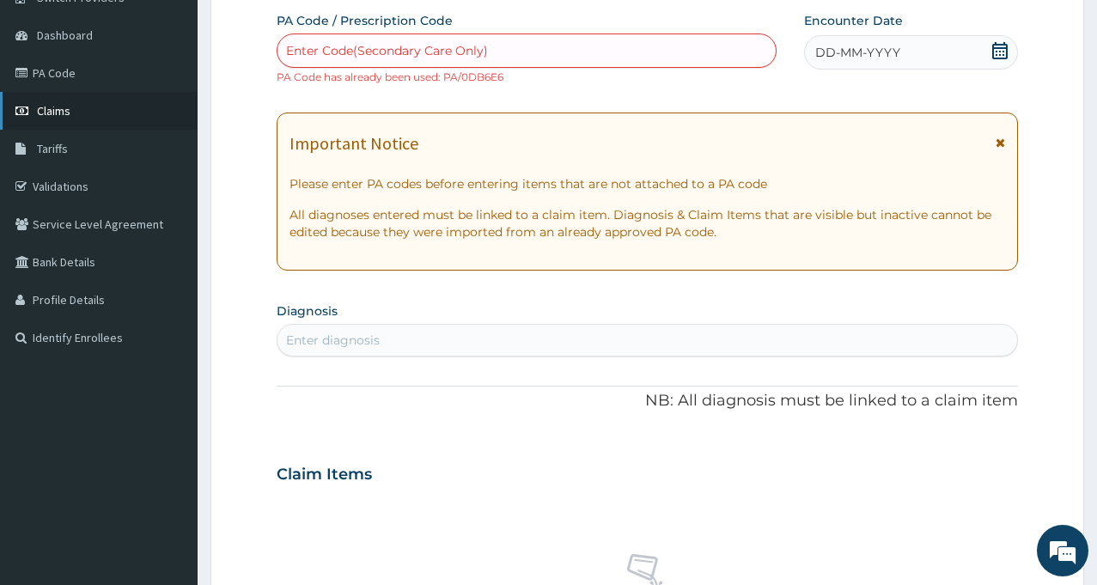
click at [54, 107] on span "Claims" at bounding box center [53, 110] width 33 height 15
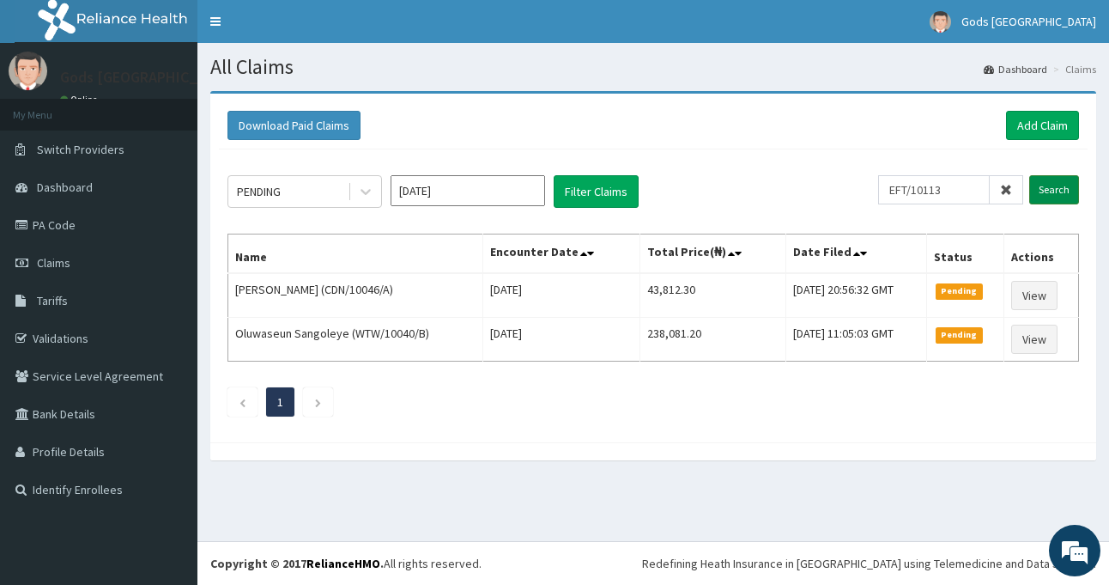
type input "EFT/10113"
click at [1062, 189] on input "Search" at bounding box center [1055, 189] width 50 height 29
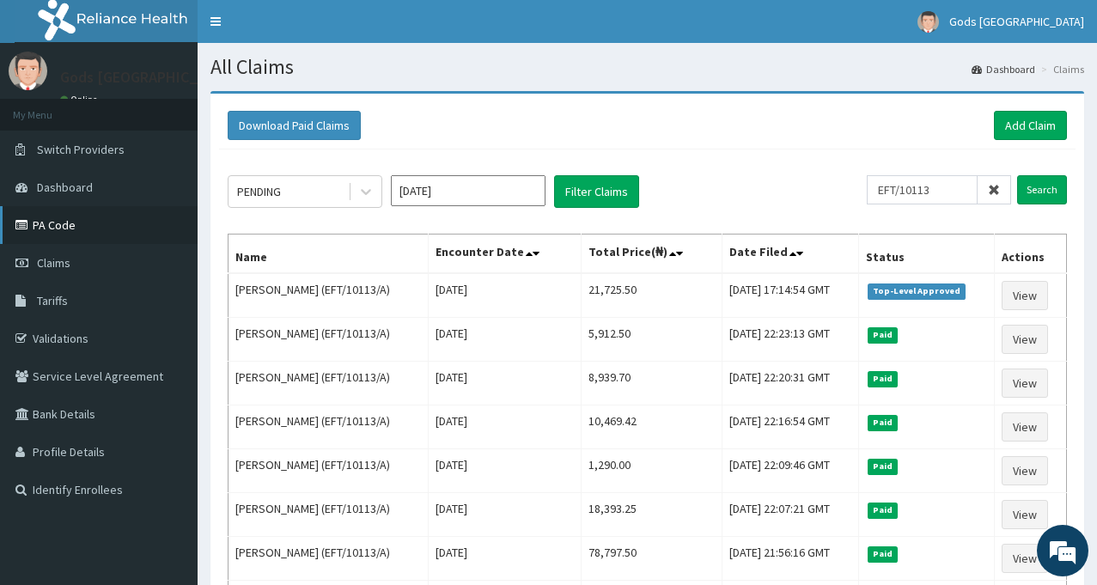
click at [64, 219] on link "PA Code" at bounding box center [99, 225] width 198 height 38
